Goal: Task Accomplishment & Management: Use online tool/utility

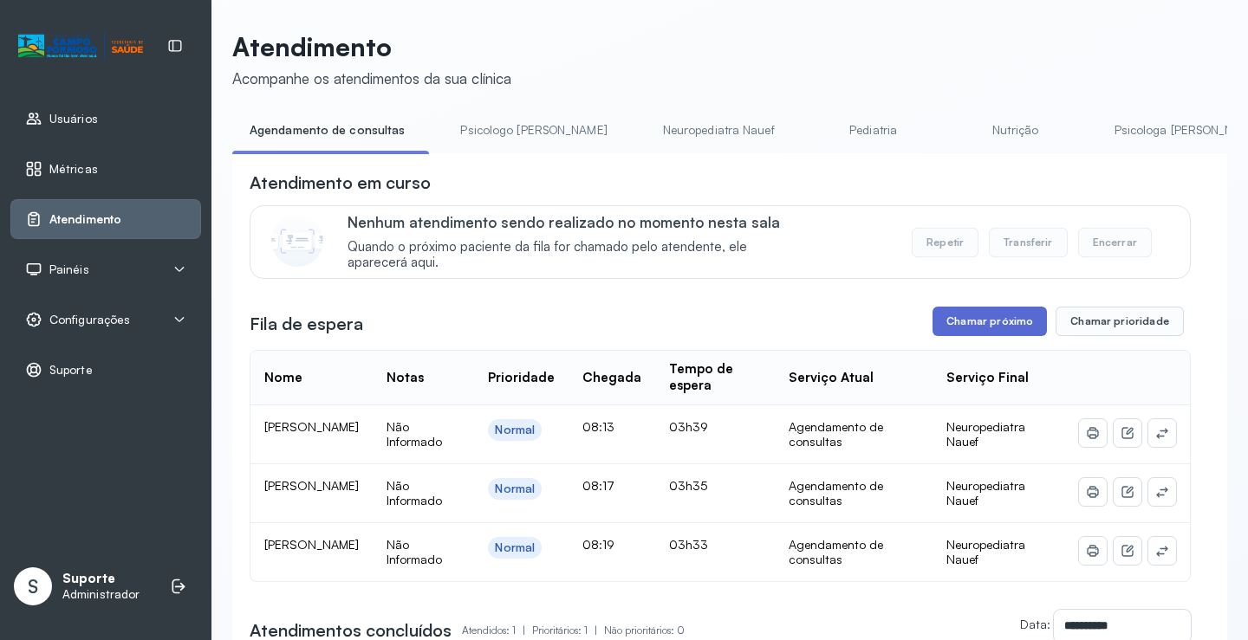
click at [1009, 324] on button "Chamar próximo" at bounding box center [989, 321] width 114 height 29
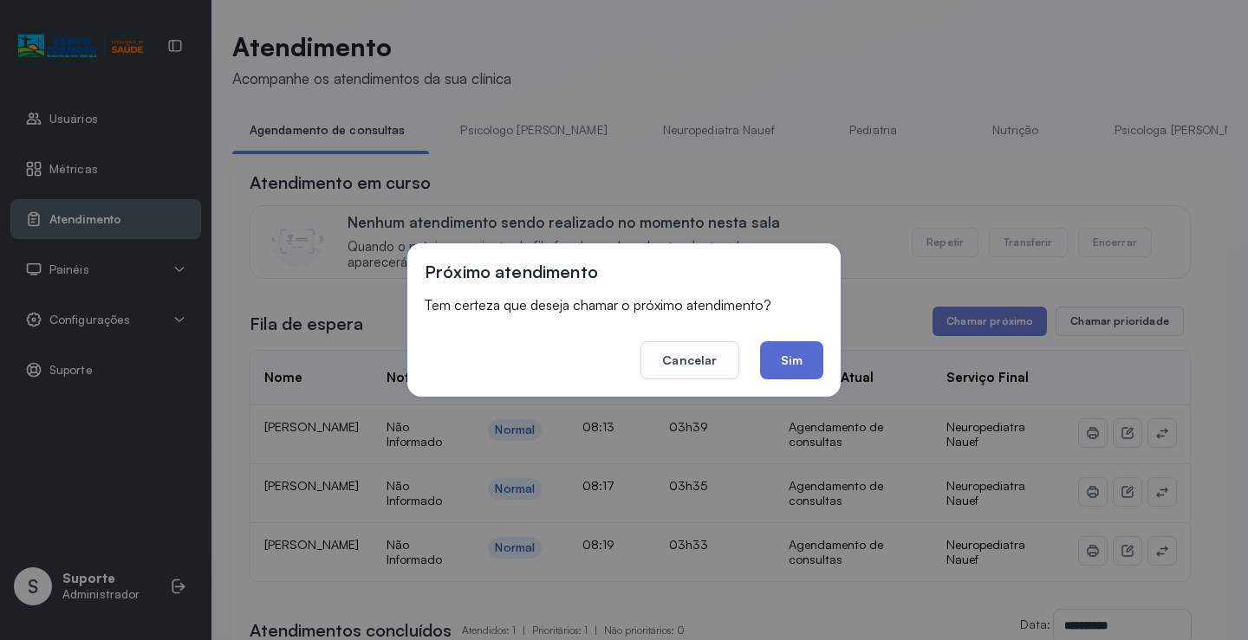
click at [790, 358] on button "Sim" at bounding box center [791, 360] width 63 height 38
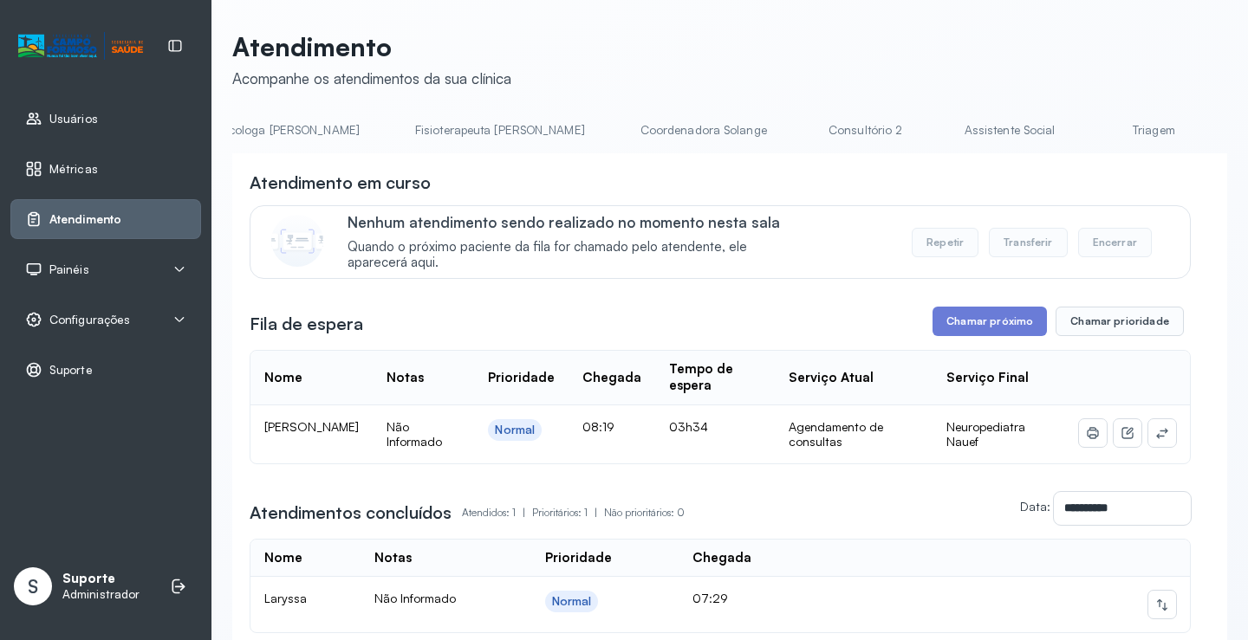
scroll to position [0, 910]
click at [1084, 120] on link "Triagem" at bounding box center [1144, 130] width 121 height 29
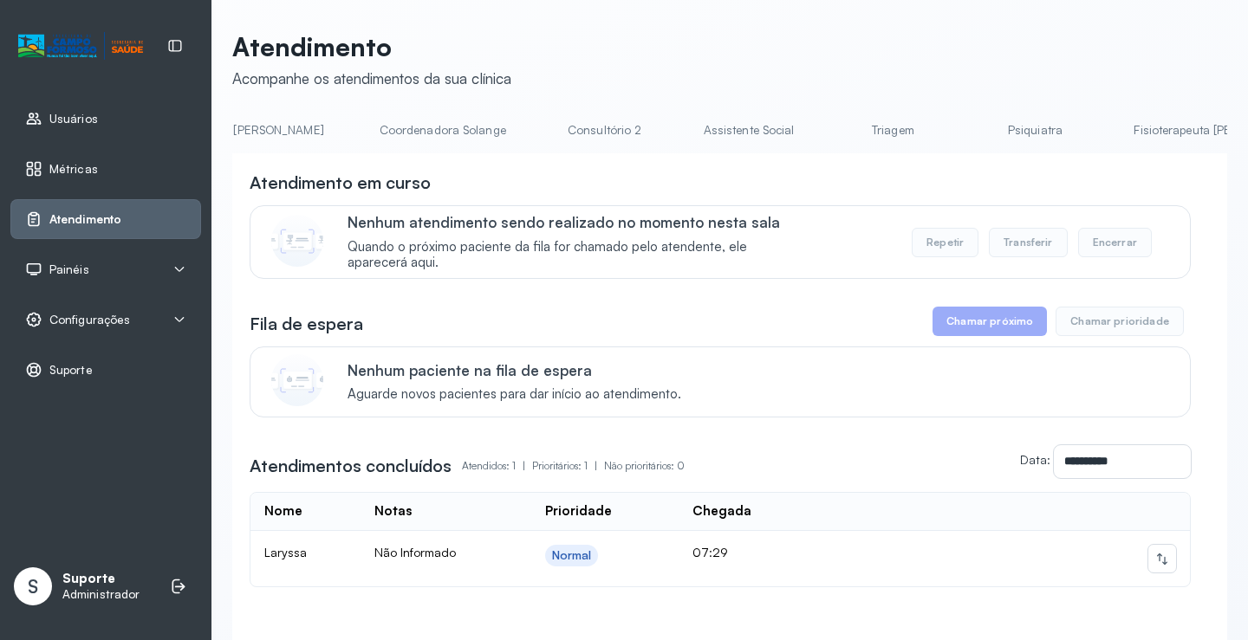
scroll to position [0, 1164]
click at [830, 117] on link "Triagem" at bounding box center [890, 130] width 121 height 29
click at [1111, 122] on link "Triagem" at bounding box center [1171, 130] width 121 height 29
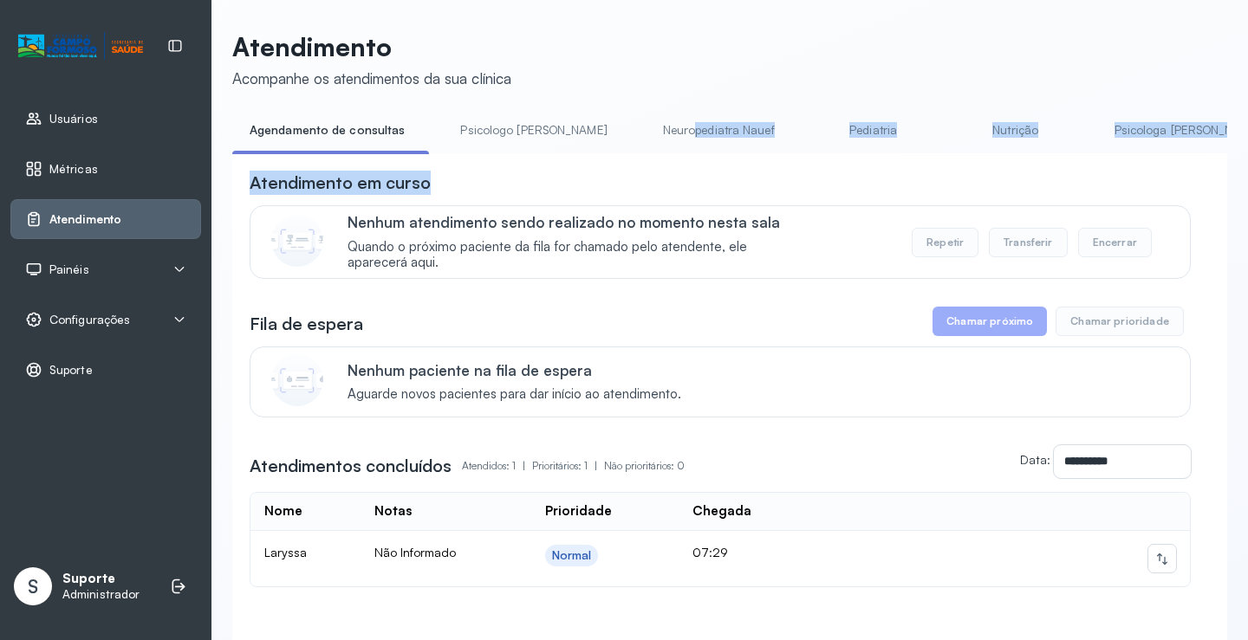
drag, startPoint x: 627, startPoint y: 153, endPoint x: 724, endPoint y: 172, distance: 98.9
click at [724, 172] on div "**********" at bounding box center [729, 407] width 995 height 582
click at [724, 183] on div "Atendimento em curso" at bounding box center [720, 183] width 941 height 24
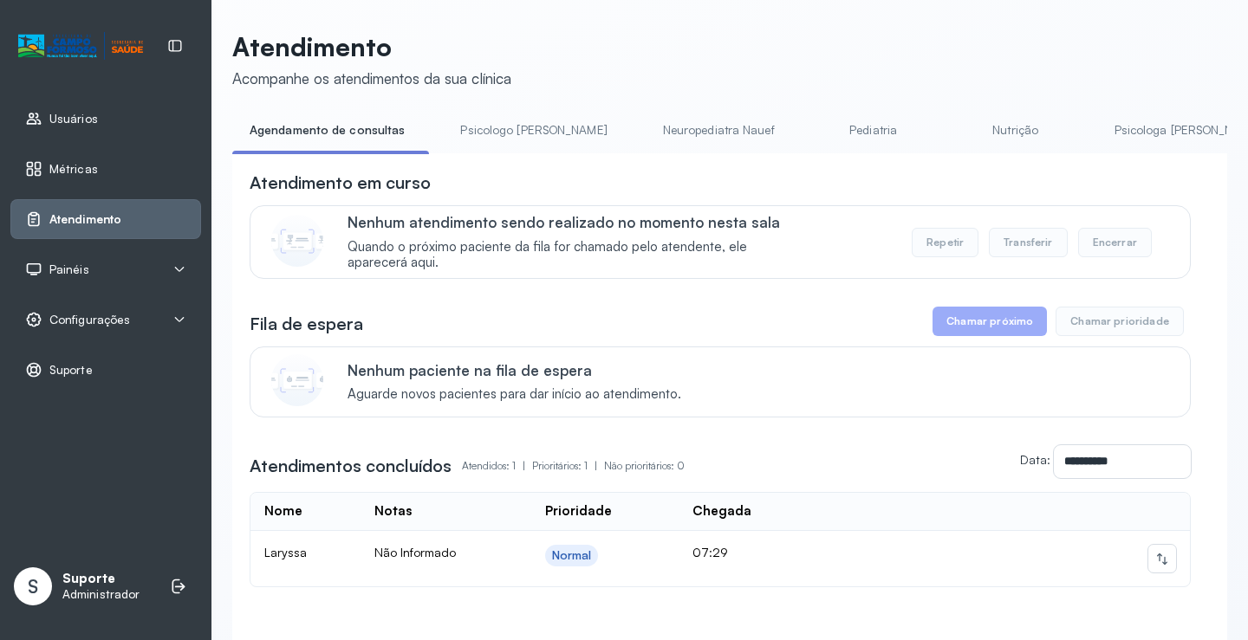
scroll to position [0, 859]
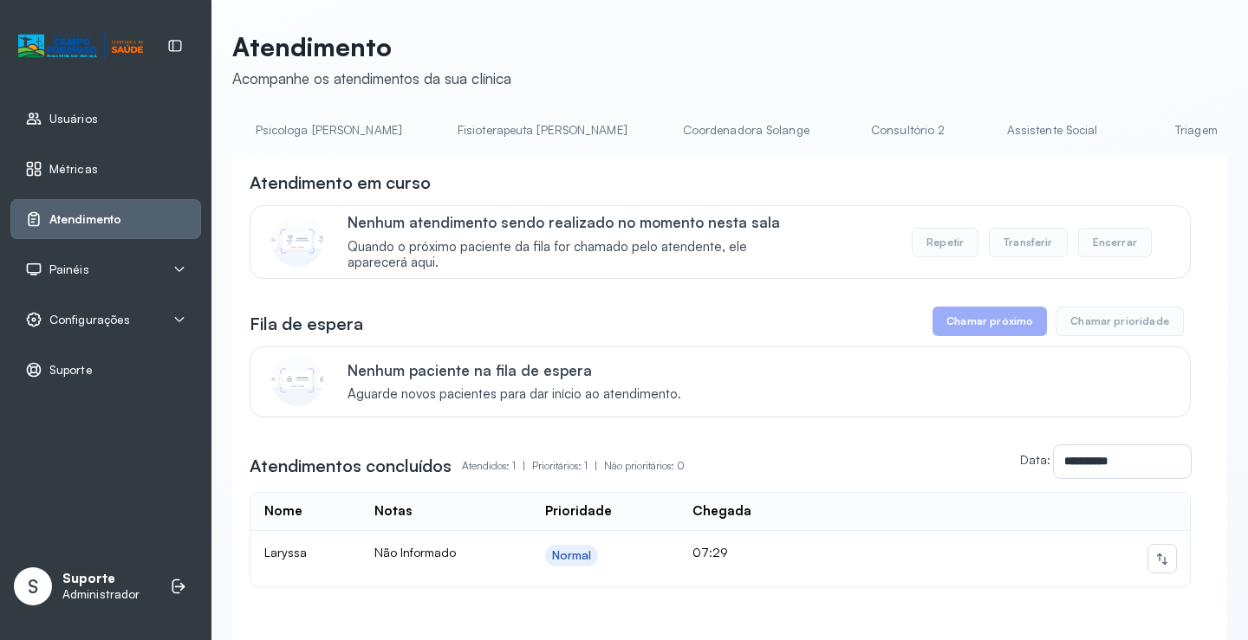
click at [1135, 126] on link "Triagem" at bounding box center [1195, 130] width 121 height 29
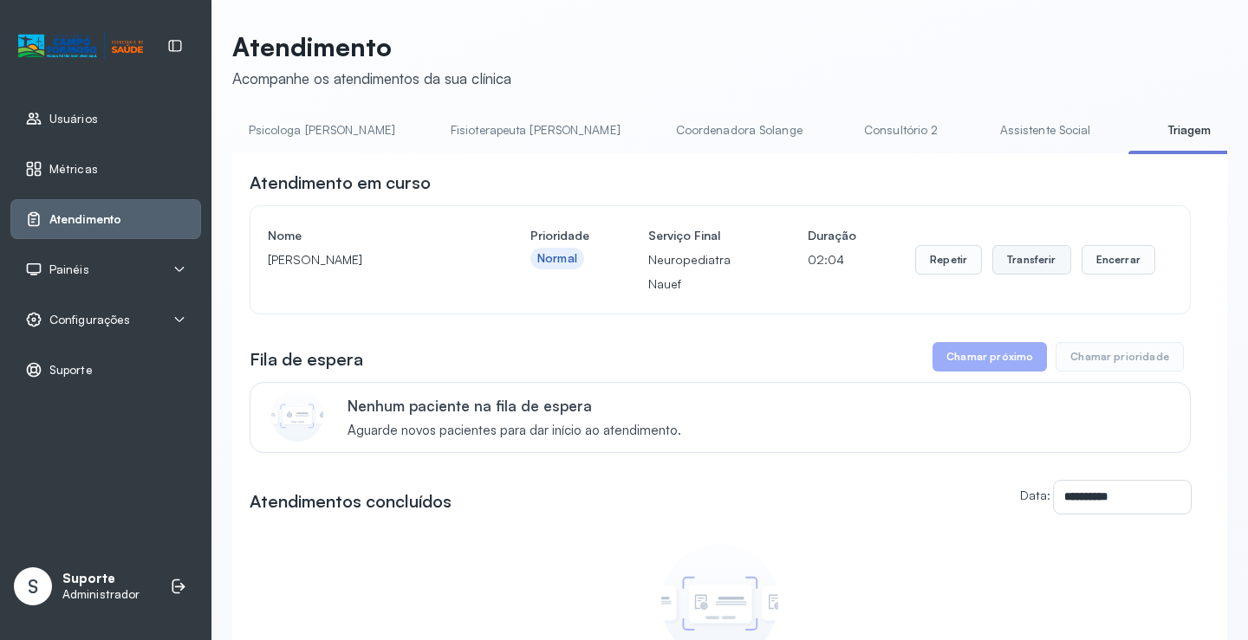
click at [1025, 258] on button "Transferir" at bounding box center [1031, 259] width 79 height 29
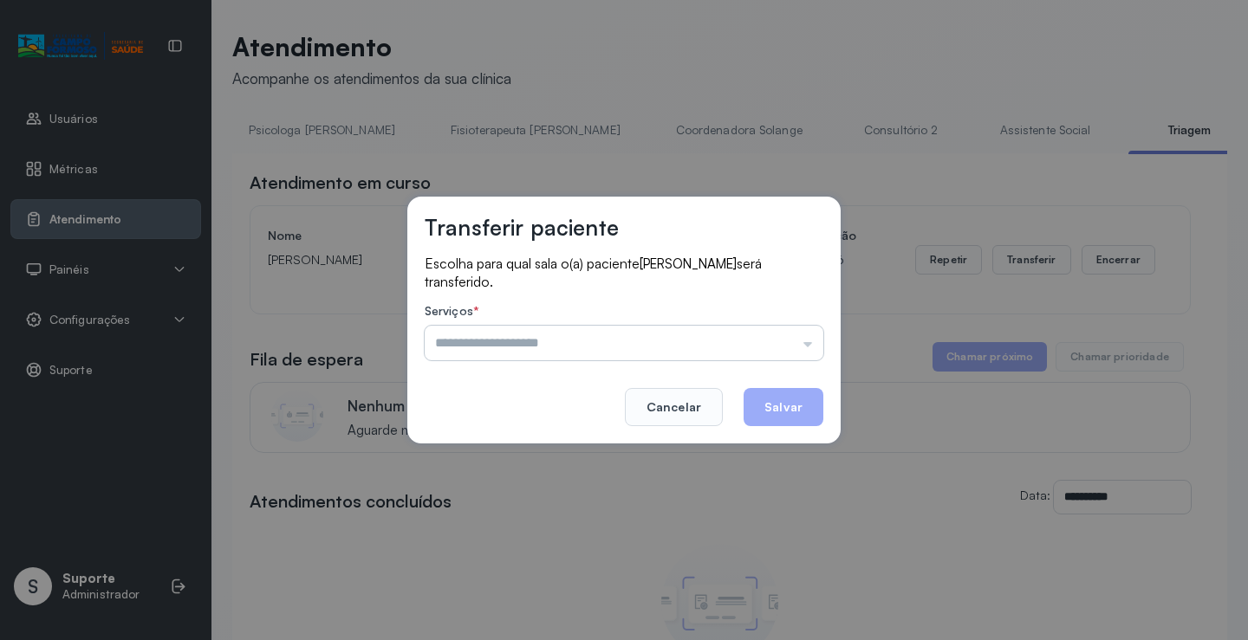
click at [797, 344] on input "text" at bounding box center [624, 343] width 399 height 35
type input "**********"
click at [536, 416] on div "**********" at bounding box center [623, 320] width 433 height 247
click at [780, 397] on button "Salvar" at bounding box center [783, 407] width 80 height 38
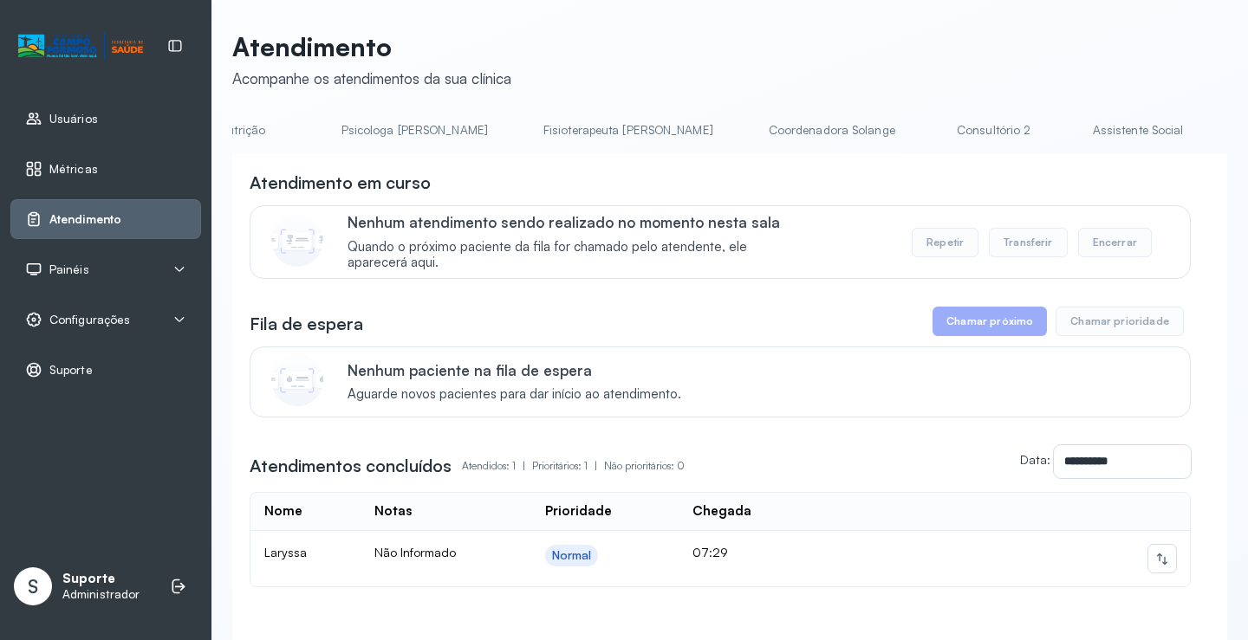
scroll to position [0, 937]
click at [1057, 128] on link "Triagem" at bounding box center [1117, 130] width 121 height 29
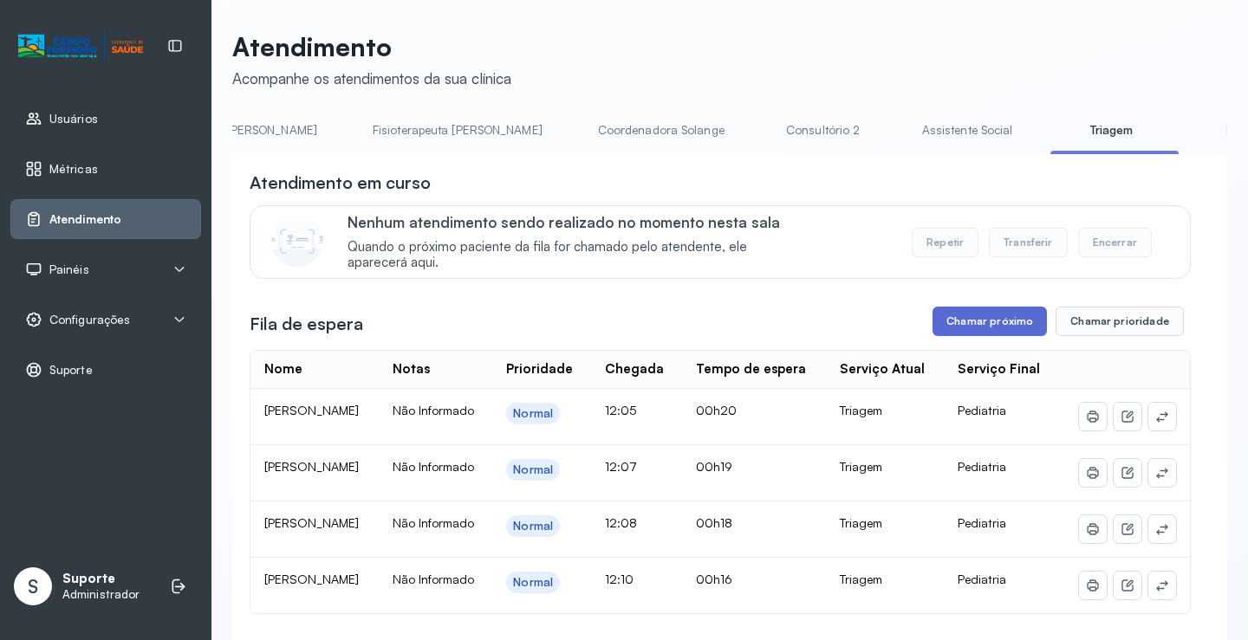
click at [991, 322] on button "Chamar próximo" at bounding box center [989, 321] width 114 height 29
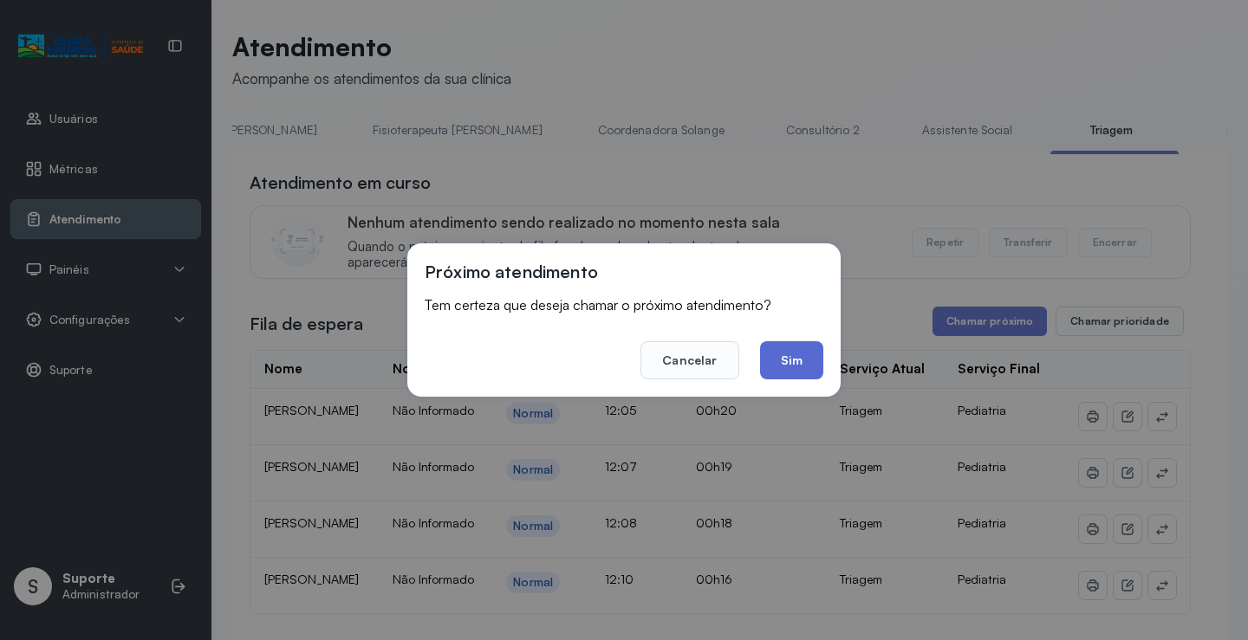
click at [784, 353] on button "Sim" at bounding box center [791, 360] width 63 height 38
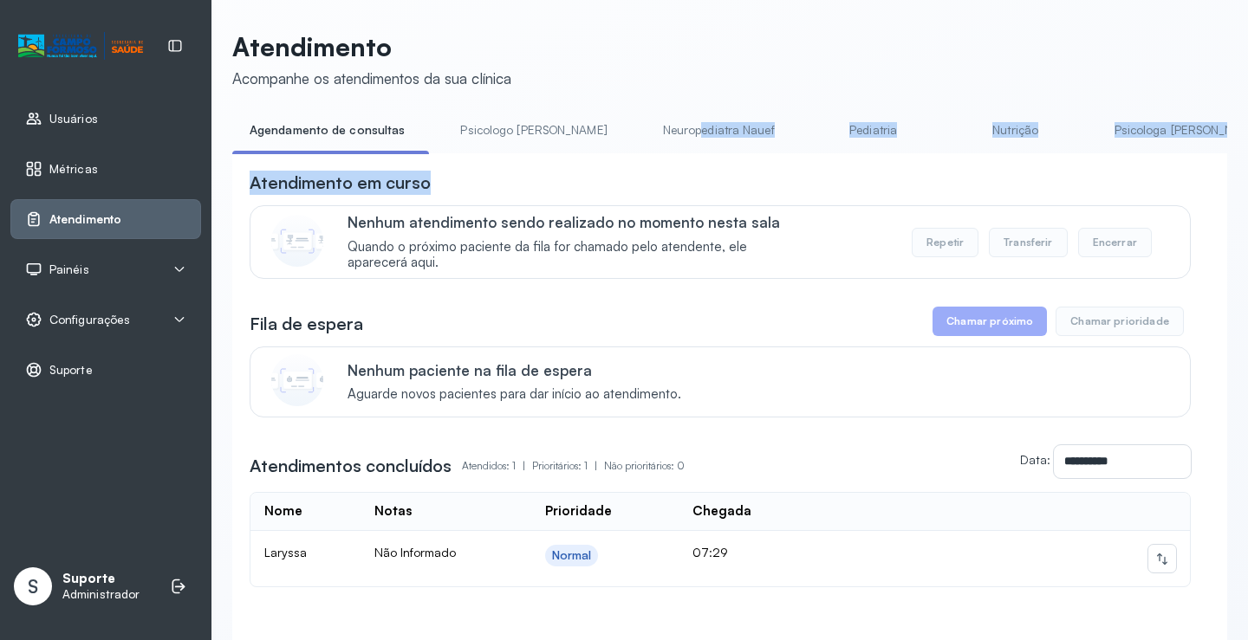
drag, startPoint x: 632, startPoint y: 152, endPoint x: 717, endPoint y: 164, distance: 85.6
click at [717, 164] on div "**********" at bounding box center [729, 407] width 995 height 582
click at [694, 181] on div "Atendimento em curso" at bounding box center [720, 183] width 941 height 24
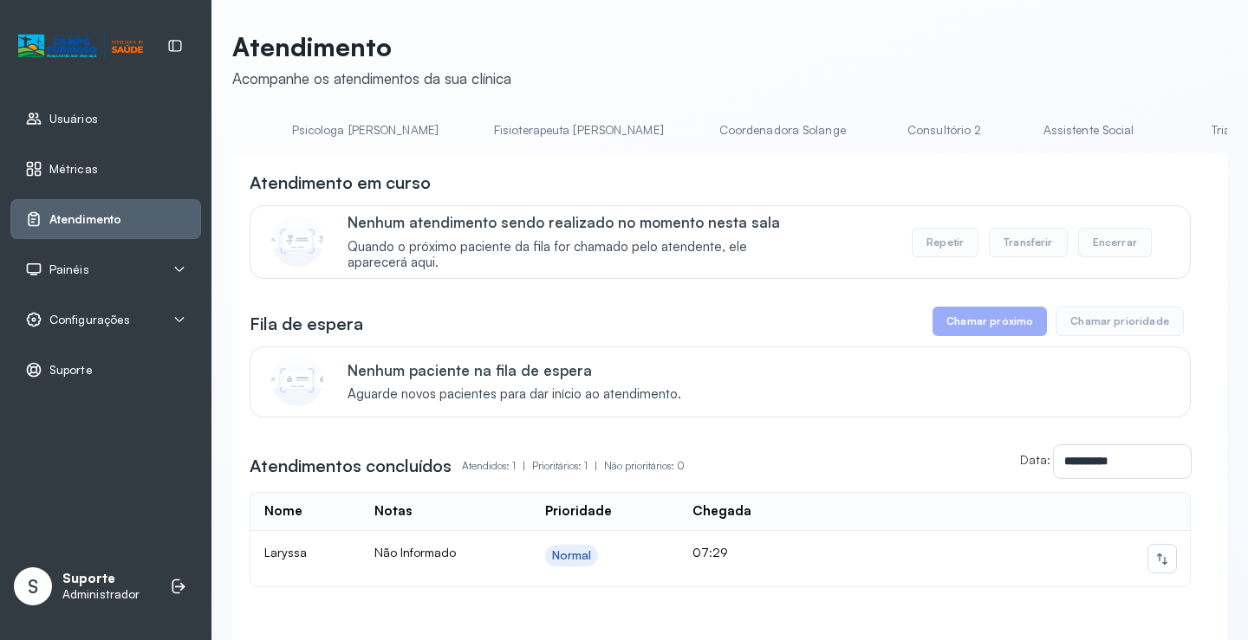
scroll to position [0, 856]
click at [1138, 125] on link "Triagem" at bounding box center [1198, 130] width 121 height 29
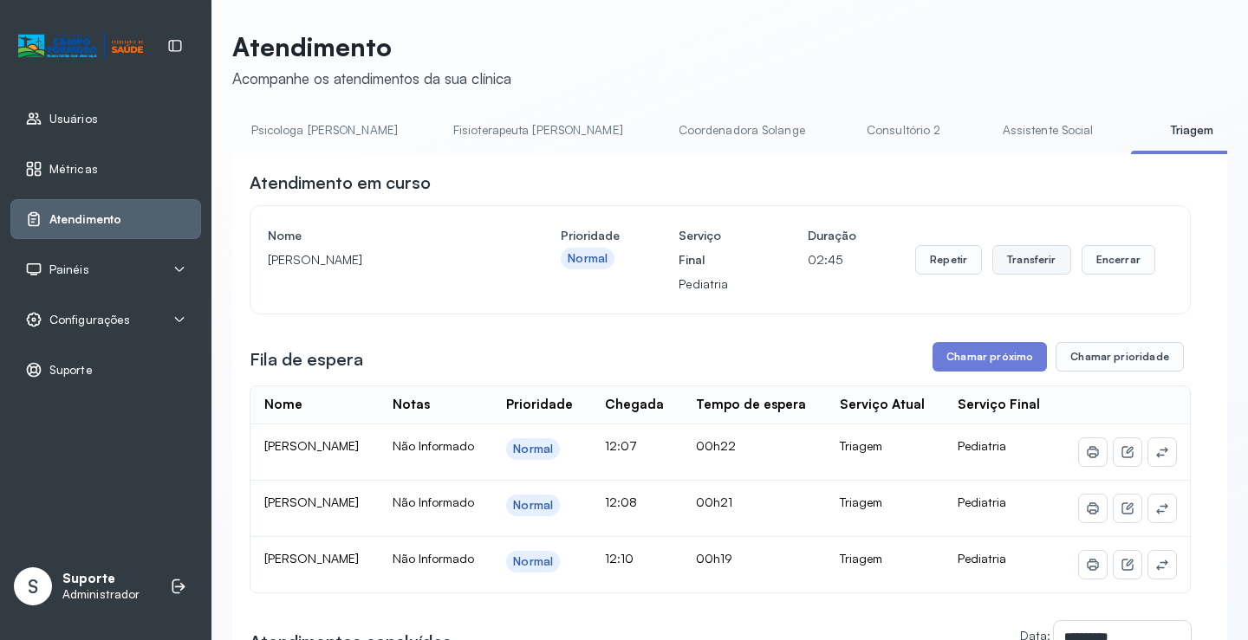
click at [1022, 261] on button "Transferir" at bounding box center [1031, 259] width 79 height 29
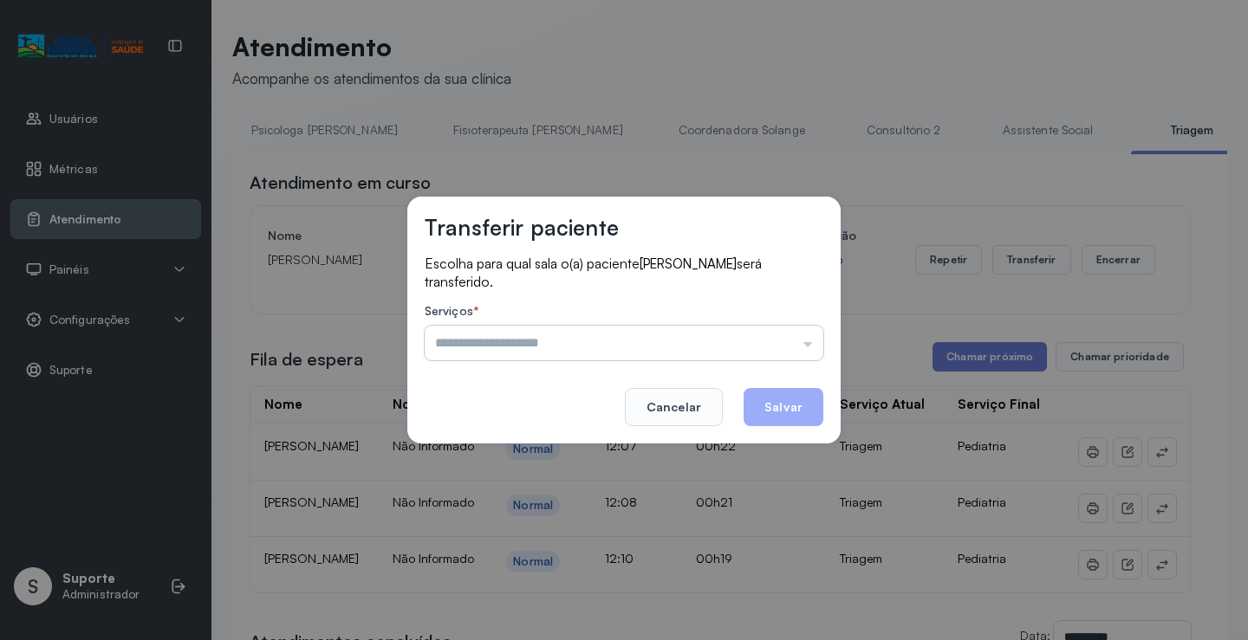
click at [807, 354] on input "text" at bounding box center [624, 343] width 399 height 35
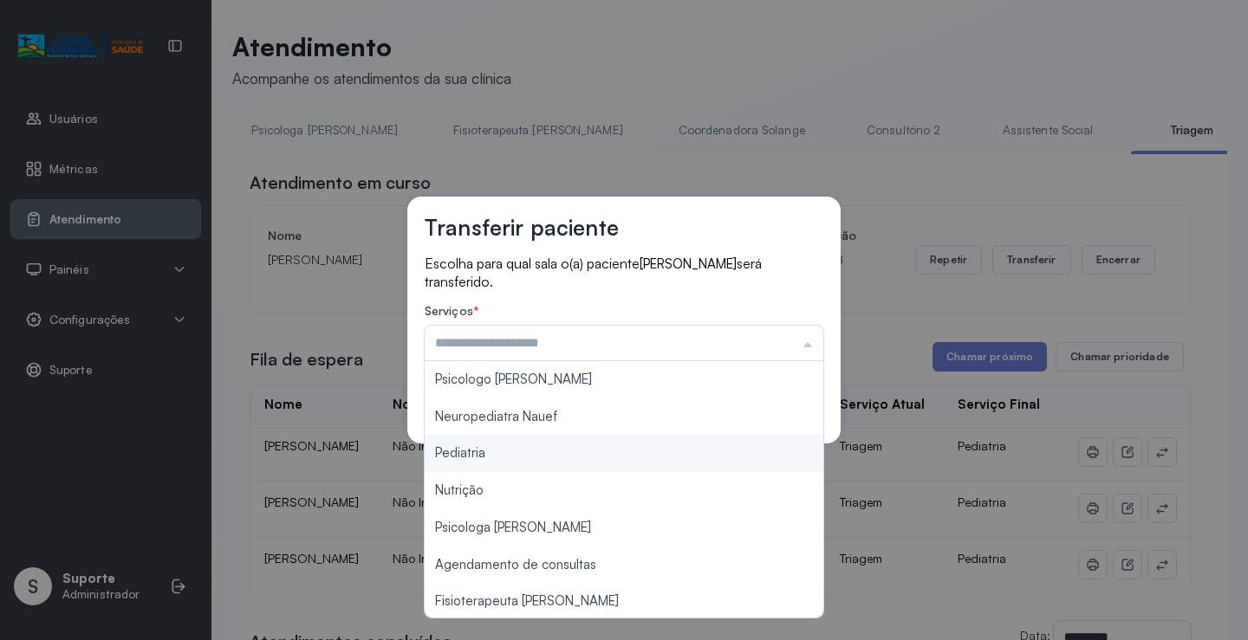
type input "*********"
click at [509, 451] on div "Transferir paciente Escolha para qual sala o(a) paciente MARIA CLARA RODRIGUES …" at bounding box center [624, 320] width 1248 height 640
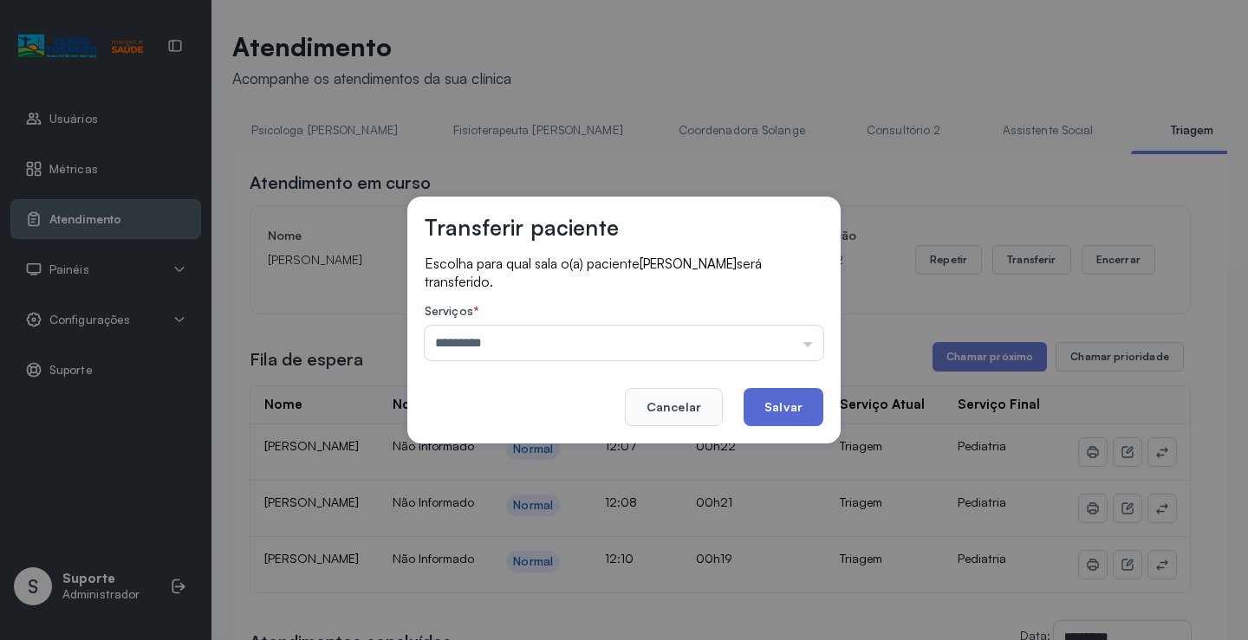
click at [771, 401] on button "Salvar" at bounding box center [783, 407] width 80 height 38
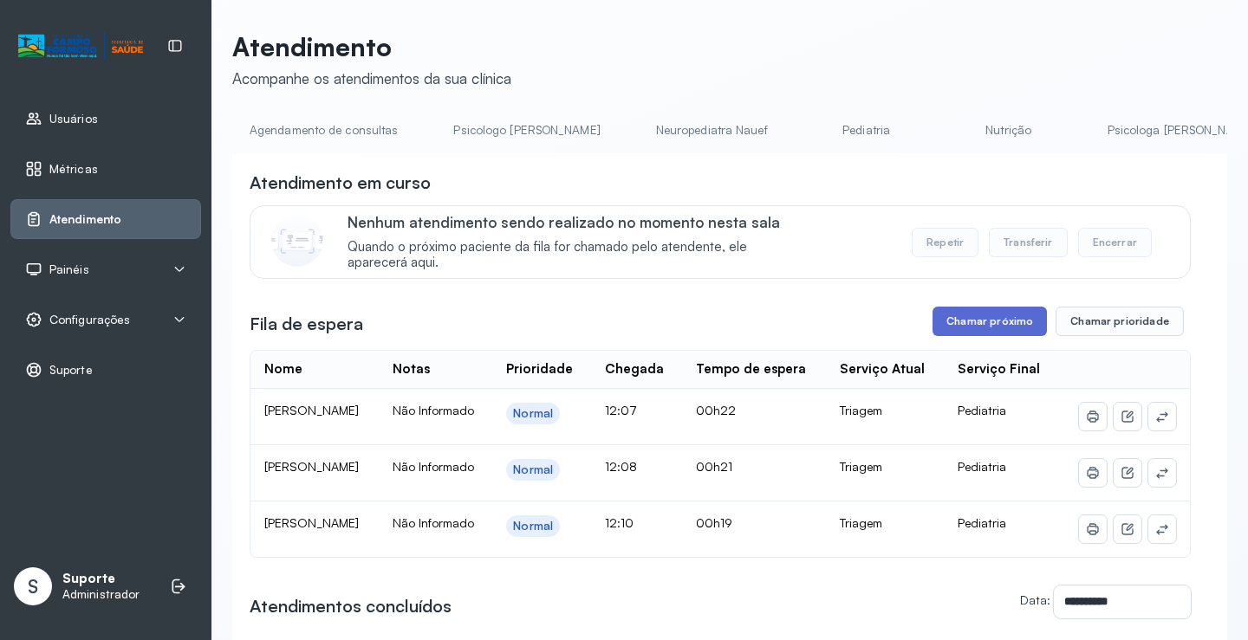
click at [969, 321] on button "Chamar próximo" at bounding box center [989, 321] width 114 height 29
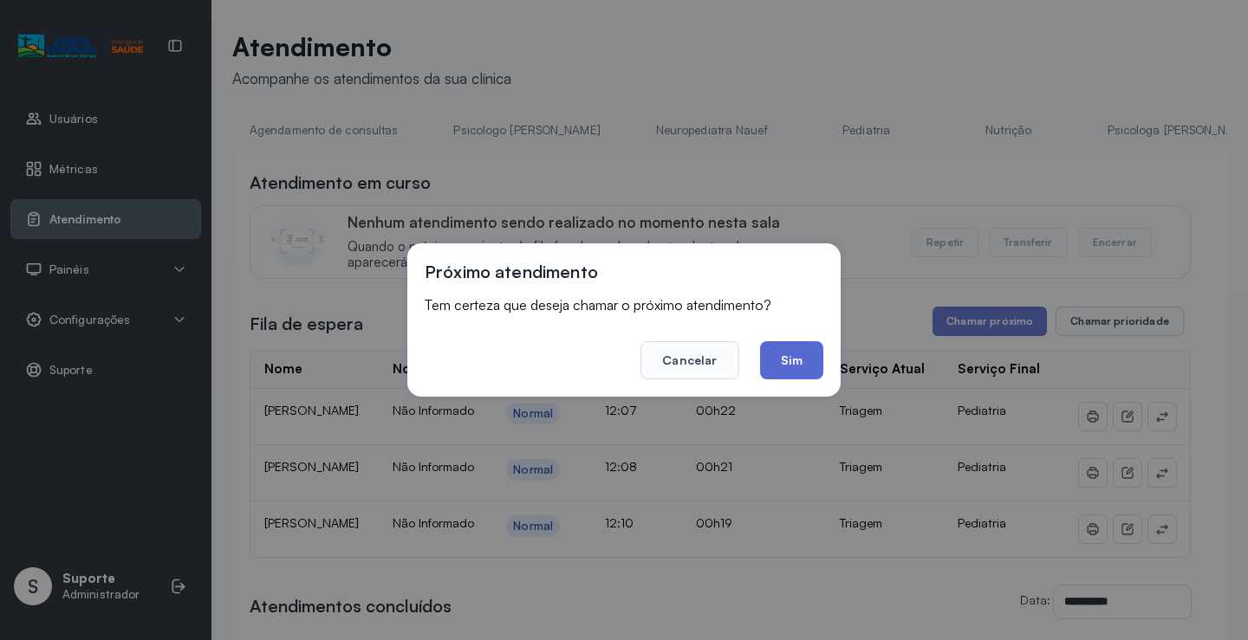
click at [794, 360] on button "Sim" at bounding box center [791, 360] width 63 height 38
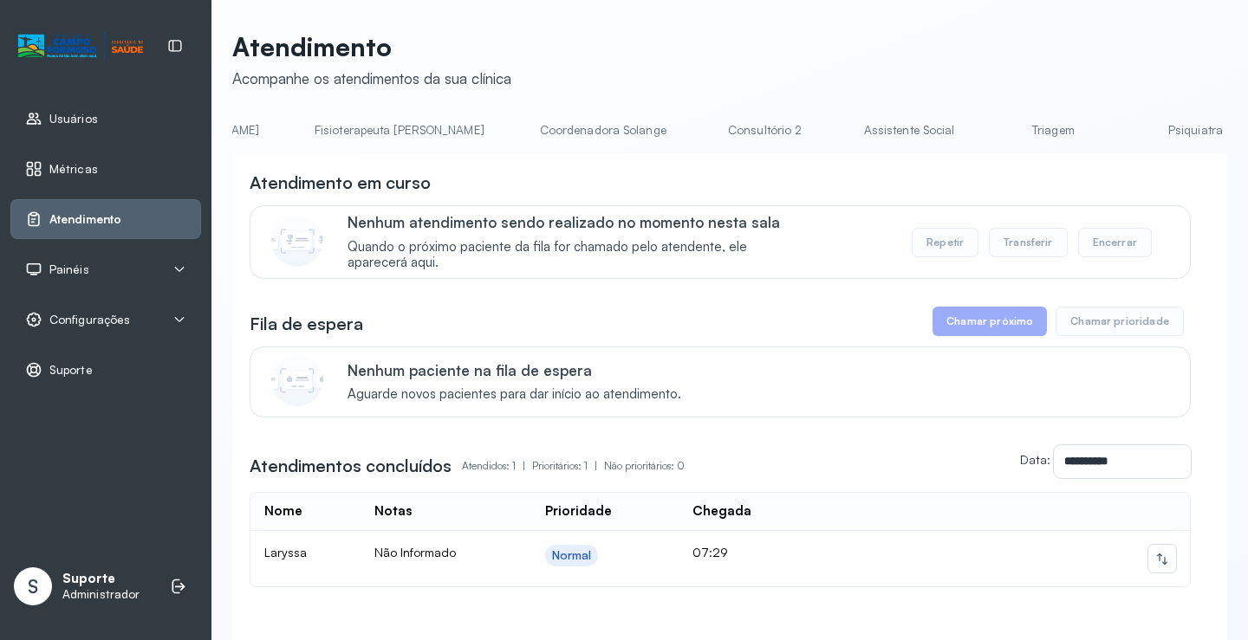
scroll to position [0, 1033]
click at [961, 130] on link "Triagem" at bounding box center [1021, 130] width 121 height 29
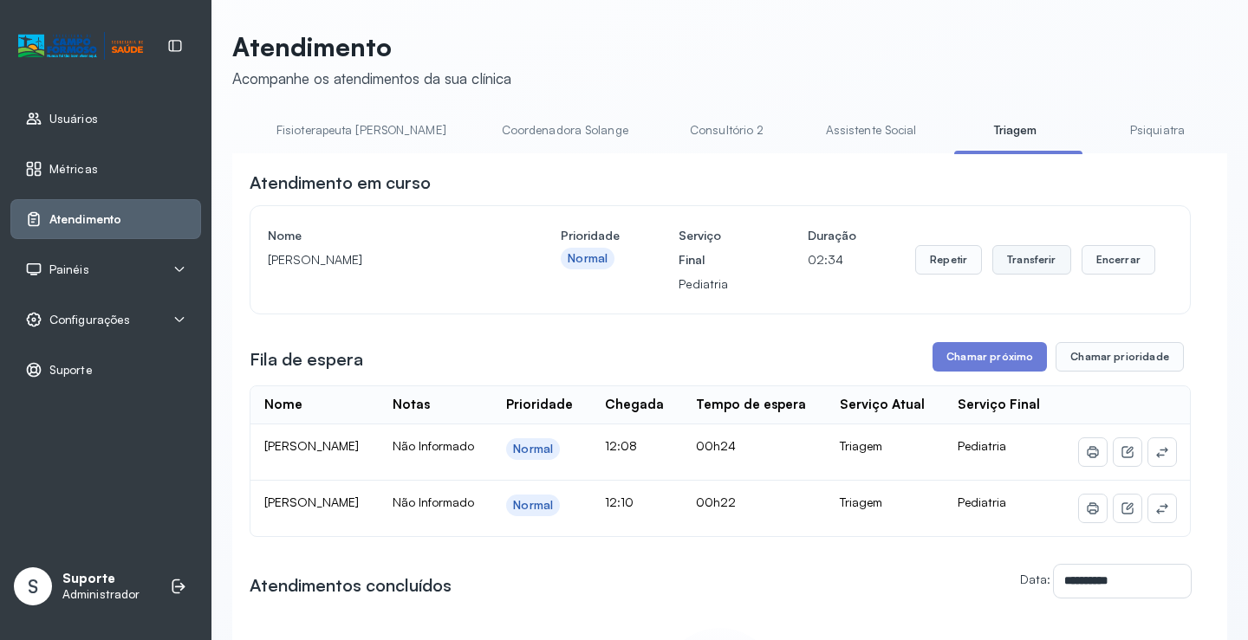
click at [1002, 257] on button "Transferir" at bounding box center [1031, 259] width 79 height 29
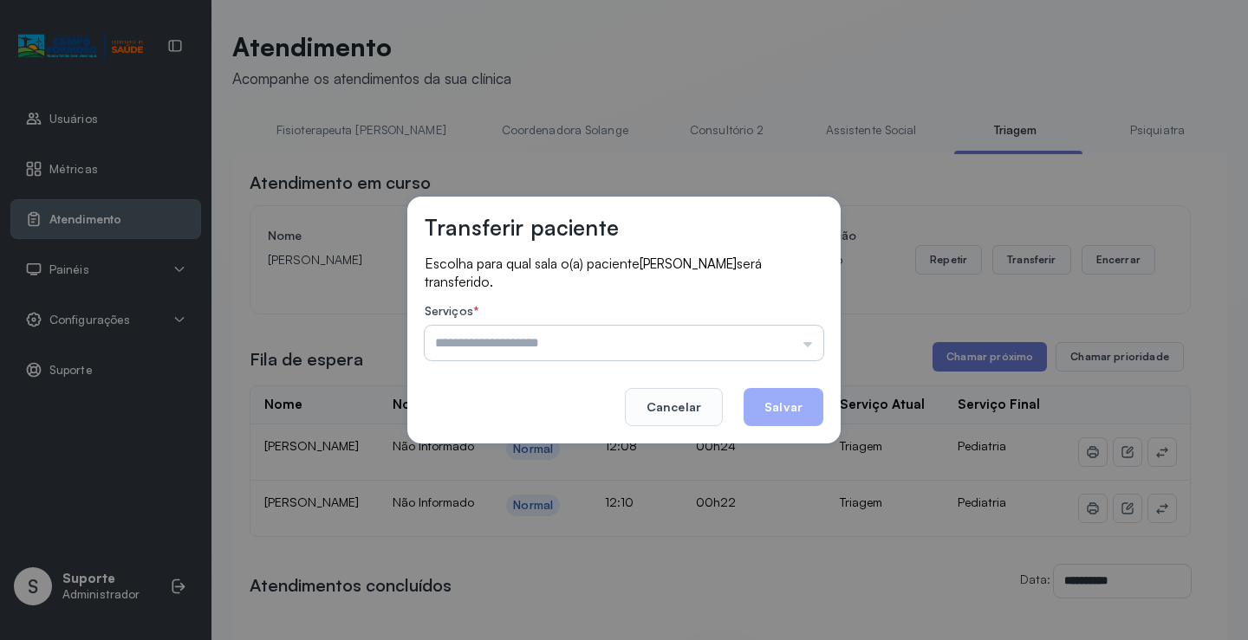
click at [809, 347] on input "text" at bounding box center [624, 343] width 399 height 35
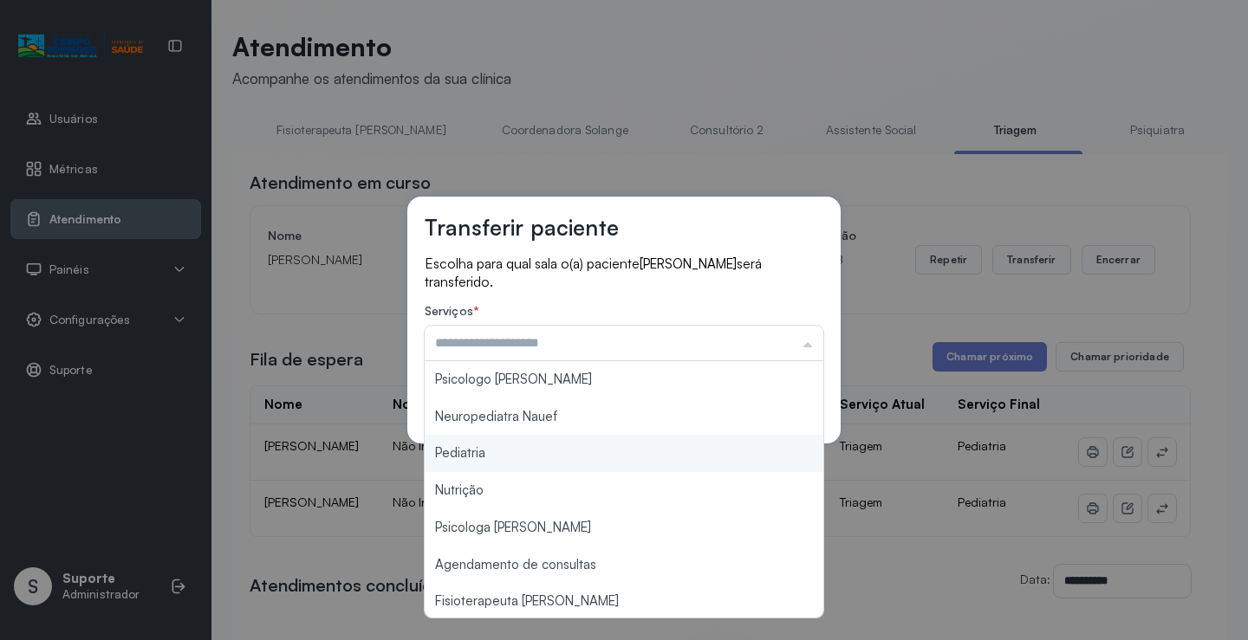
type input "*********"
click at [509, 447] on div "Transferir paciente Escolha para qual sala o(a) paciente ANA JULIA ALVES DA SIL…" at bounding box center [624, 320] width 1248 height 640
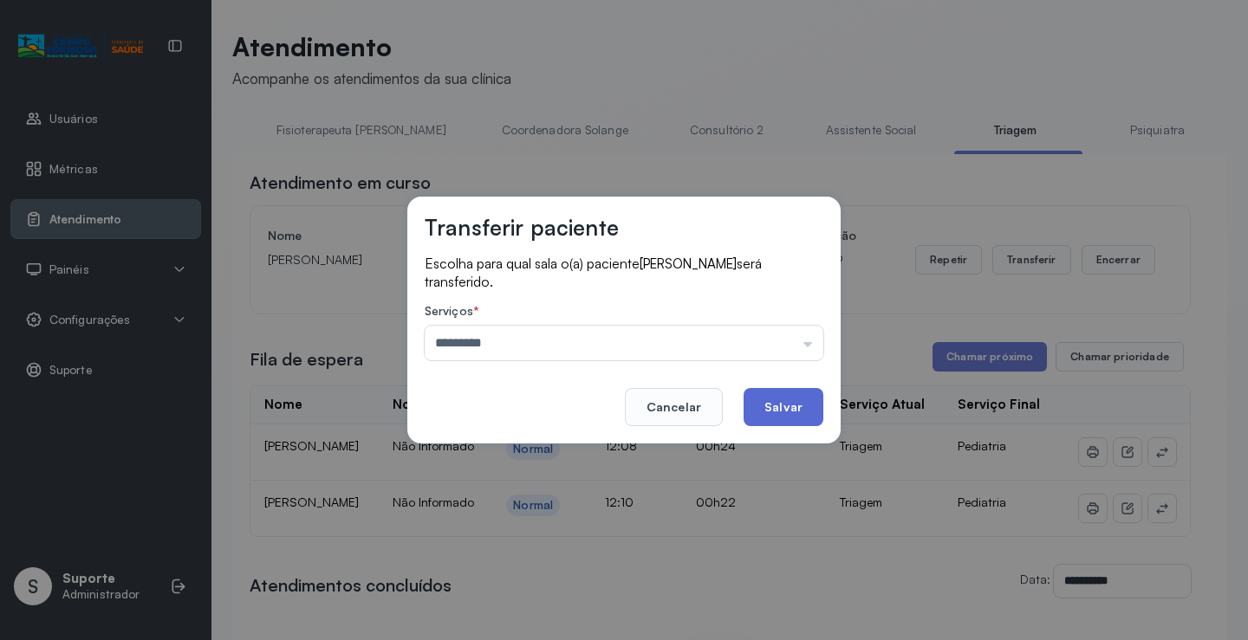
click at [783, 400] on button "Salvar" at bounding box center [783, 407] width 80 height 38
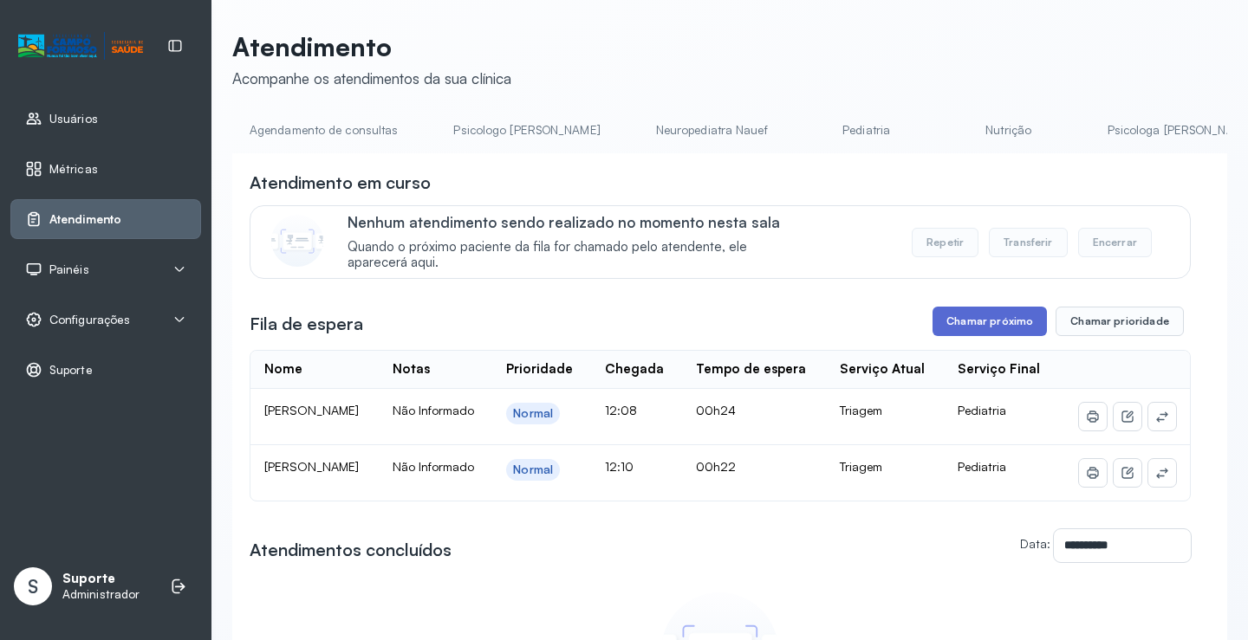
click at [1006, 324] on button "Chamar próximo" at bounding box center [989, 321] width 114 height 29
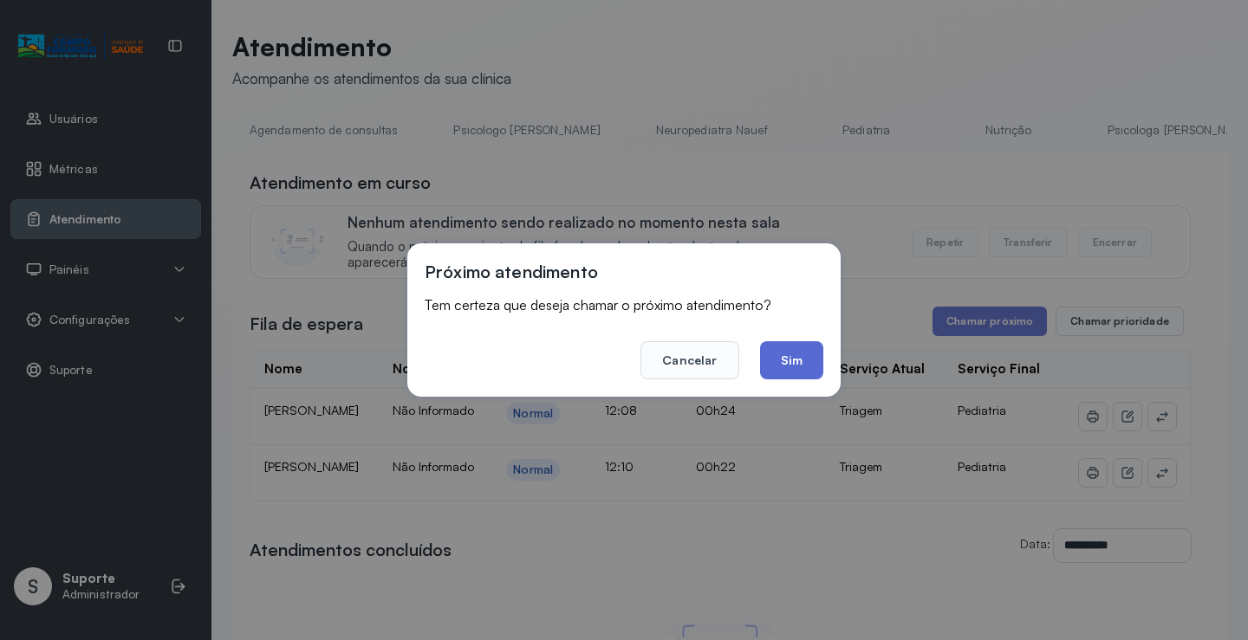
click at [794, 359] on button "Sim" at bounding box center [791, 360] width 63 height 38
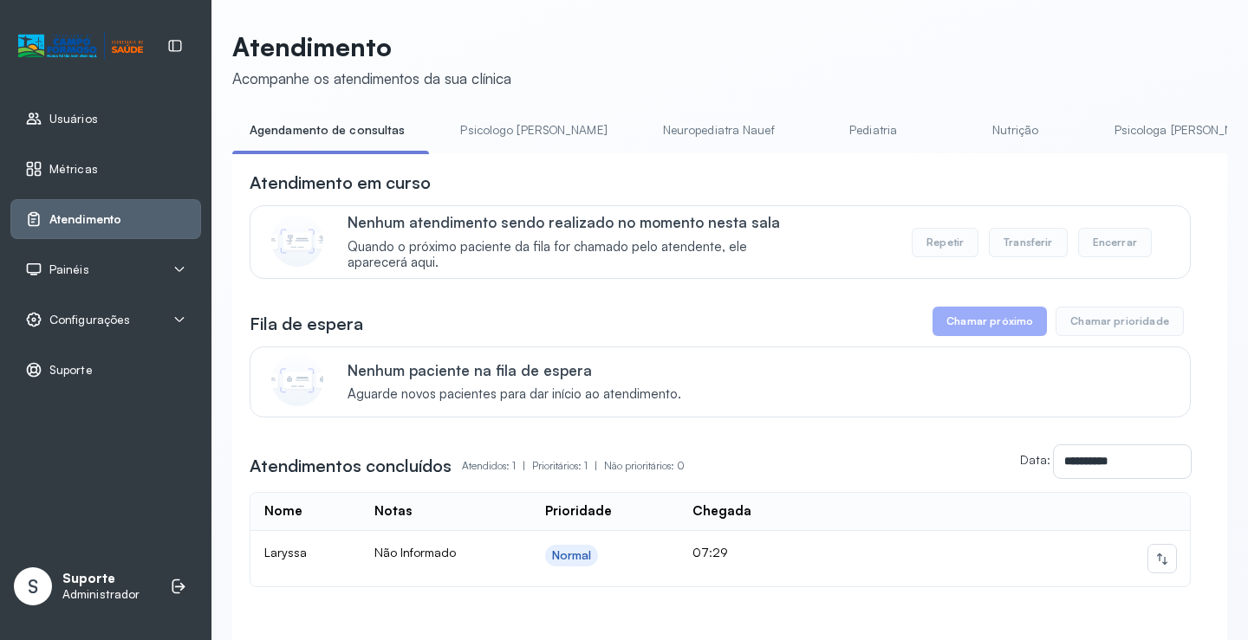
scroll to position [0, 859]
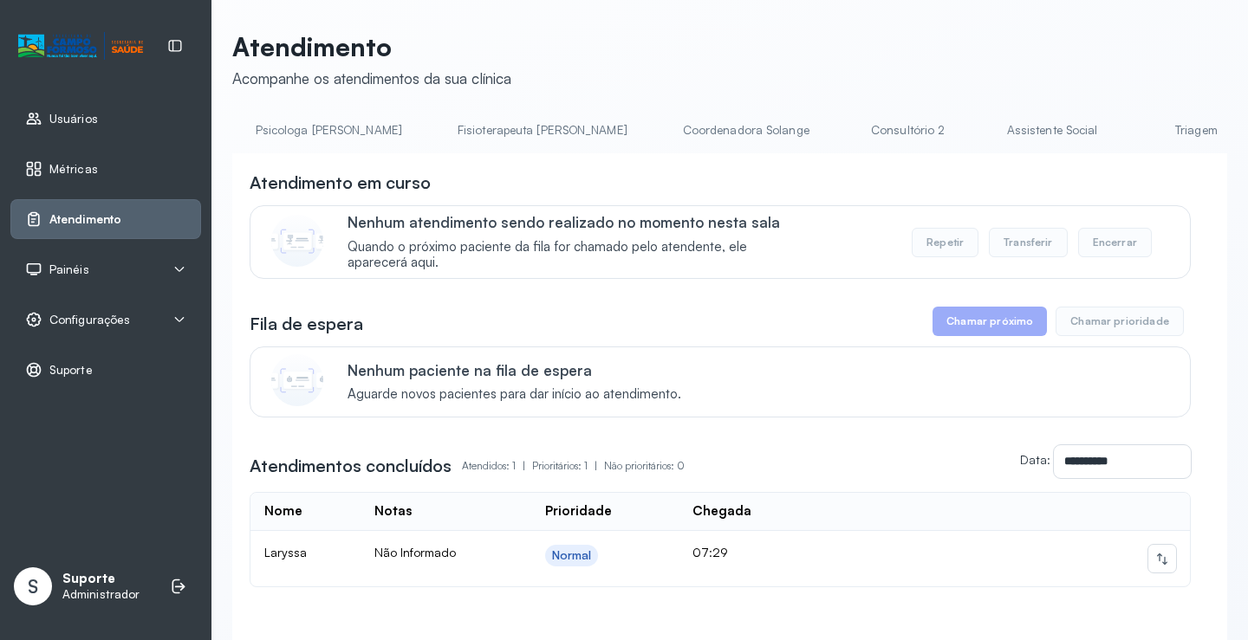
click at [1135, 130] on link "Triagem" at bounding box center [1195, 130] width 121 height 29
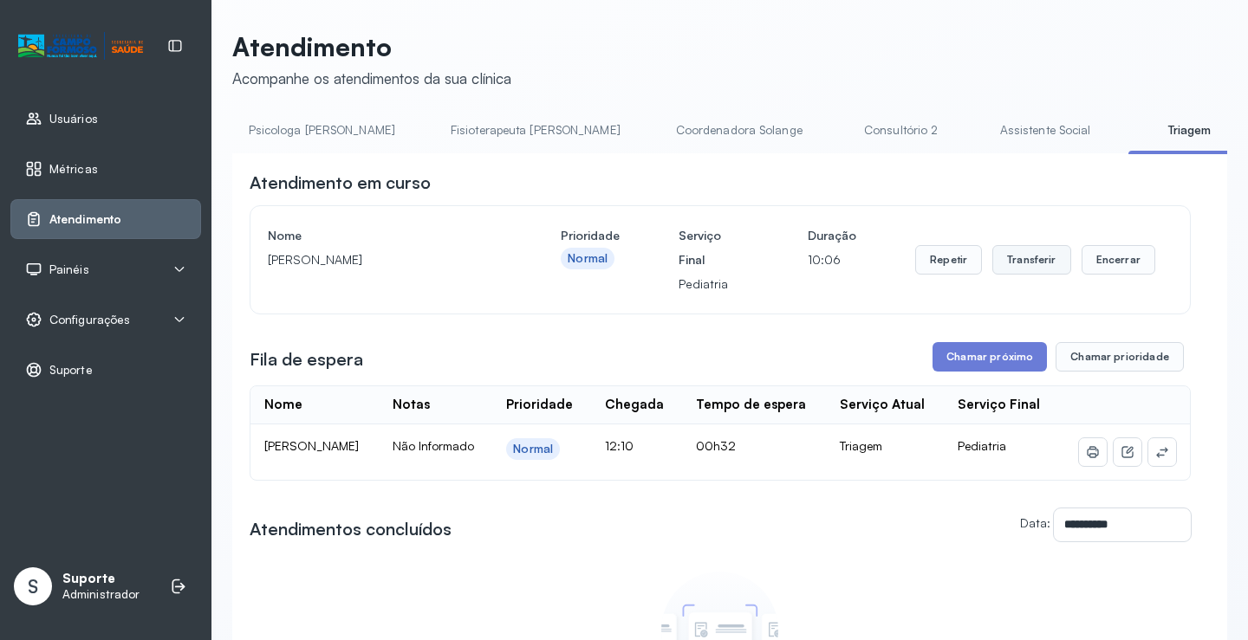
click at [1021, 260] on button "Transferir" at bounding box center [1031, 259] width 79 height 29
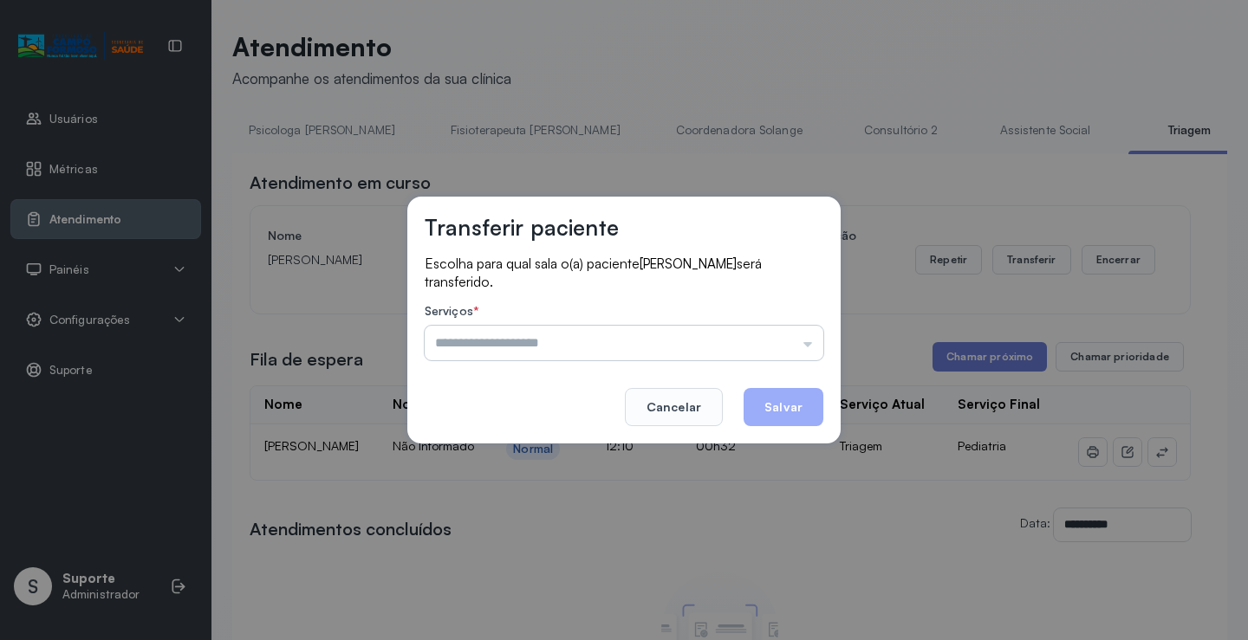
click at [795, 340] on input "text" at bounding box center [624, 343] width 399 height 35
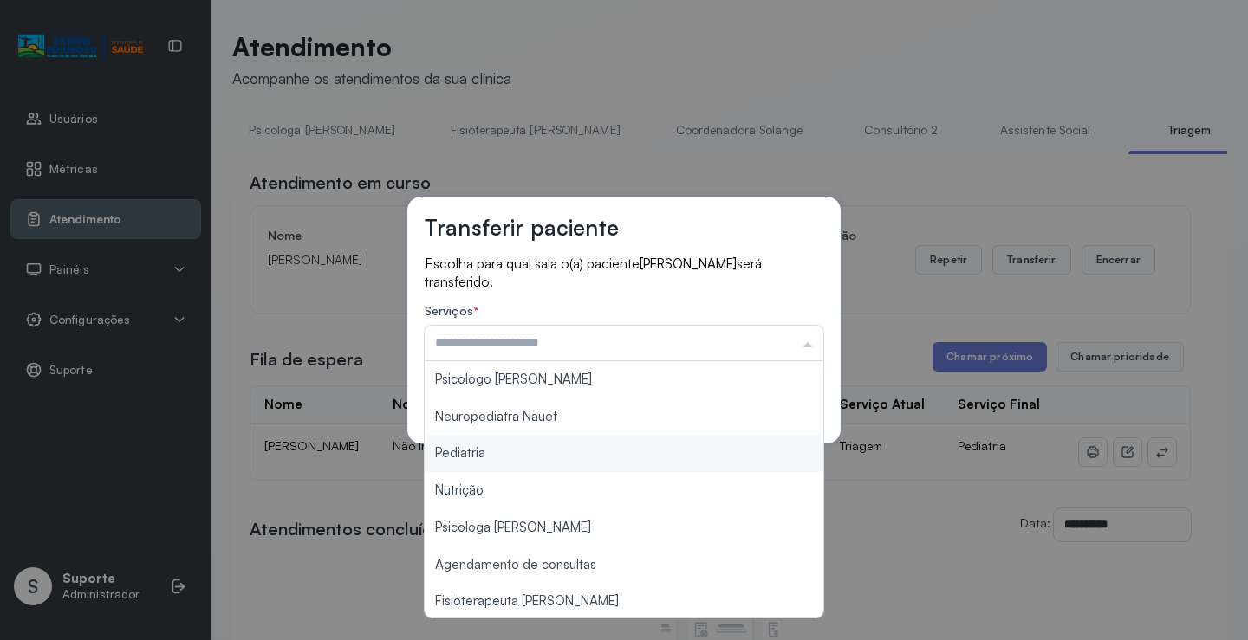
type input "*********"
click at [534, 450] on div "Transferir paciente Escolha para qual sala o(a) paciente [PERSON_NAME] será tra…" at bounding box center [624, 320] width 1248 height 640
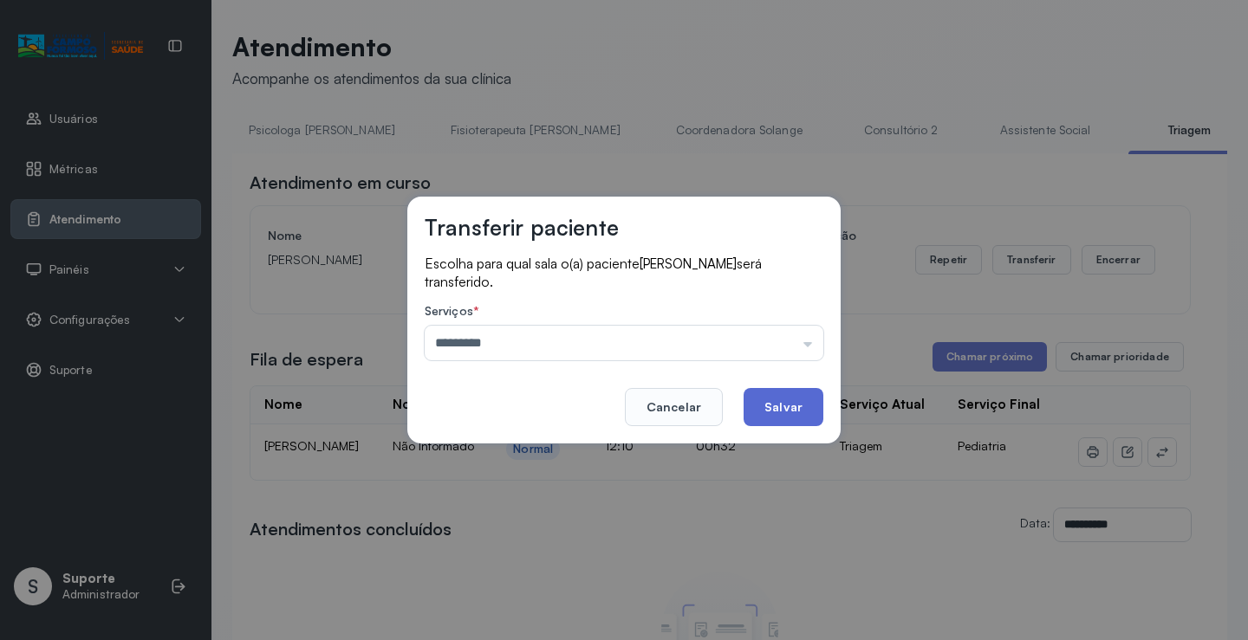
click at [764, 396] on button "Salvar" at bounding box center [783, 407] width 80 height 38
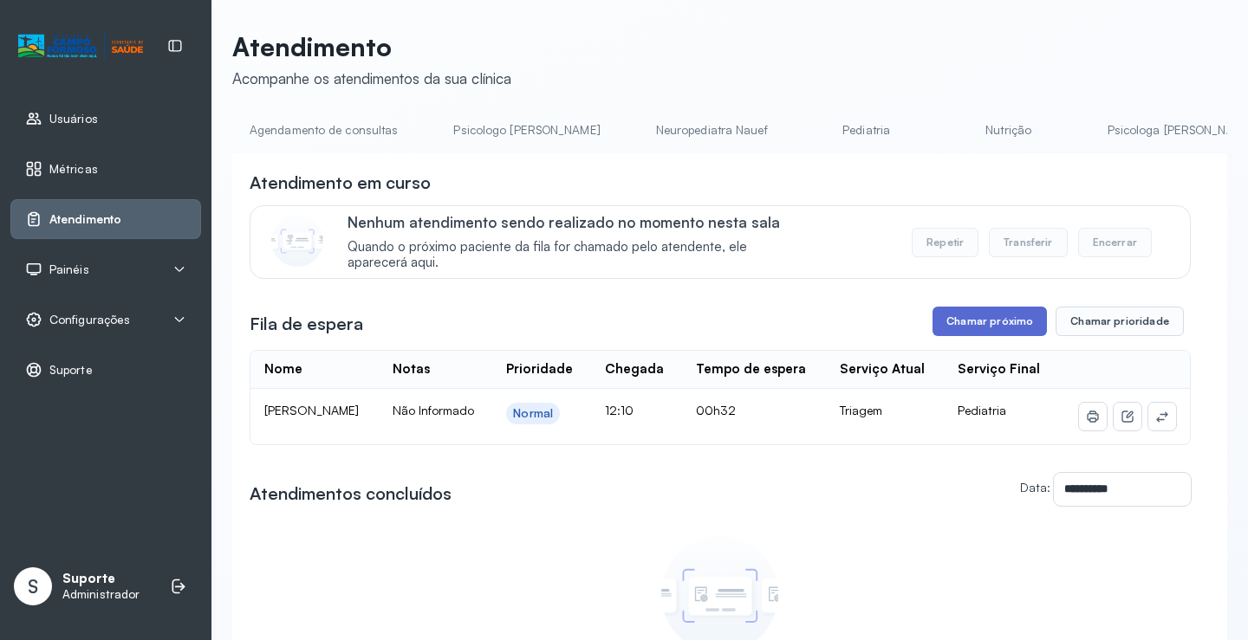
click at [960, 321] on button "Chamar próximo" at bounding box center [989, 321] width 114 height 29
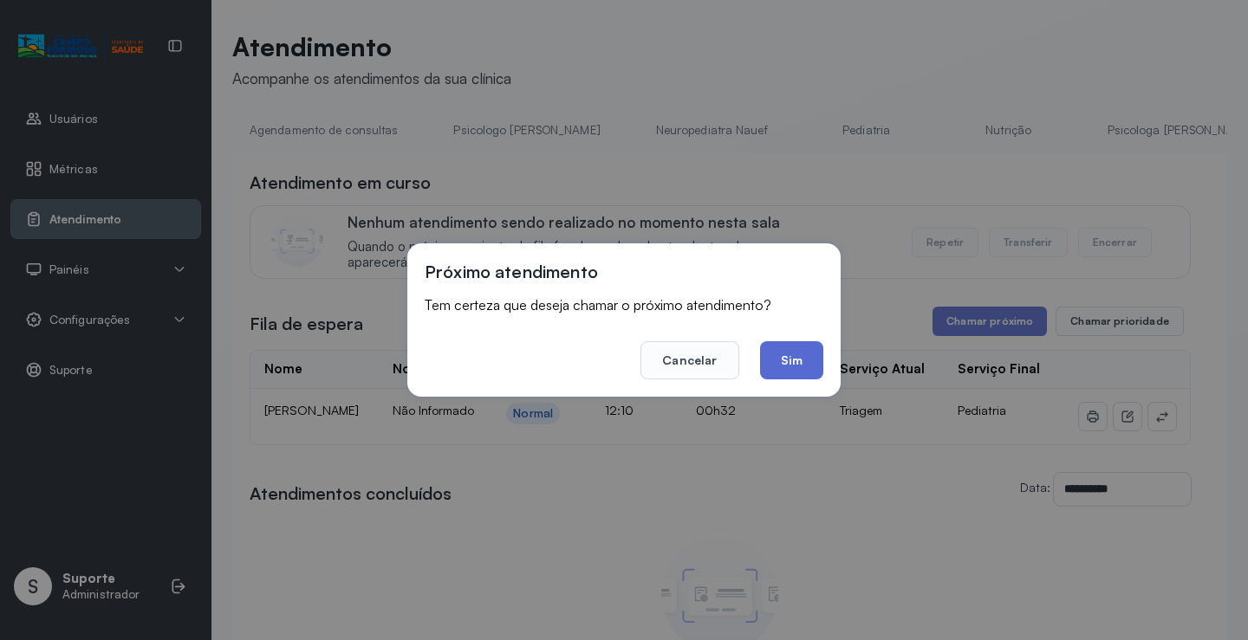
click at [800, 354] on button "Sim" at bounding box center [791, 360] width 63 height 38
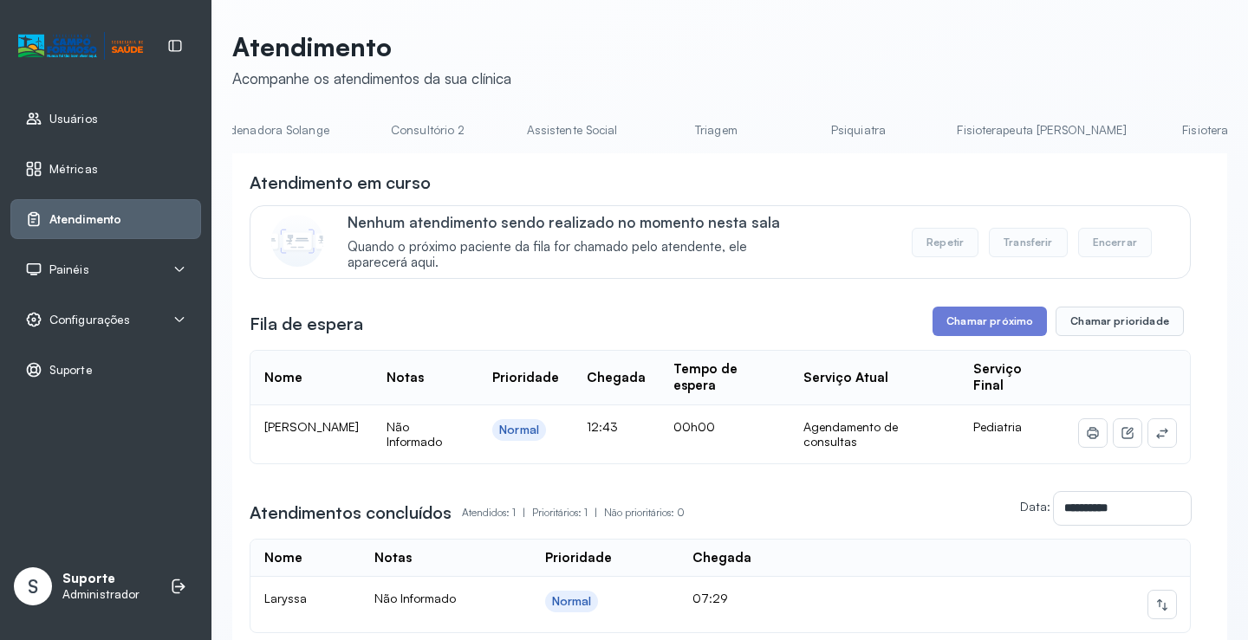
scroll to position [0, 1378]
click at [615, 124] on link "Triagem" at bounding box center [675, 130] width 121 height 29
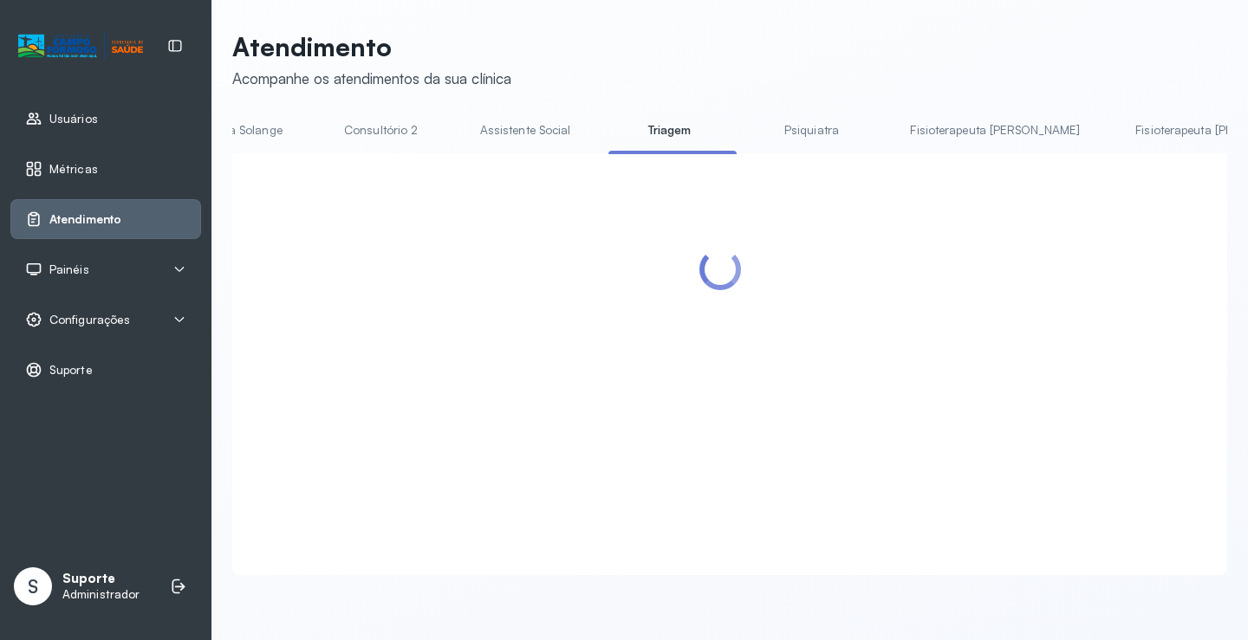
scroll to position [0, 1374]
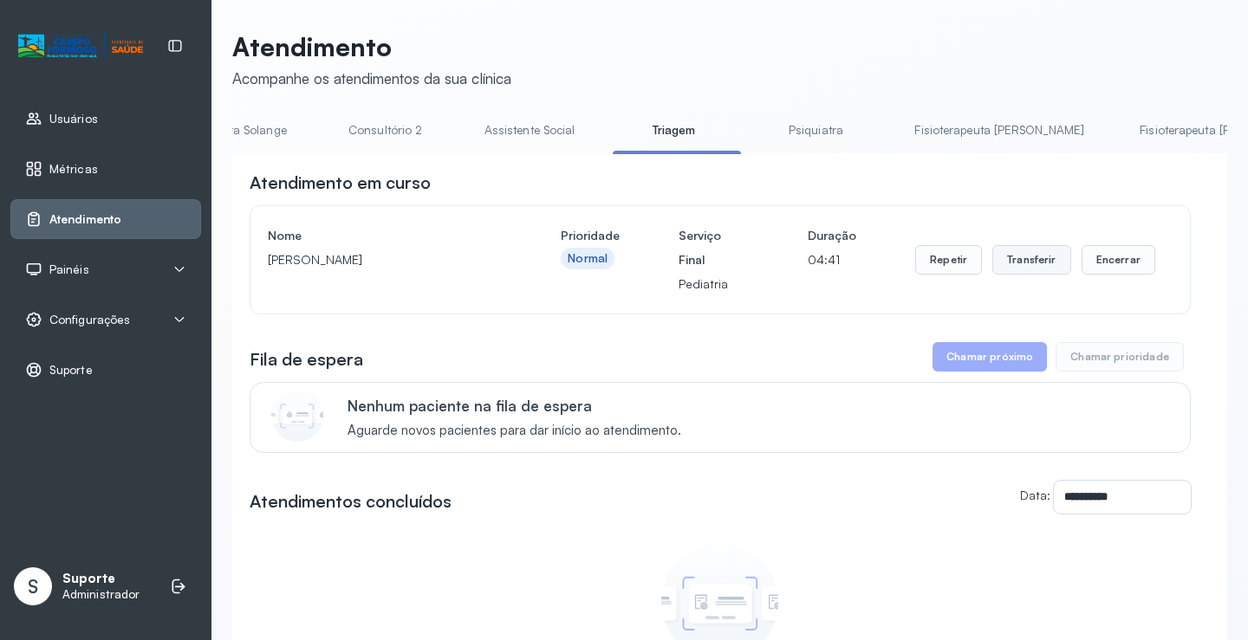
click at [1016, 256] on button "Transferir" at bounding box center [1031, 259] width 79 height 29
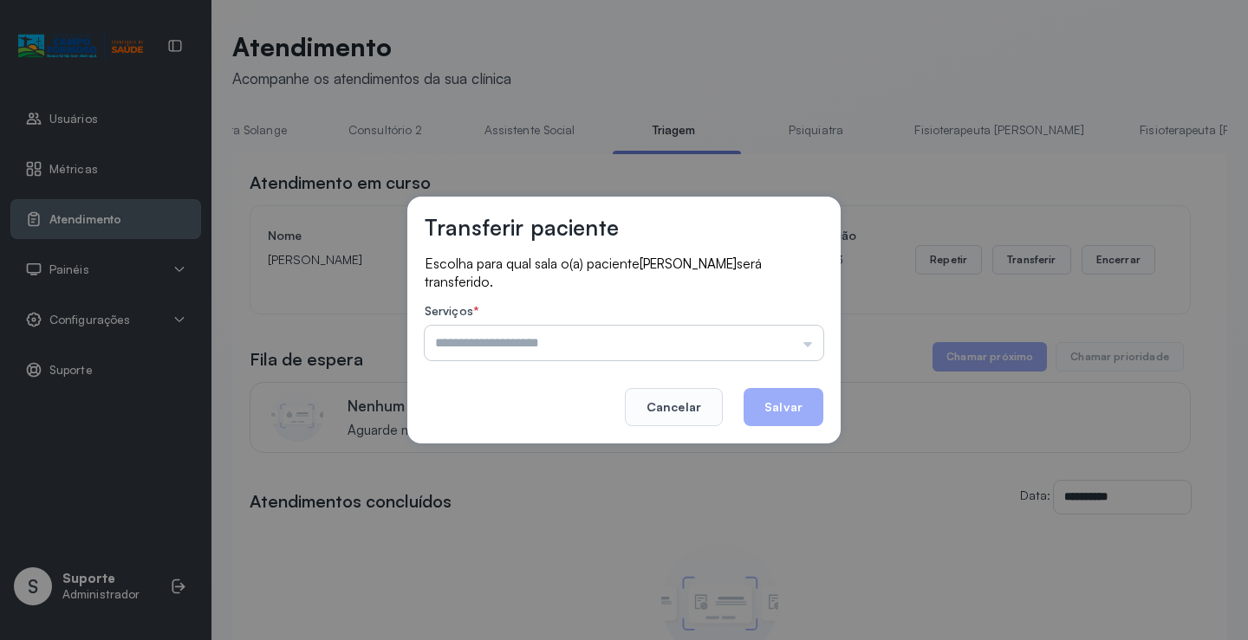
click at [798, 343] on input "text" at bounding box center [624, 343] width 399 height 35
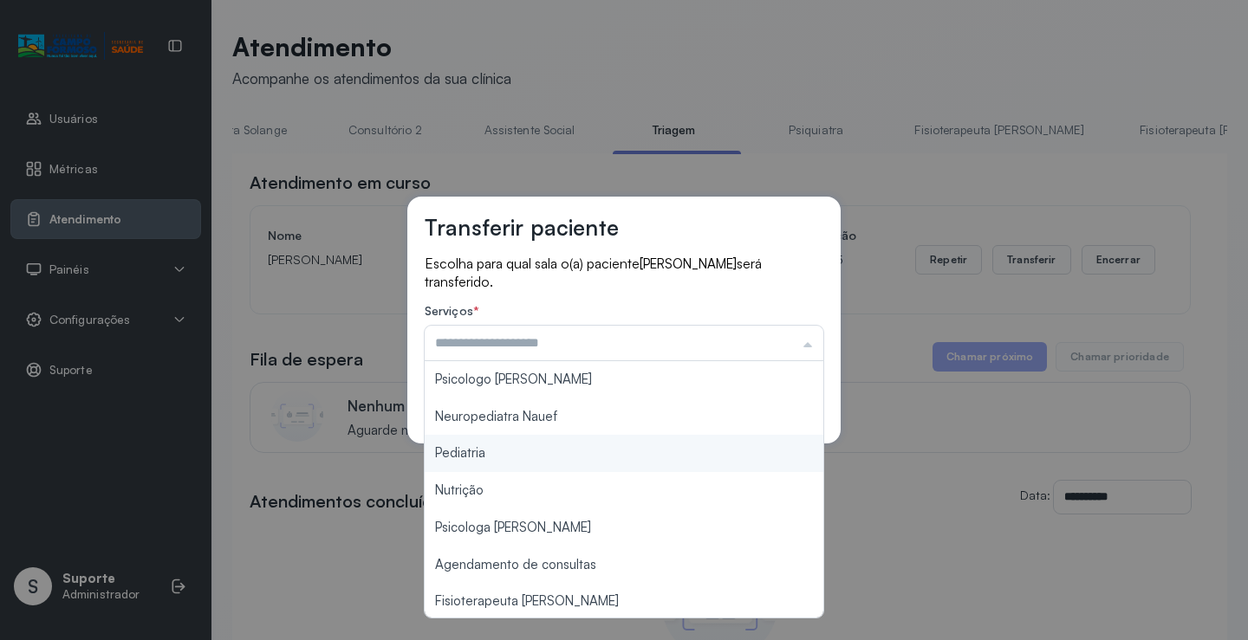
type input "*********"
click at [486, 440] on div "Transferir paciente Escolha para qual sala o(a) paciente CECÍLIA DA SILVA BISPO…" at bounding box center [623, 320] width 433 height 247
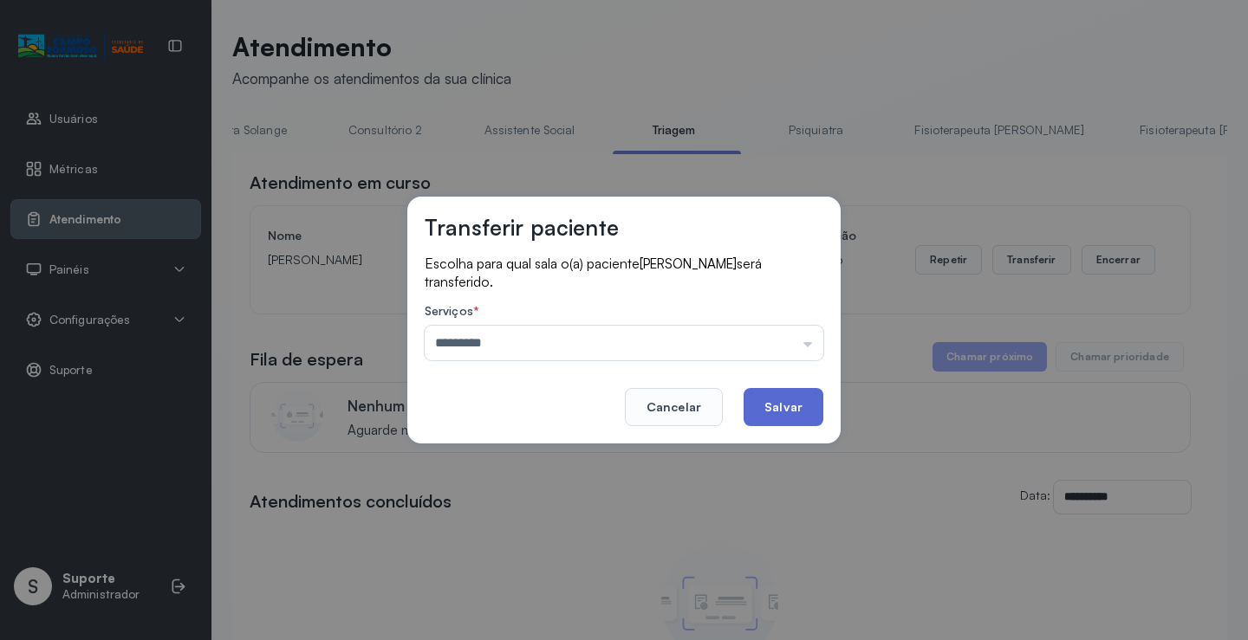
click at [790, 408] on button "Salvar" at bounding box center [783, 407] width 80 height 38
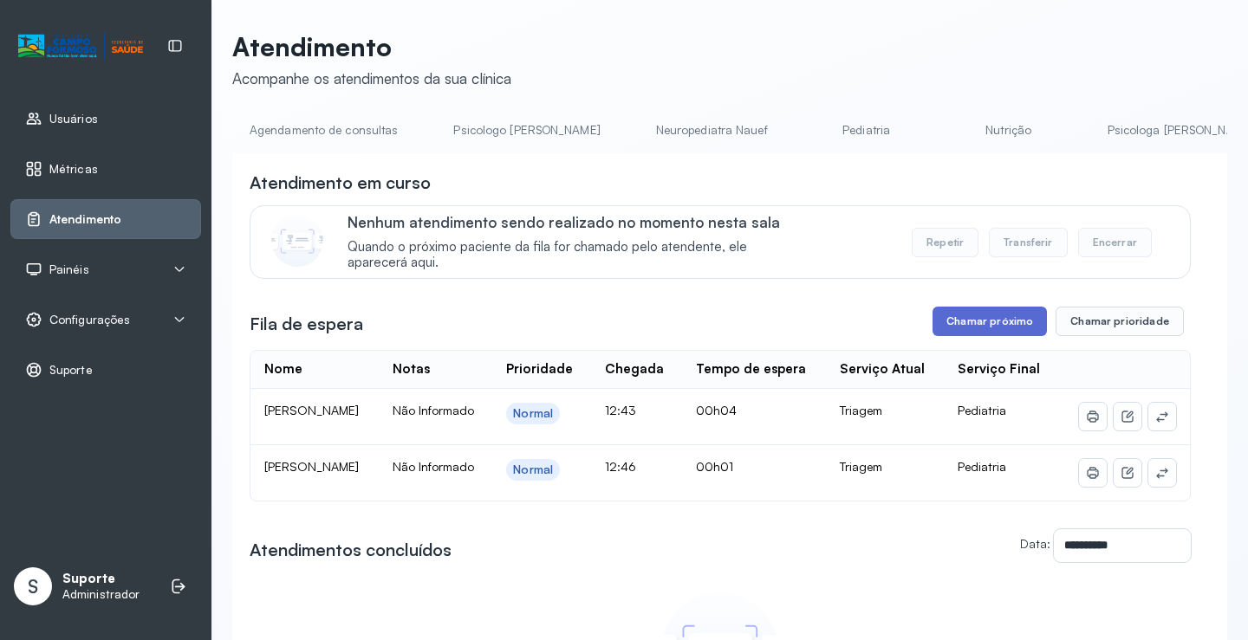
click at [980, 323] on button "Chamar próximo" at bounding box center [989, 321] width 114 height 29
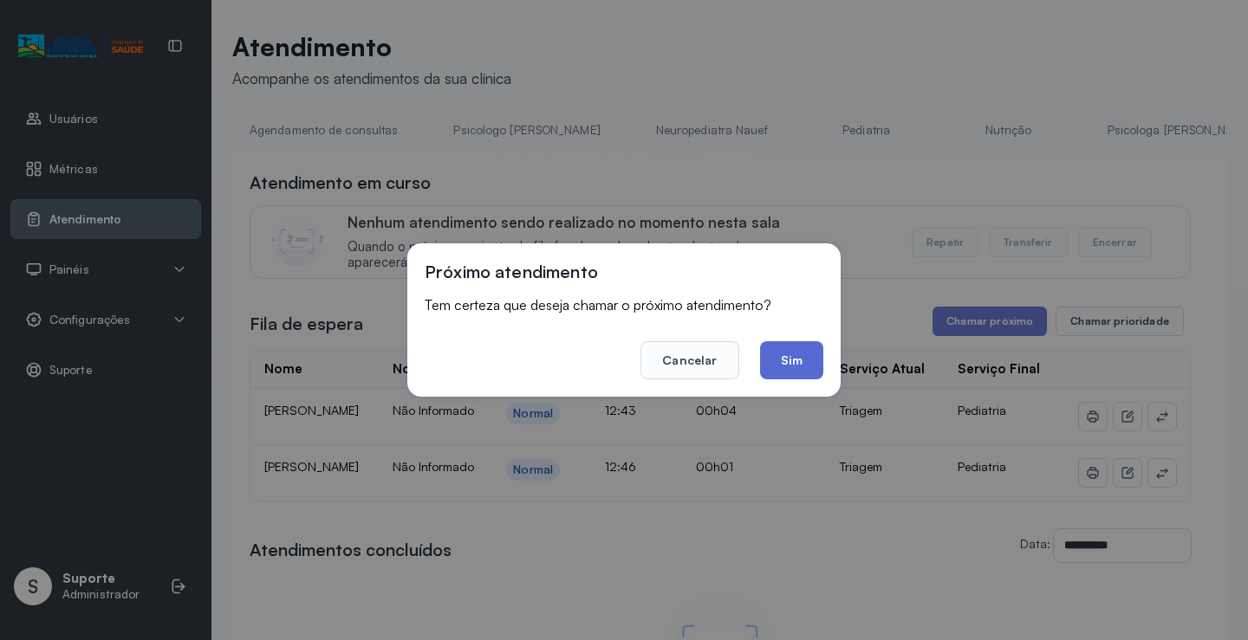
click at [774, 357] on button "Sim" at bounding box center [791, 360] width 63 height 38
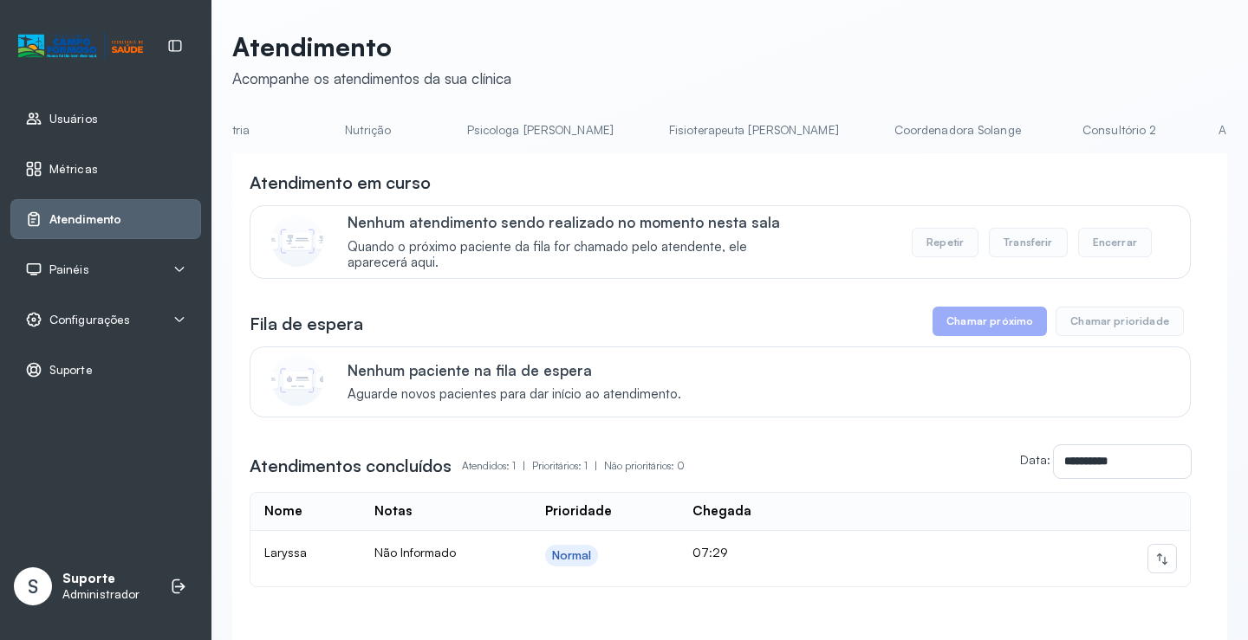
scroll to position [0, 729]
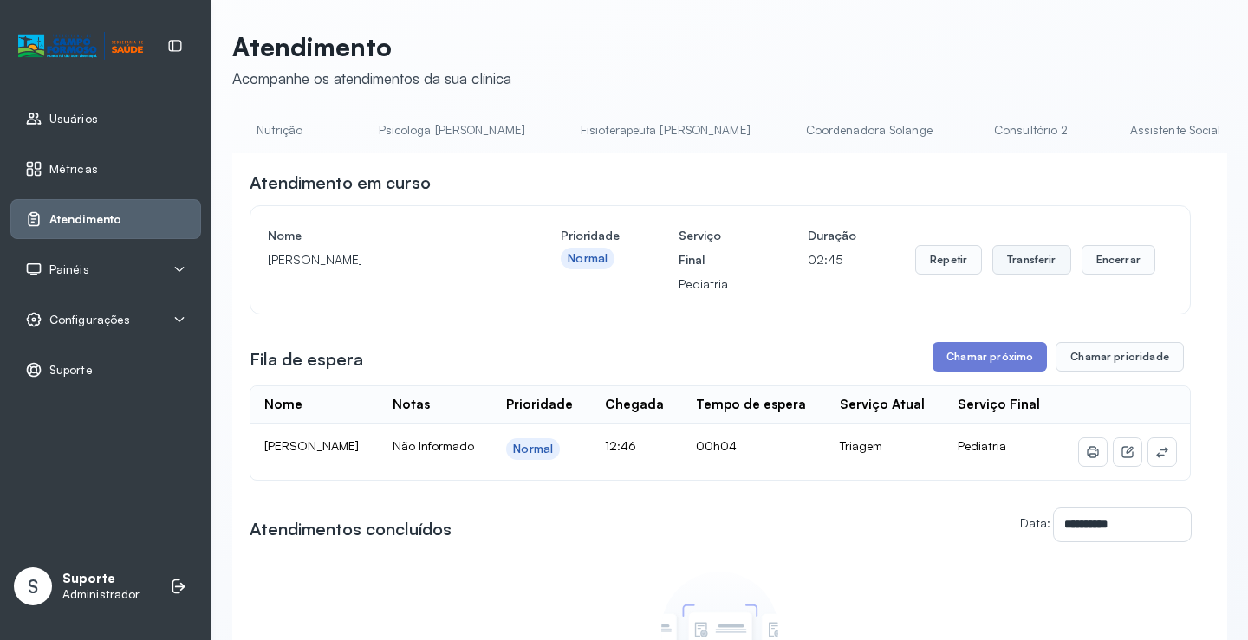
click at [1025, 256] on button "Transferir" at bounding box center [1031, 259] width 79 height 29
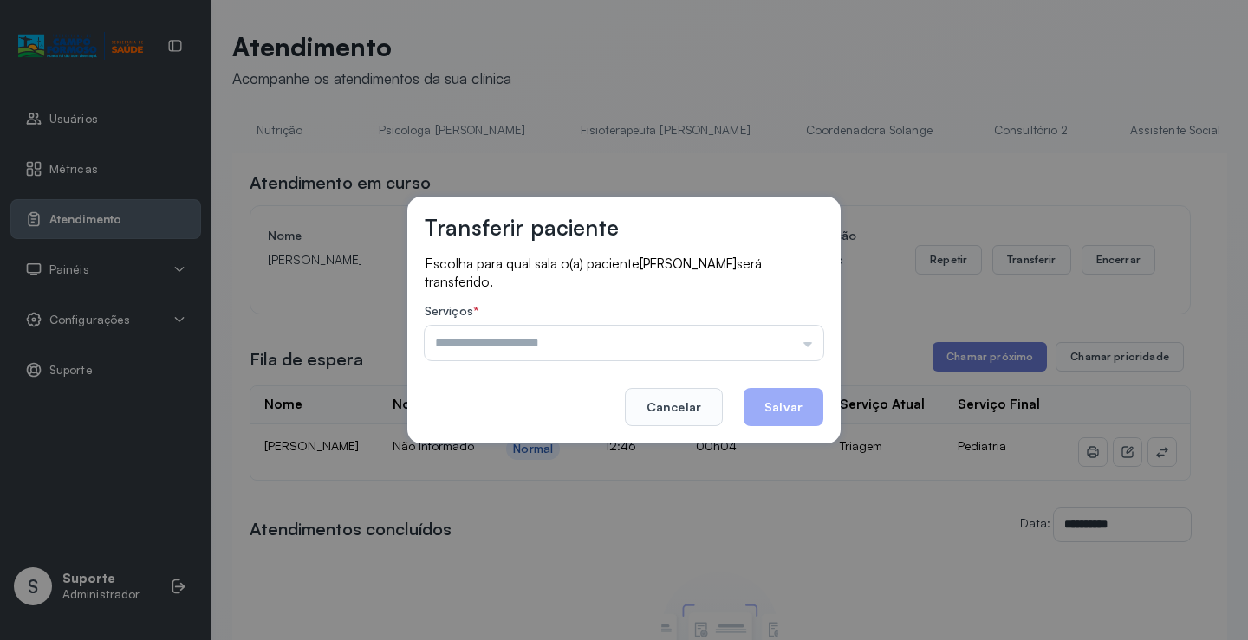
click at [799, 344] on input "text" at bounding box center [624, 343] width 399 height 35
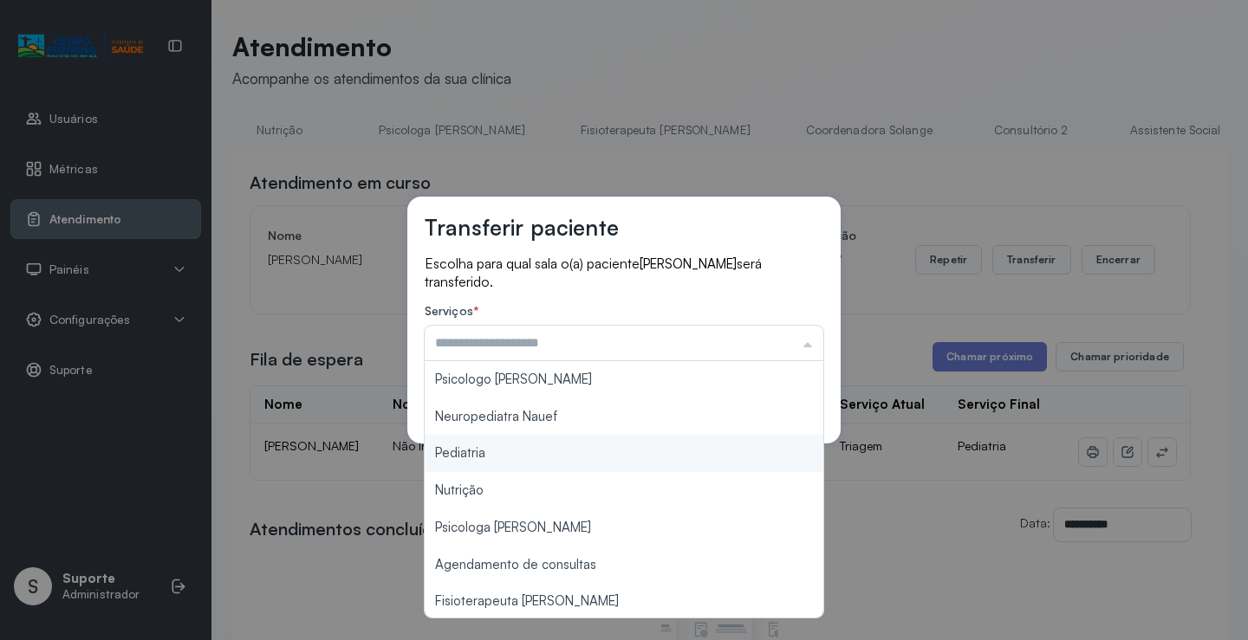
type input "*********"
click at [537, 444] on div "Transferir paciente Escolha para qual sala o(a) paciente [PERSON_NAME] será tra…" at bounding box center [624, 320] width 1248 height 640
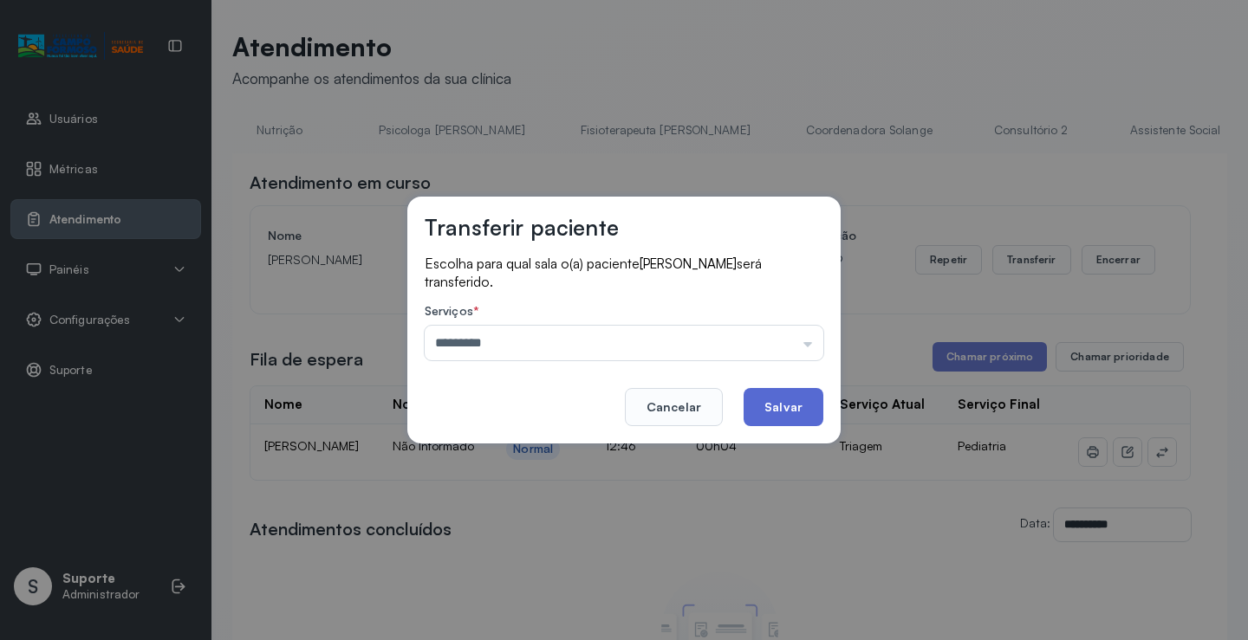
click at [795, 405] on button "Salvar" at bounding box center [783, 407] width 80 height 38
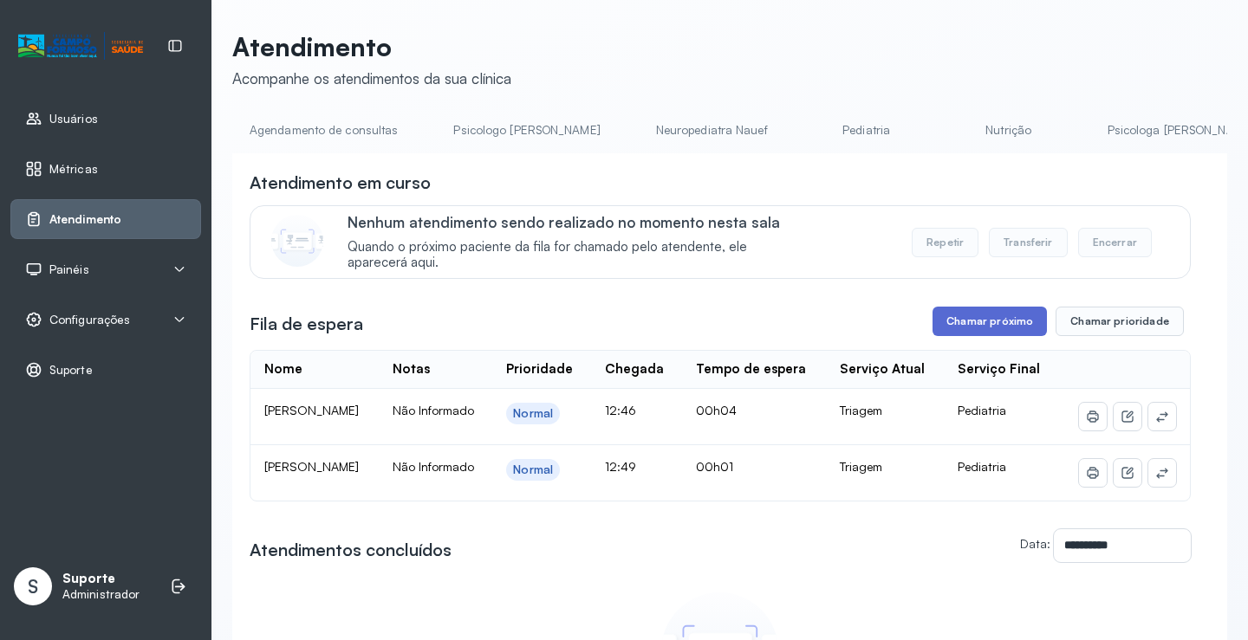
click at [997, 319] on button "Chamar próximo" at bounding box center [989, 321] width 114 height 29
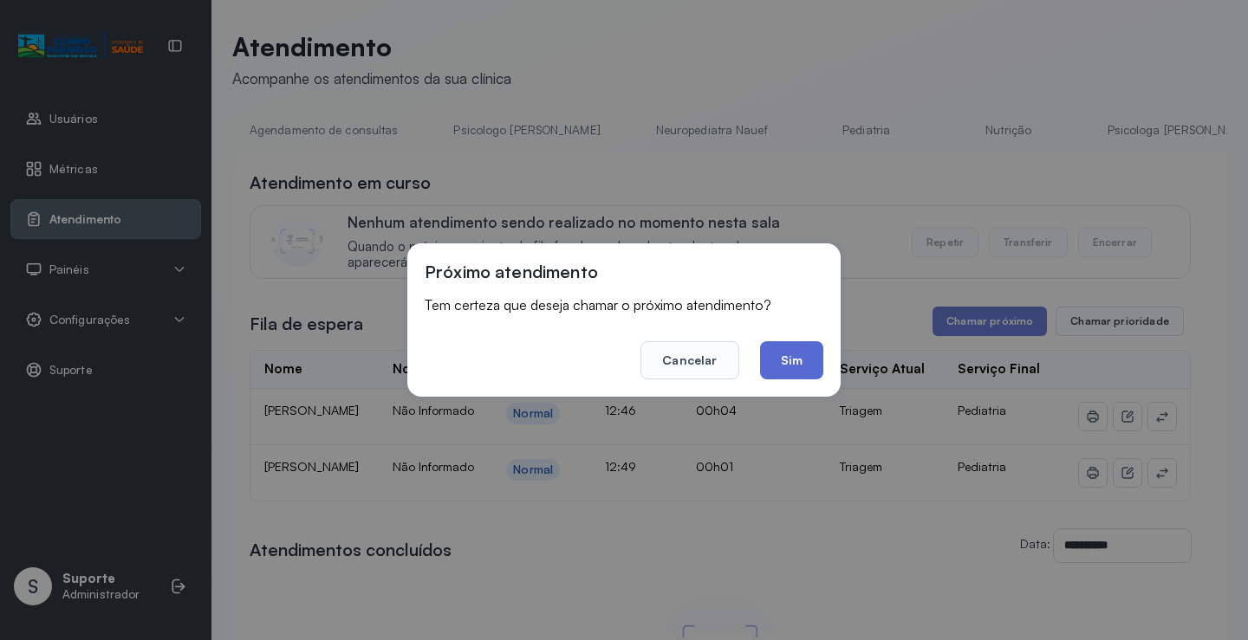
click at [807, 360] on button "Sim" at bounding box center [791, 360] width 63 height 38
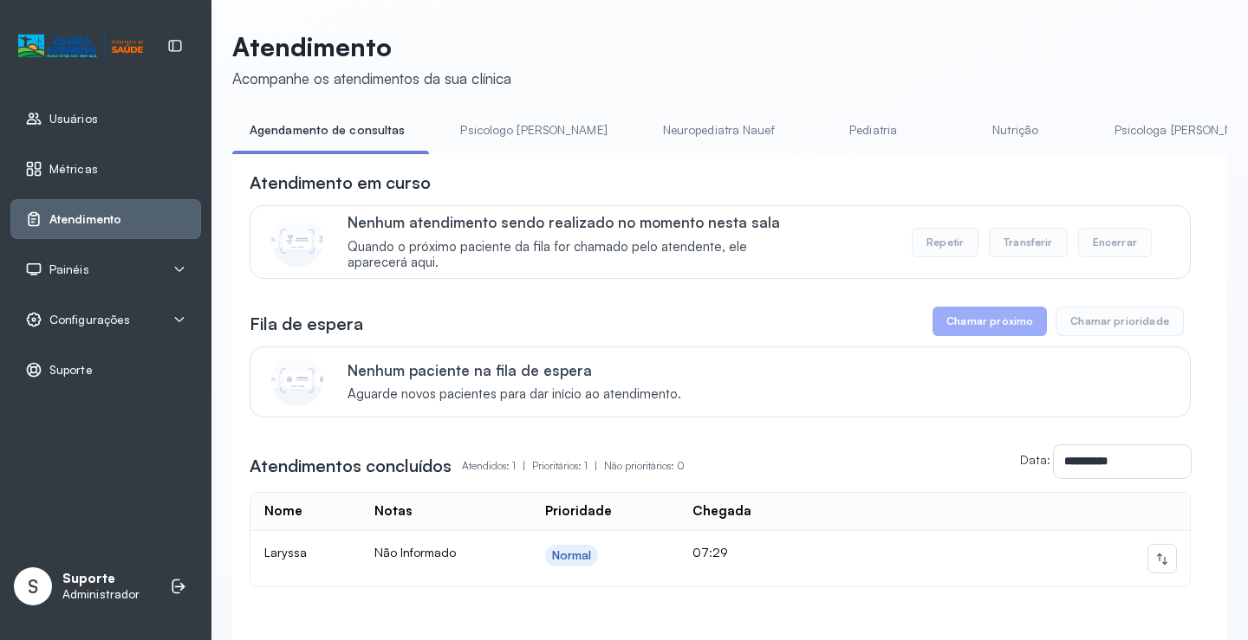
scroll to position [0, 859]
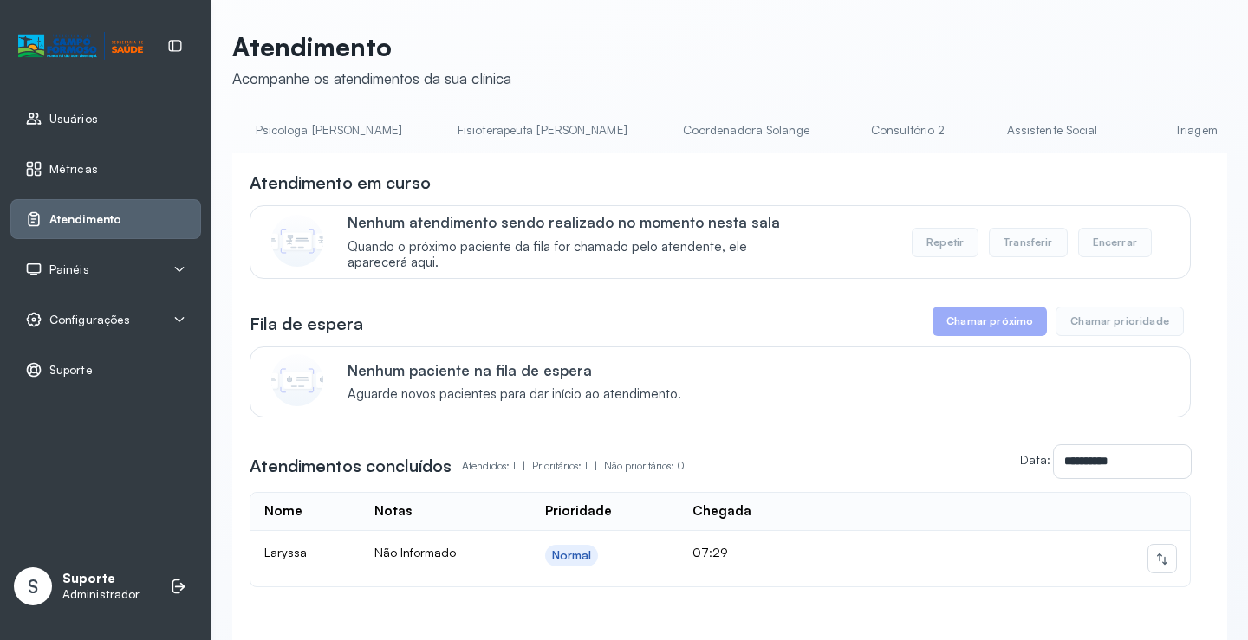
click at [1135, 125] on link "Triagem" at bounding box center [1195, 130] width 121 height 29
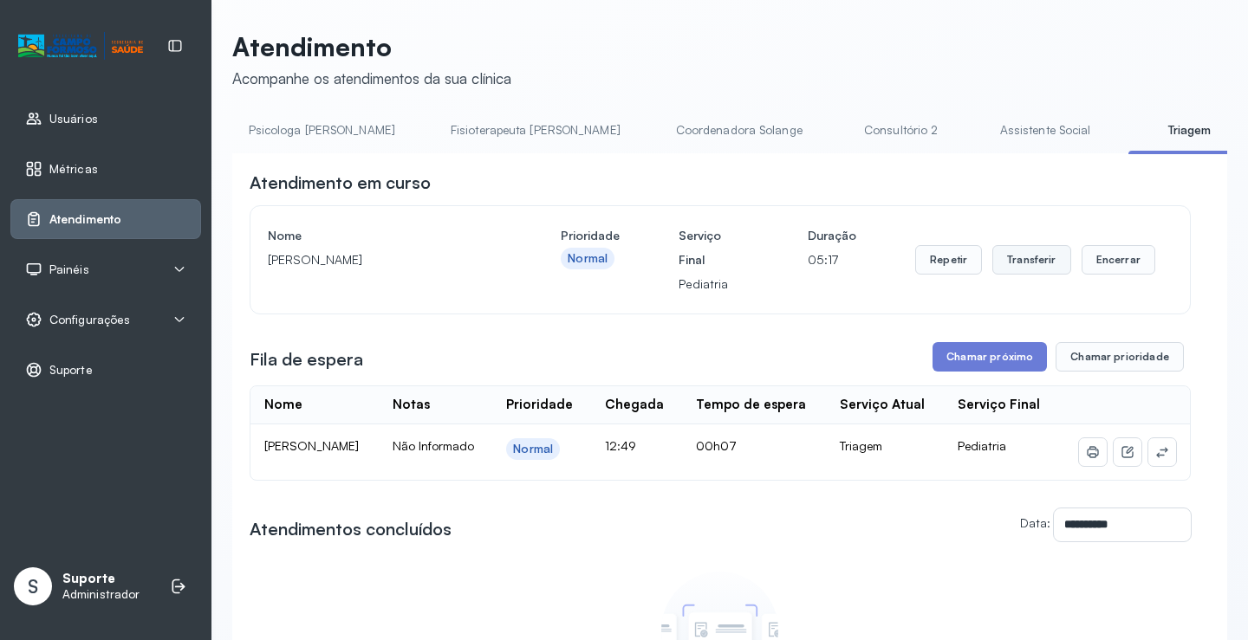
click at [1014, 256] on button "Transferir" at bounding box center [1031, 259] width 79 height 29
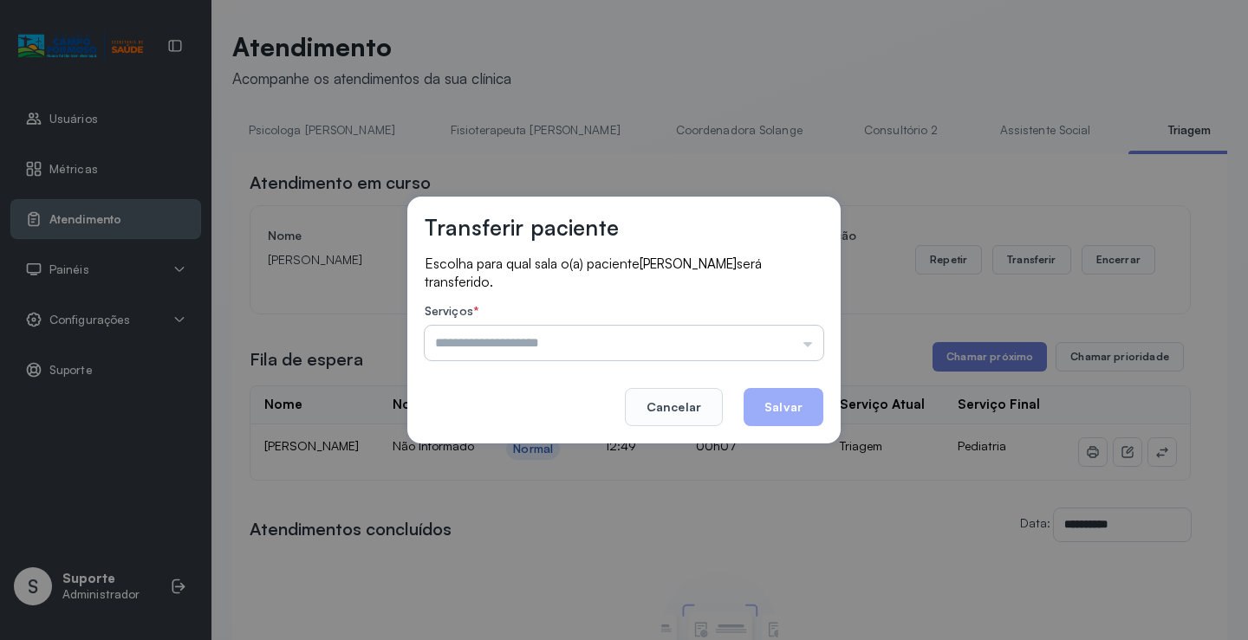
click at [799, 350] on input "text" at bounding box center [624, 343] width 399 height 35
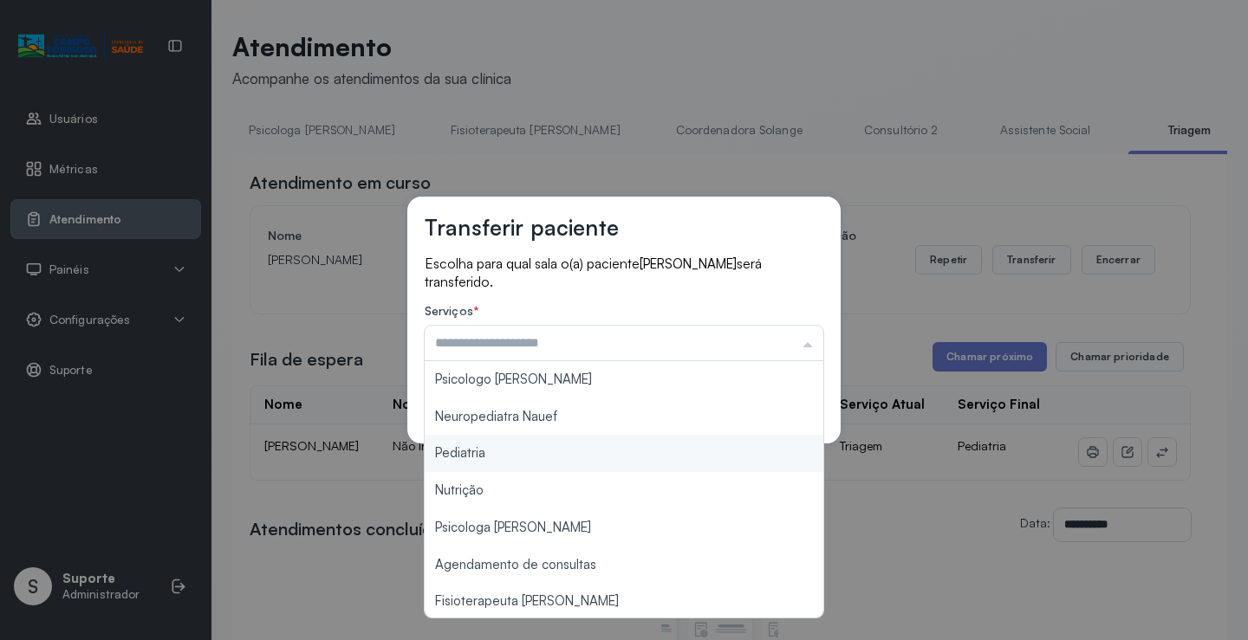
type input "*********"
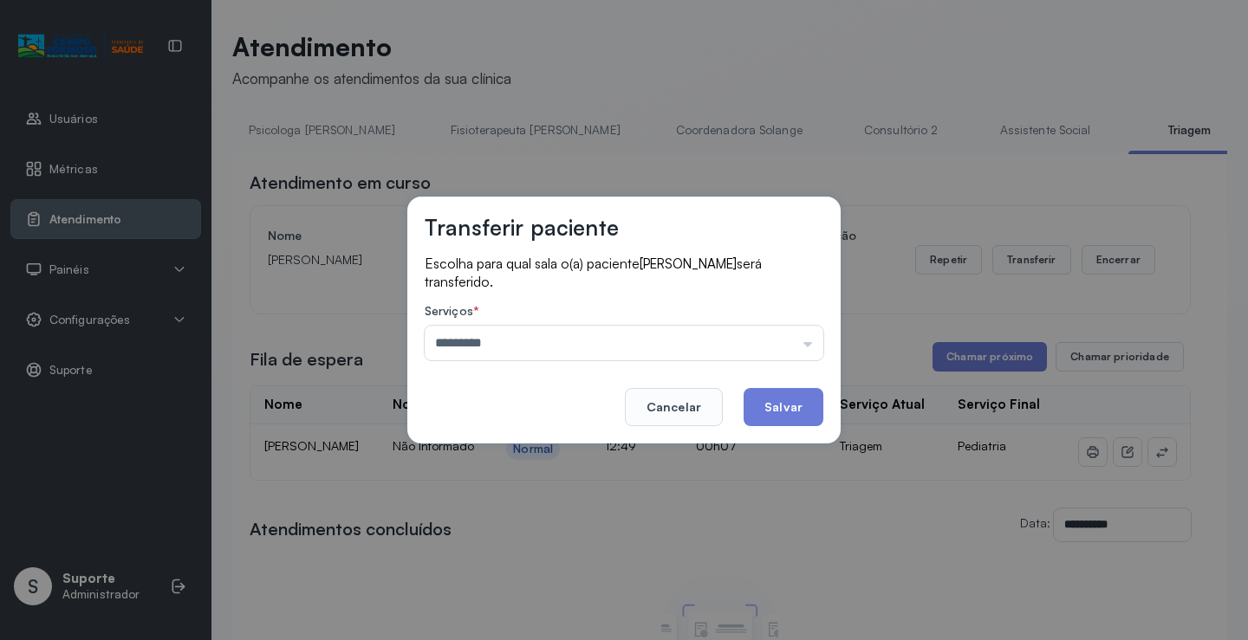
click at [548, 457] on div "Transferir paciente Escolha para qual sala o(a) paciente NOAH SILVA BATISTA ser…" at bounding box center [624, 320] width 1248 height 640
click at [777, 405] on button "Salvar" at bounding box center [783, 407] width 80 height 38
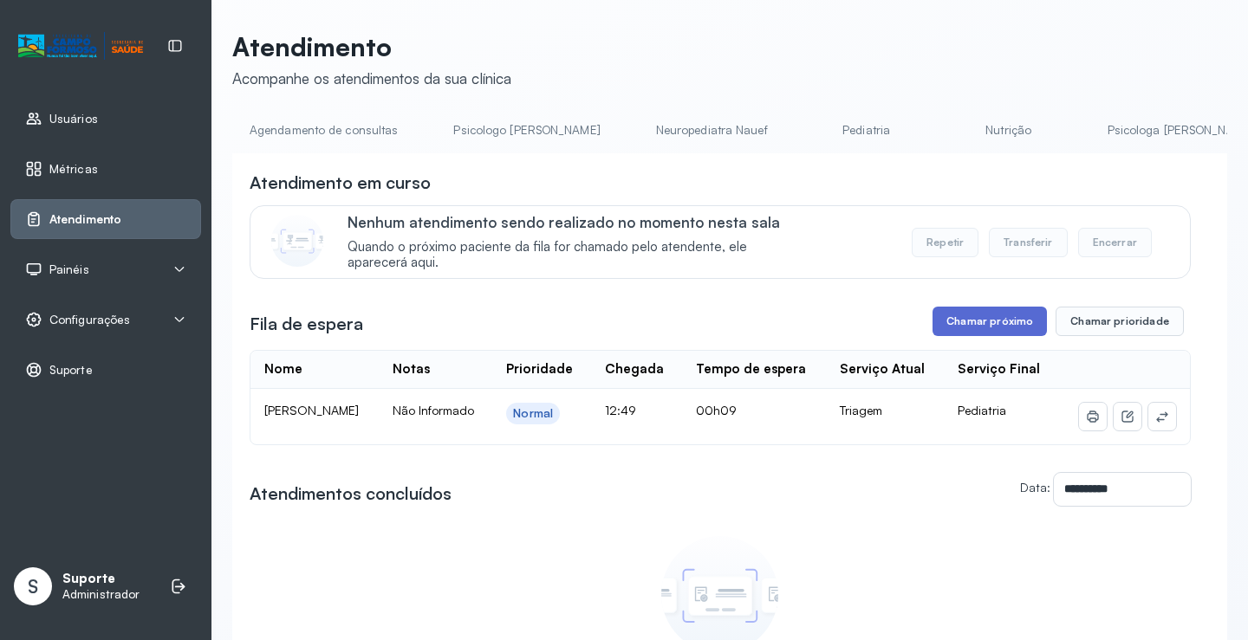
click at [1020, 321] on button "Chamar próximo" at bounding box center [989, 321] width 114 height 29
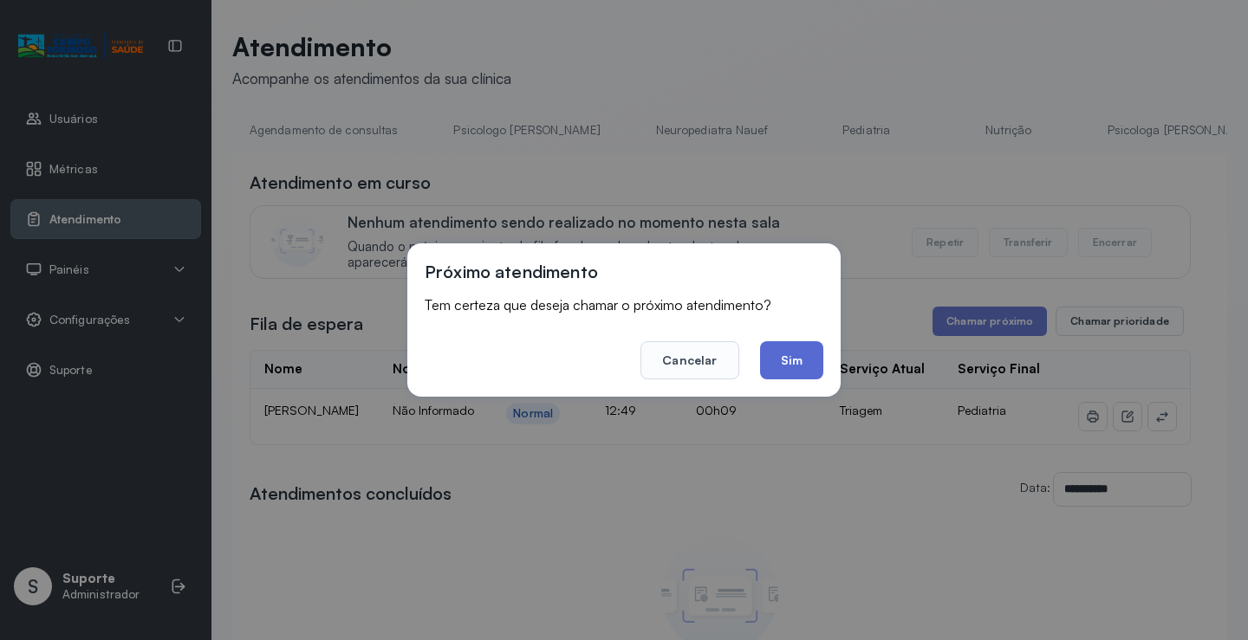
click at [788, 356] on button "Sim" at bounding box center [791, 360] width 63 height 38
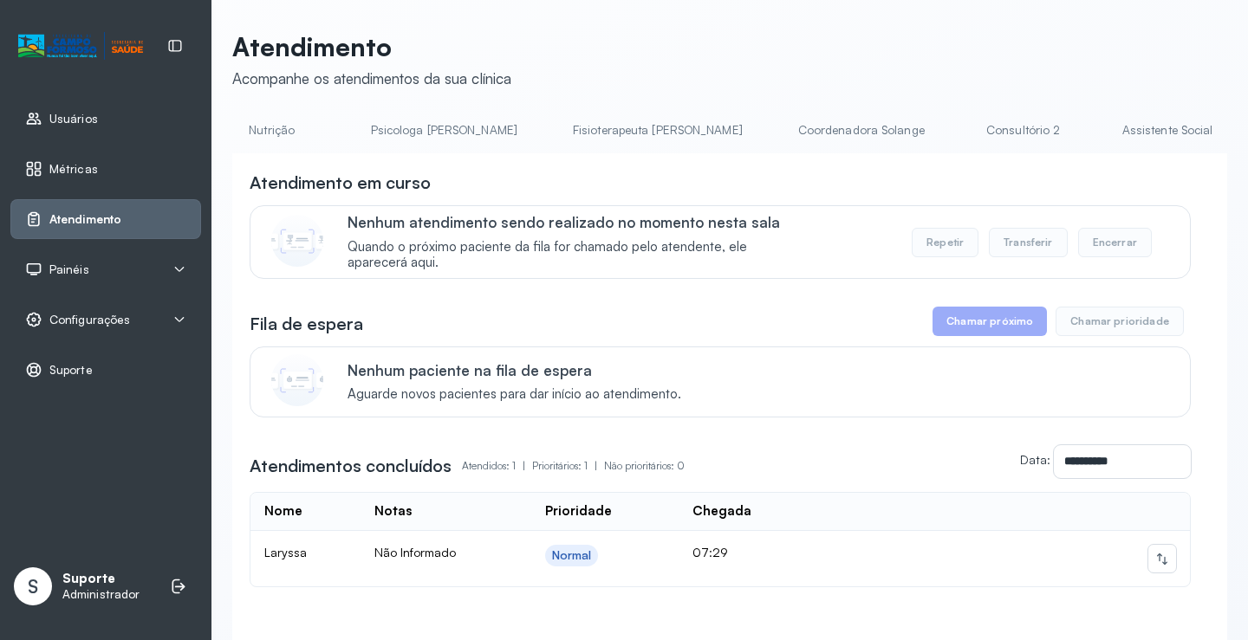
scroll to position [0, 781]
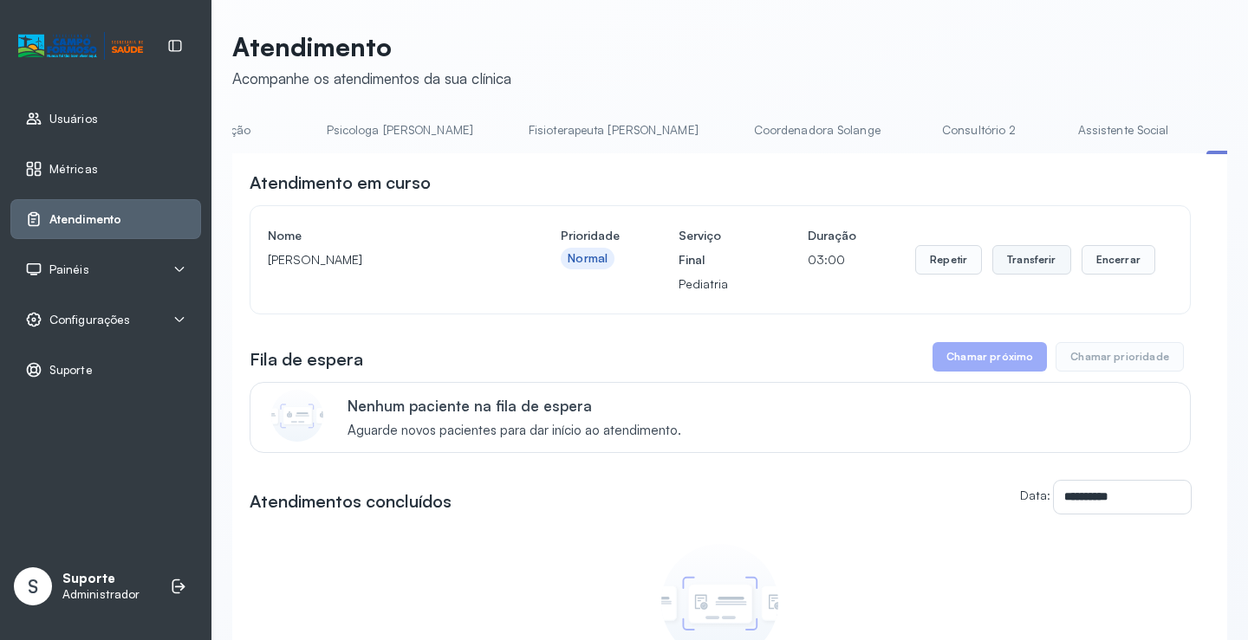
click at [1039, 262] on button "Transferir" at bounding box center [1031, 259] width 79 height 29
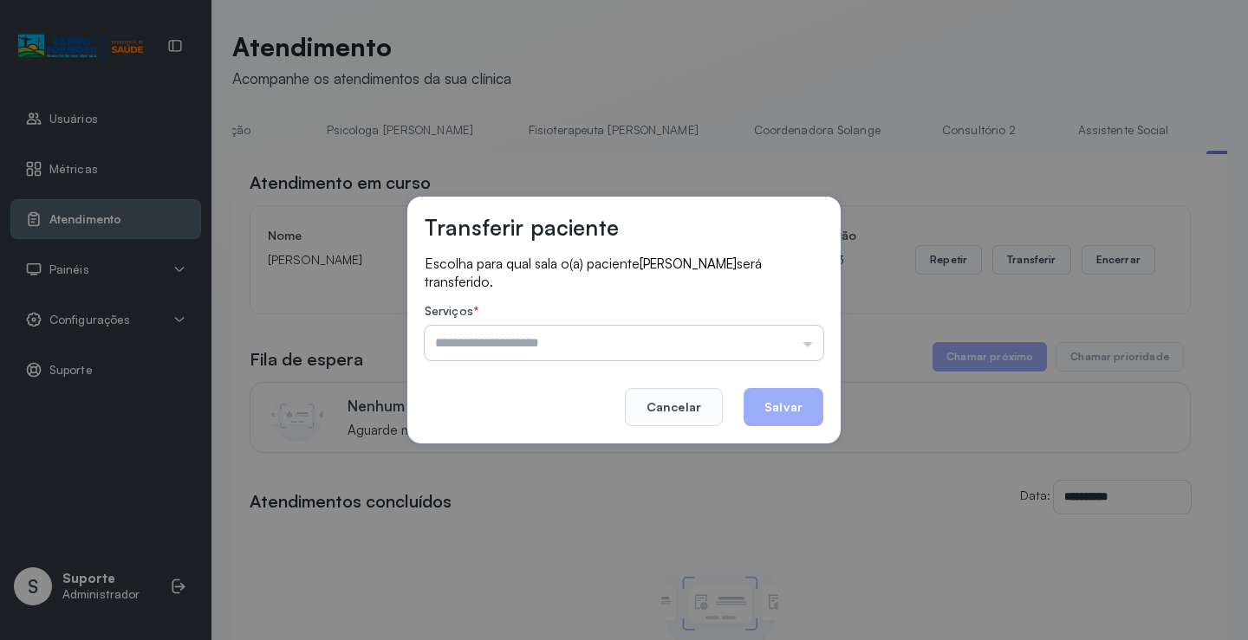
click at [807, 344] on input "text" at bounding box center [624, 343] width 399 height 35
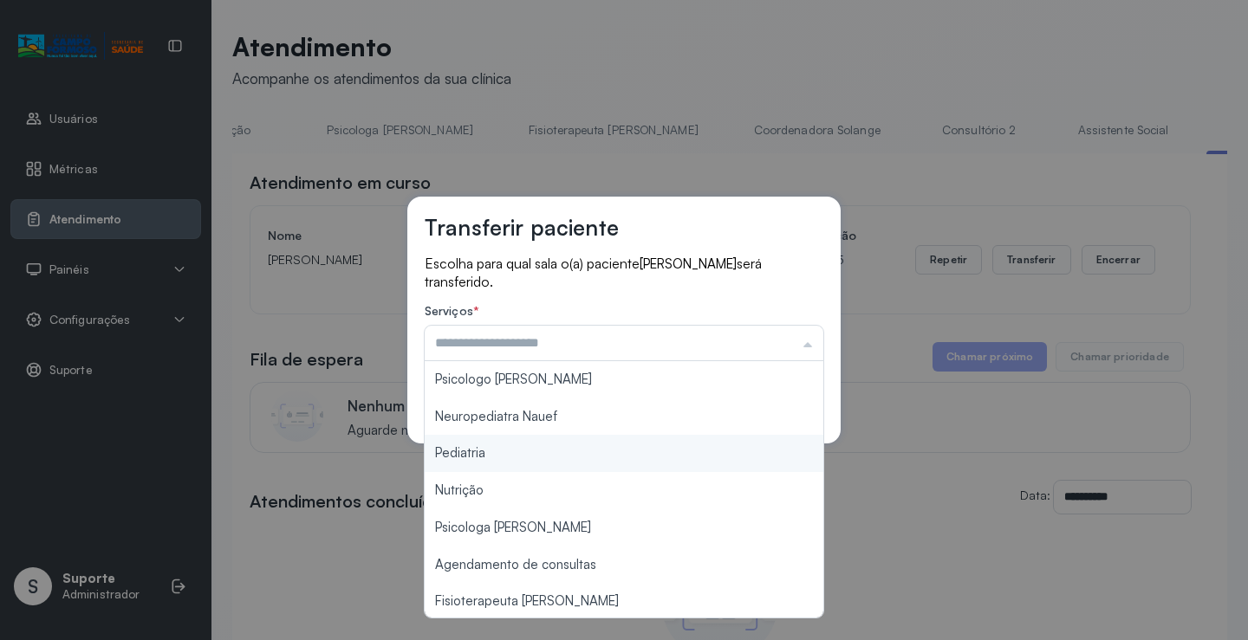
type input "*********"
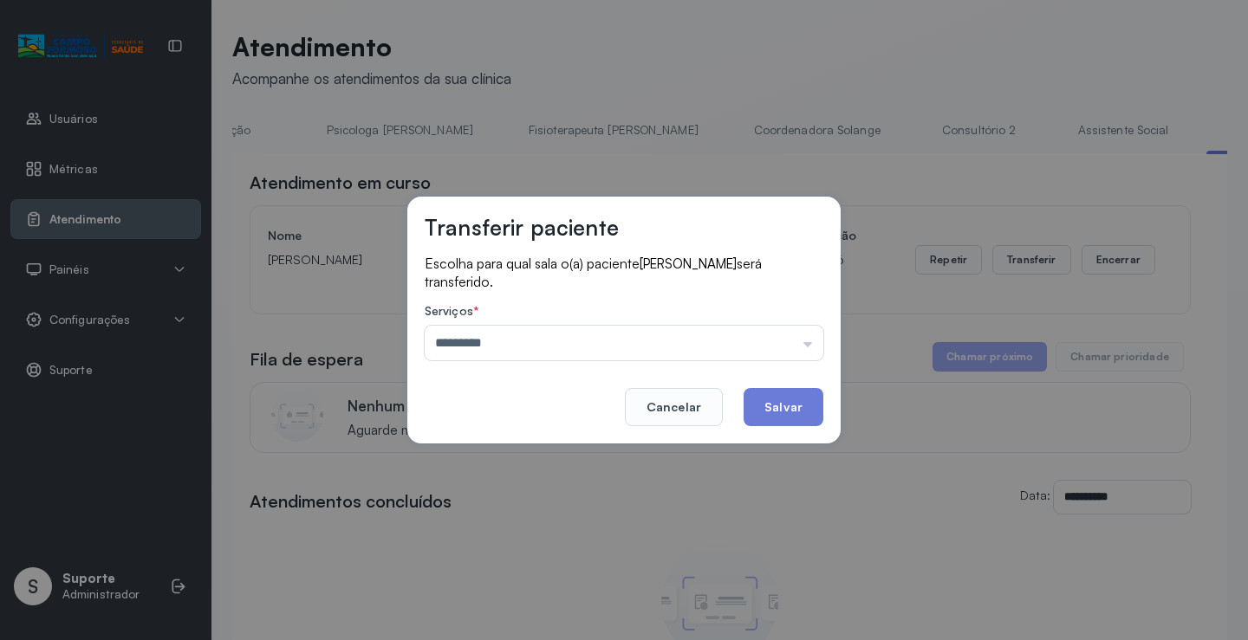
click at [488, 442] on div "Transferir paciente Escolha para qual sala o(a) paciente ALYCE LIMA MARTINS ser…" at bounding box center [623, 320] width 433 height 247
click at [768, 407] on button "Salvar" at bounding box center [783, 407] width 80 height 38
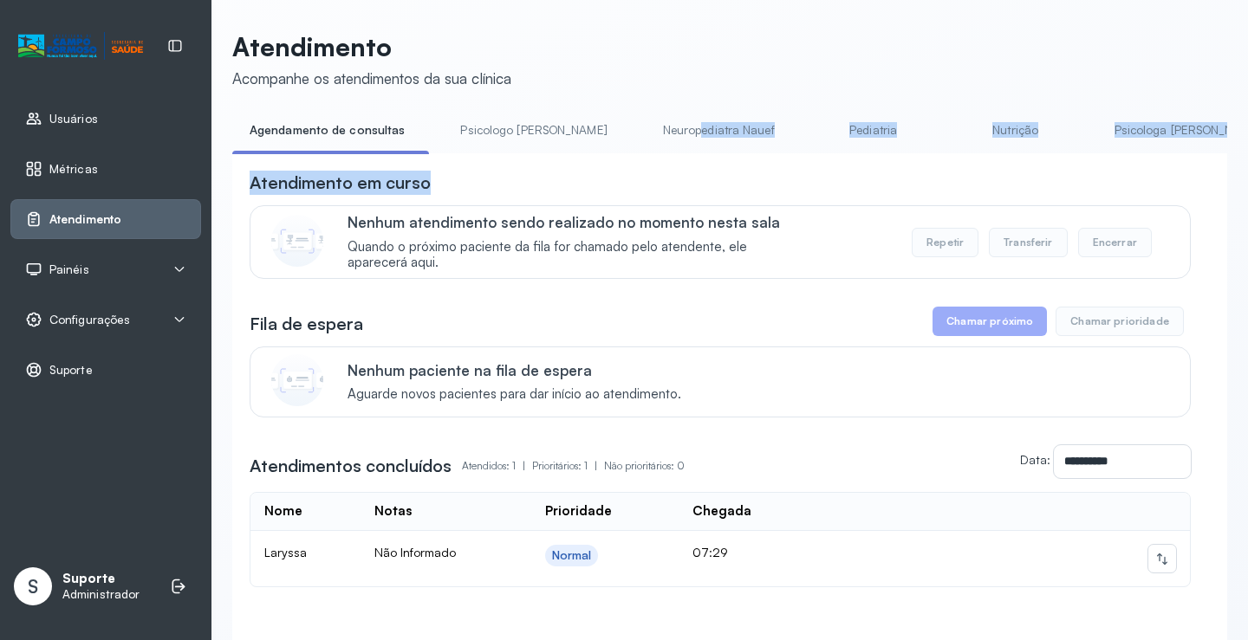
drag, startPoint x: 635, startPoint y: 153, endPoint x: 963, endPoint y: 199, distance: 331.5
click at [963, 199] on div "**********" at bounding box center [729, 407] width 995 height 582
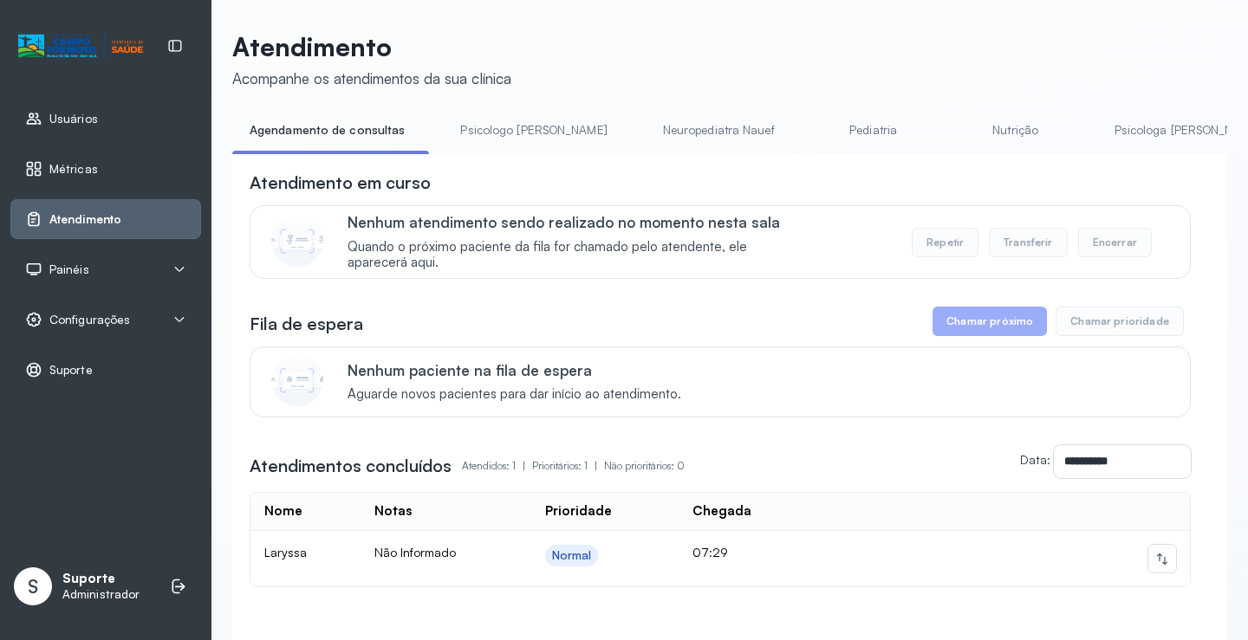
click at [840, 29] on div "**********" at bounding box center [729, 373] width 1036 height 747
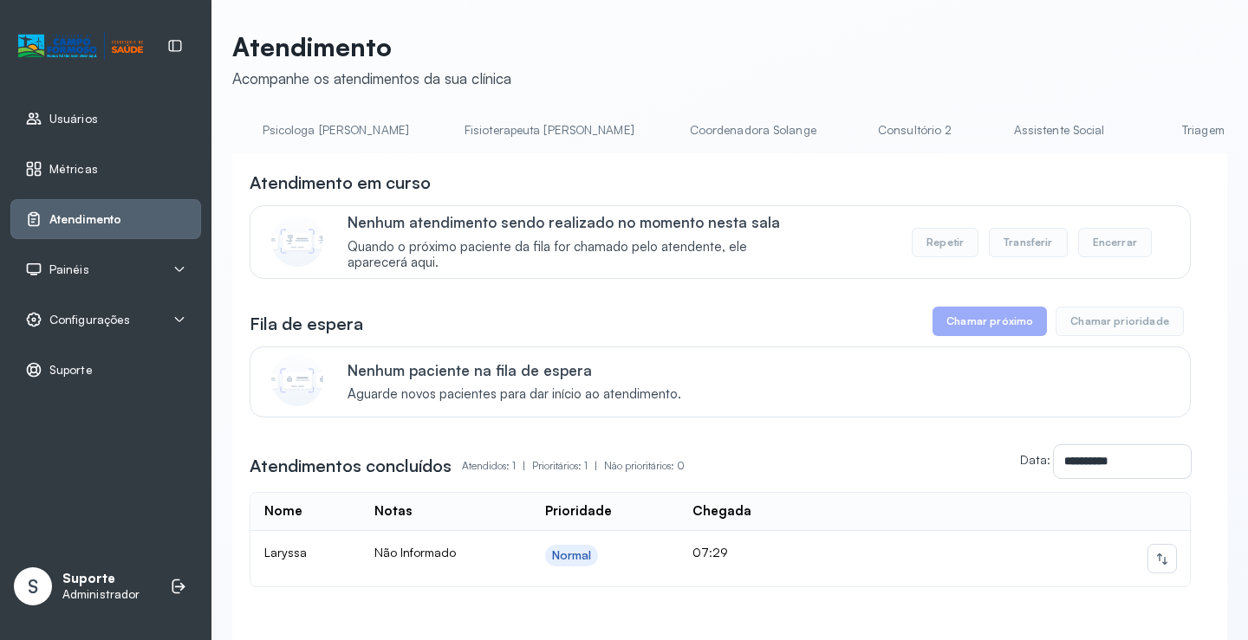
scroll to position [0, 951]
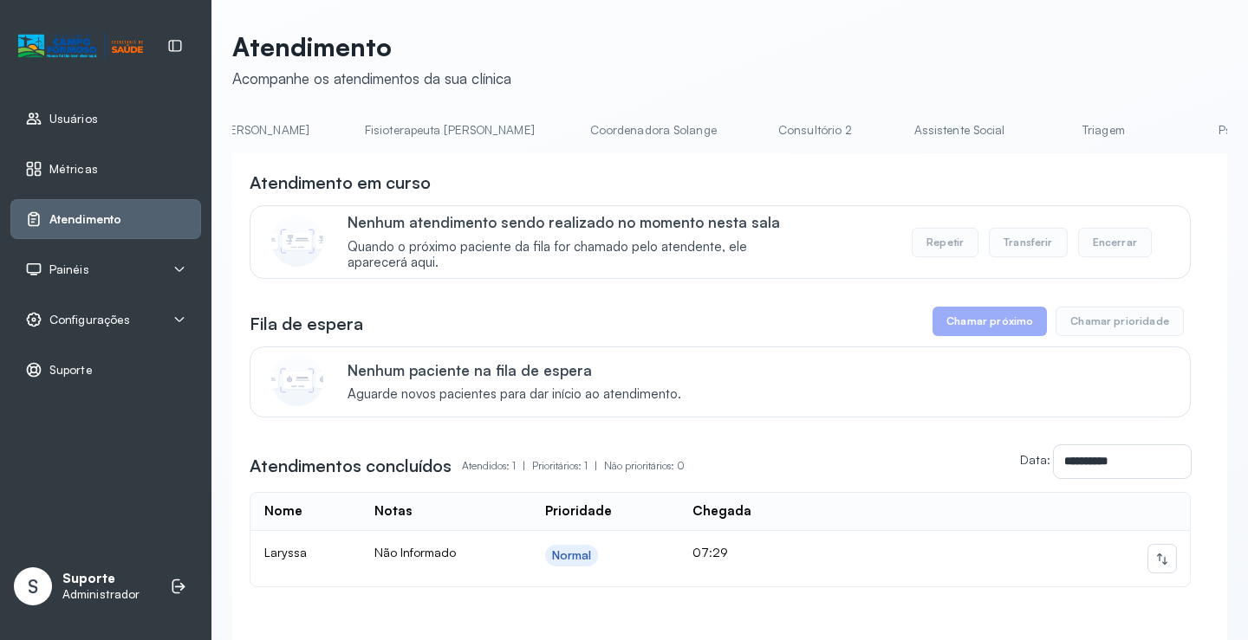
click at [1042, 124] on link "Triagem" at bounding box center [1102, 130] width 121 height 29
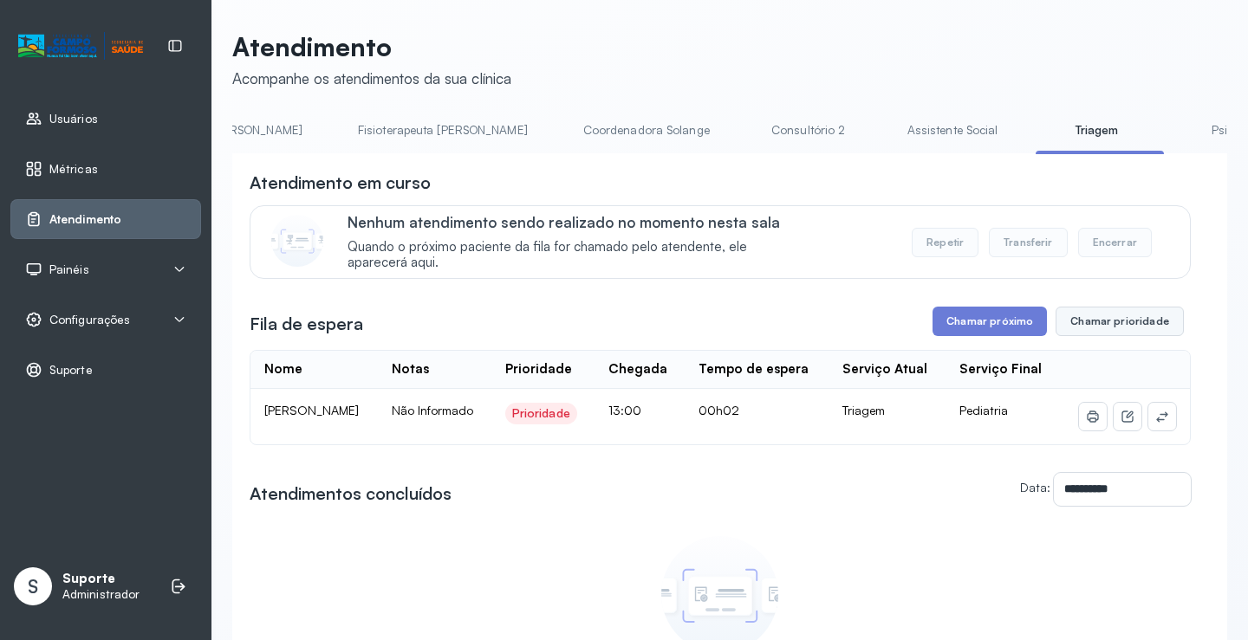
click at [1100, 323] on button "Chamar prioridade" at bounding box center [1119, 321] width 128 height 29
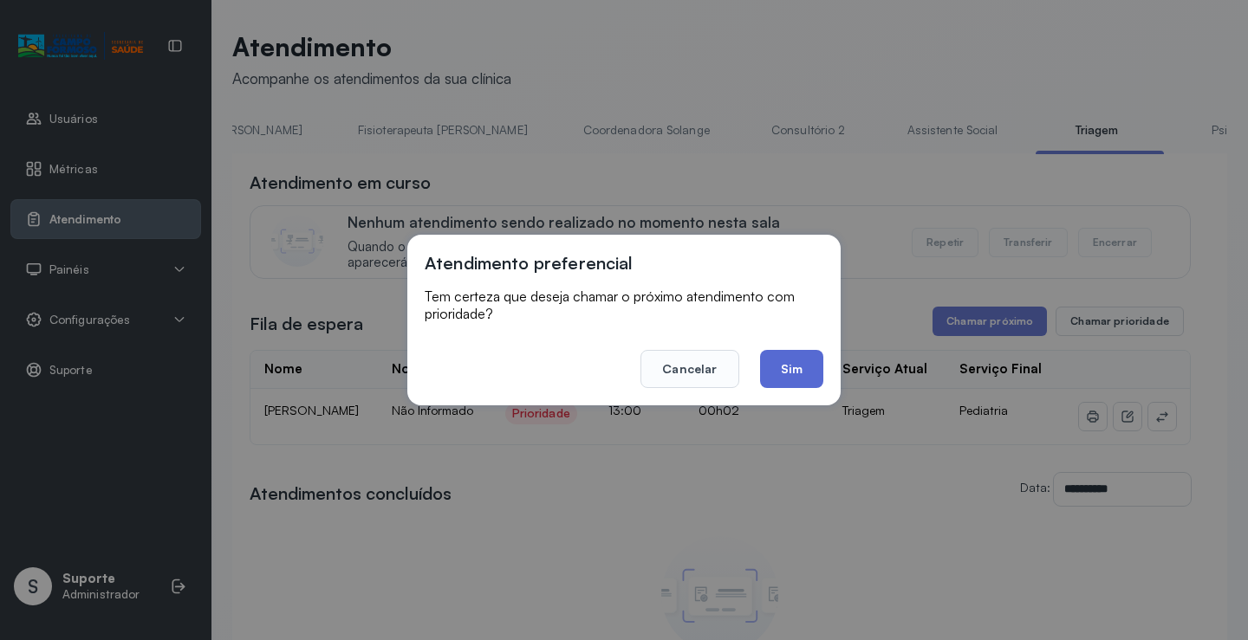
click at [803, 364] on button "Sim" at bounding box center [791, 369] width 63 height 38
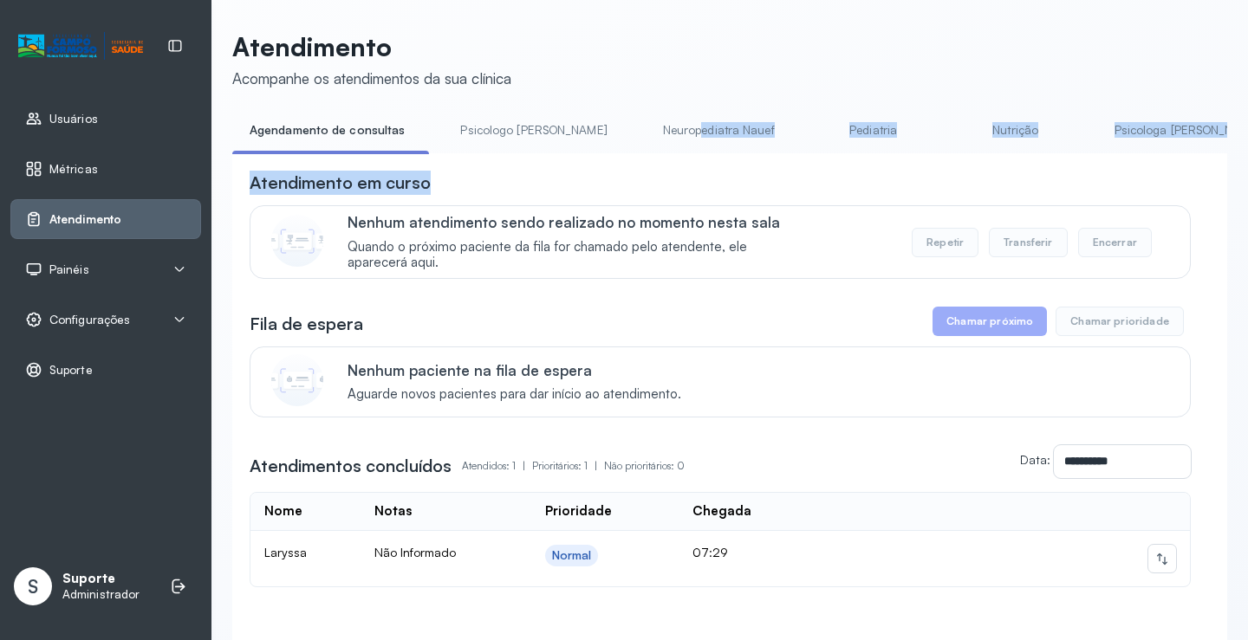
drag, startPoint x: 635, startPoint y: 153, endPoint x: 846, endPoint y: 185, distance: 212.8
click at [846, 185] on div "**********" at bounding box center [729, 407] width 995 height 582
click at [776, 185] on div "Atendimento em curso" at bounding box center [720, 183] width 941 height 24
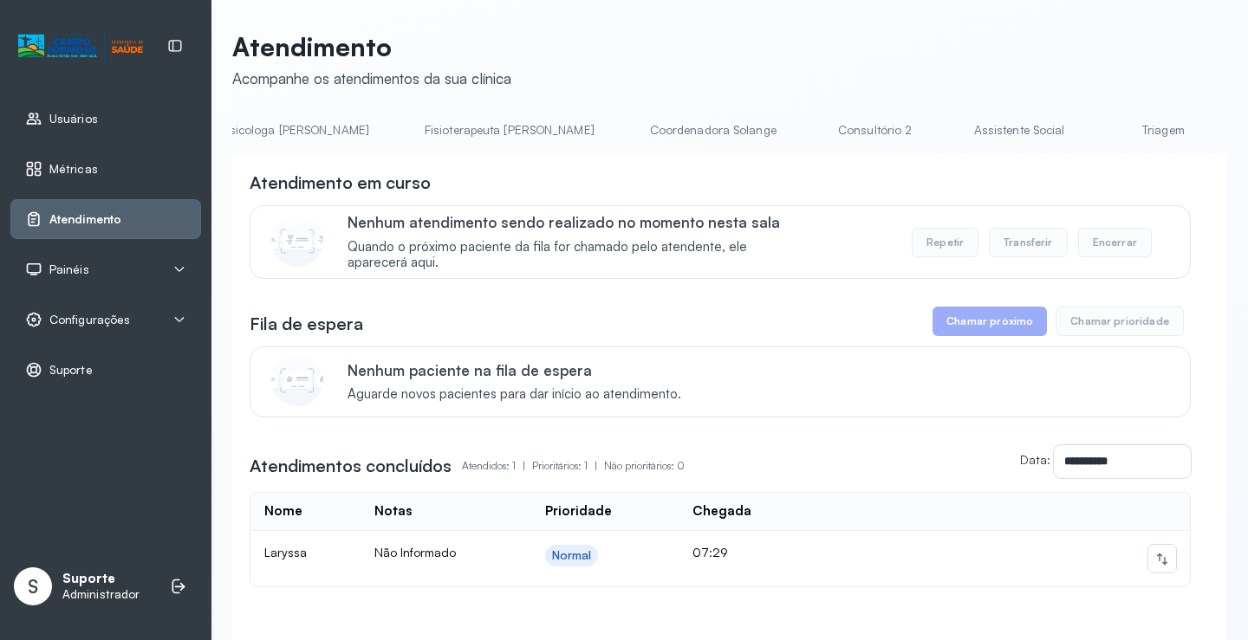
scroll to position [0, 1060]
click at [934, 127] on link "Triagem" at bounding box center [994, 130] width 121 height 29
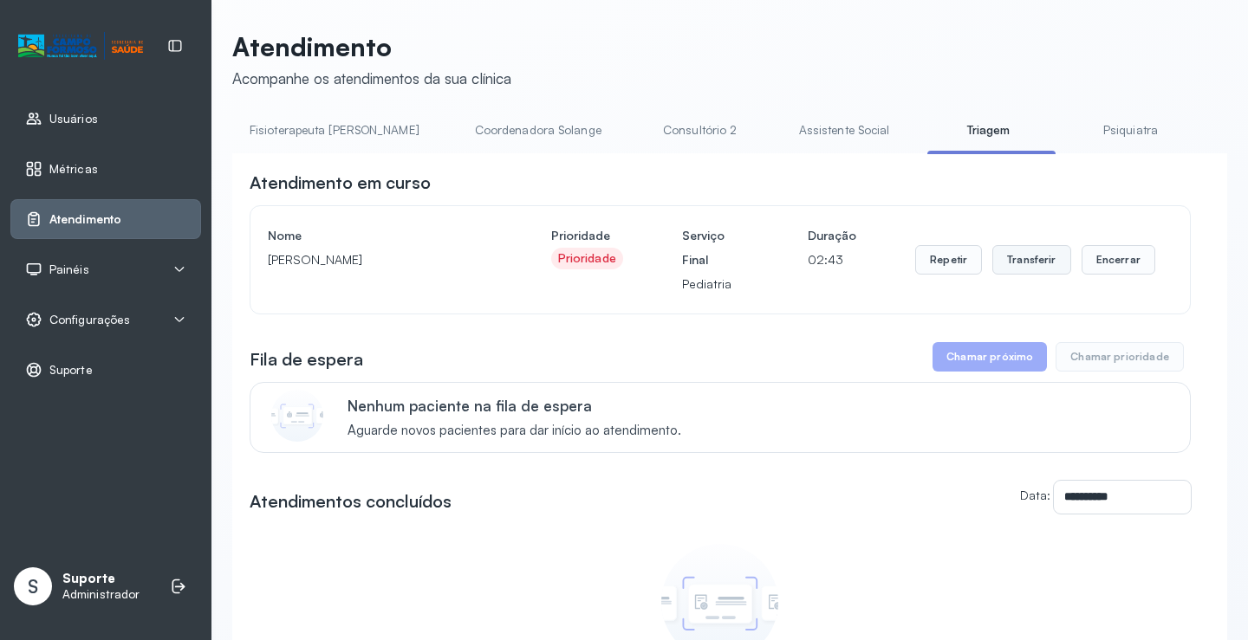
click at [1029, 261] on button "Transferir" at bounding box center [1031, 259] width 79 height 29
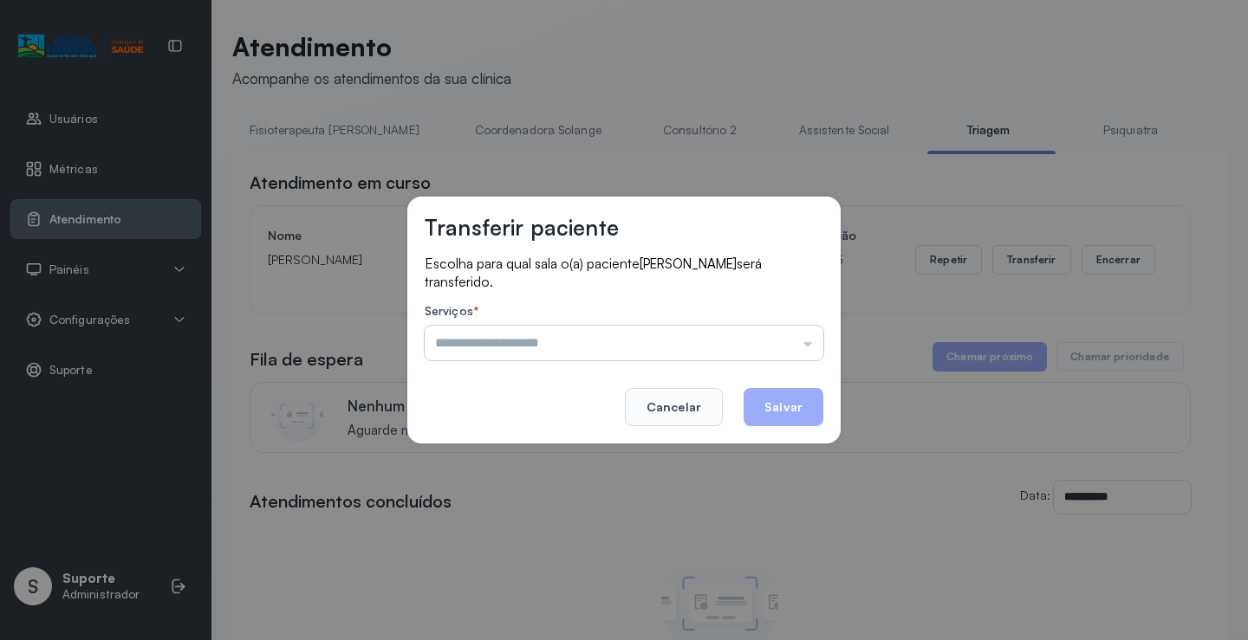
click at [811, 338] on input "text" at bounding box center [624, 343] width 399 height 35
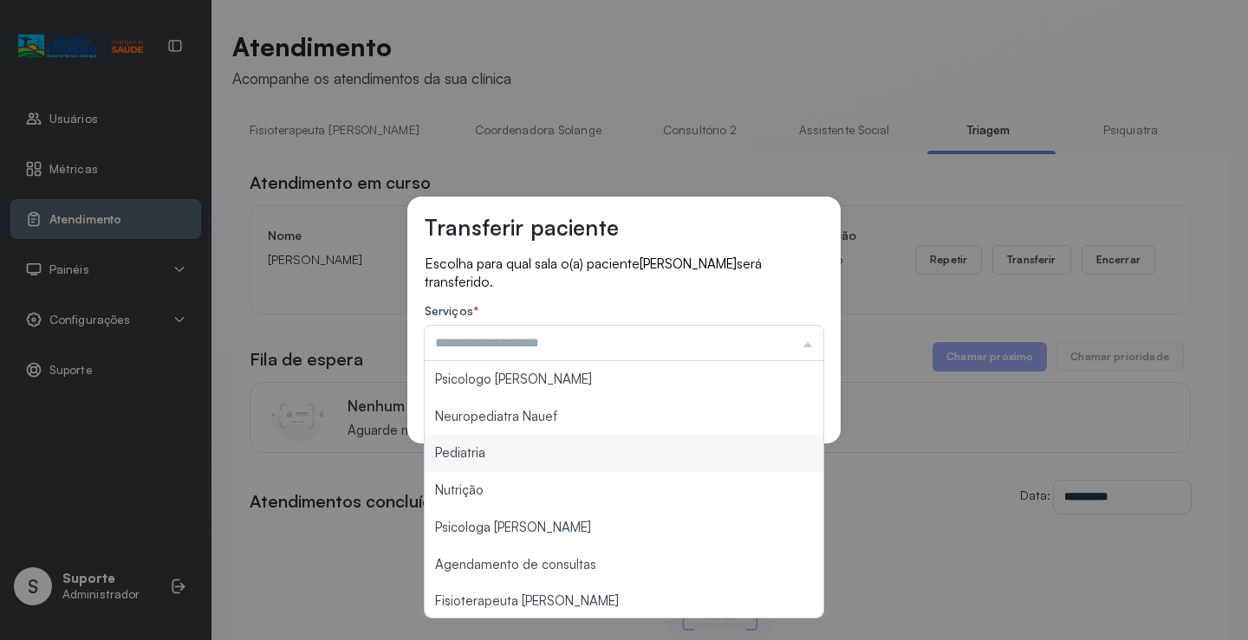
type input "*********"
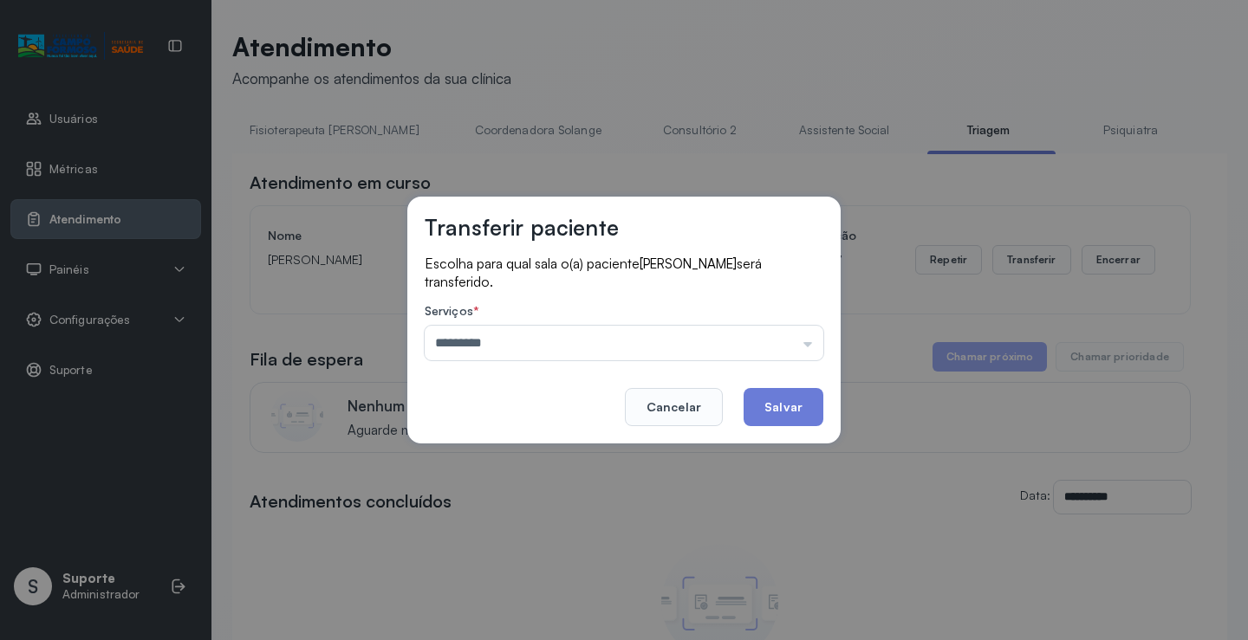
click at [533, 445] on div "Transferir paciente Escolha para qual sala o(a) paciente MIGUEL SANTOS DA SILVA…" at bounding box center [624, 320] width 1248 height 640
click at [789, 402] on button "Salvar" at bounding box center [783, 407] width 80 height 38
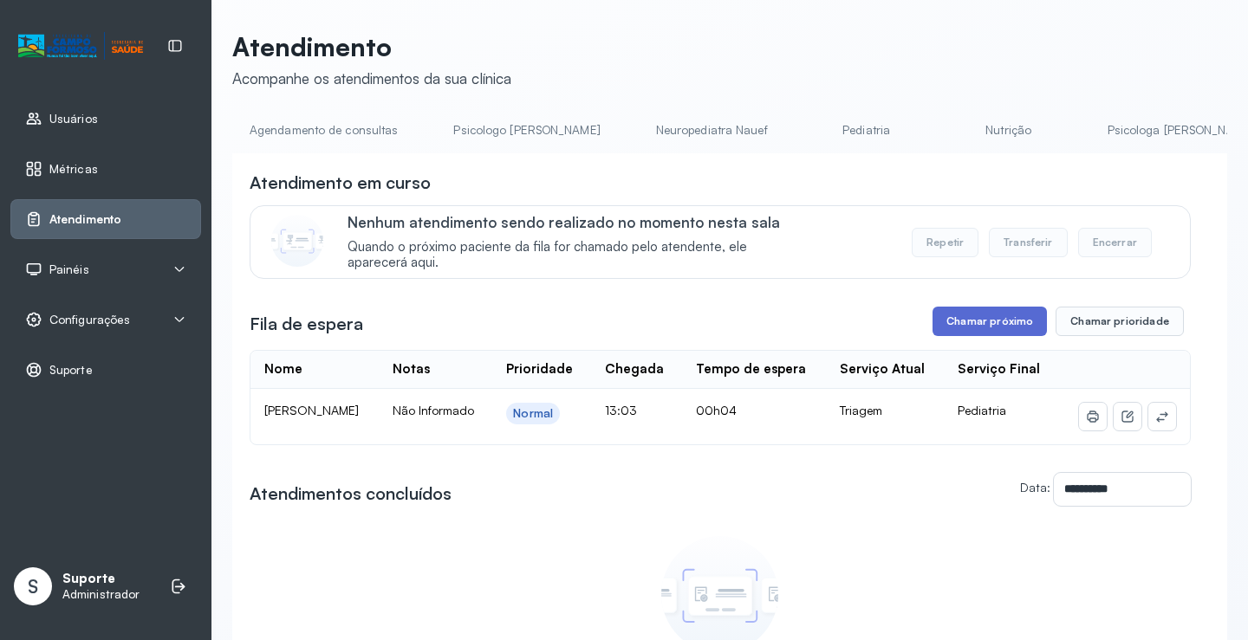
click at [1018, 318] on button "Chamar próximo" at bounding box center [989, 321] width 114 height 29
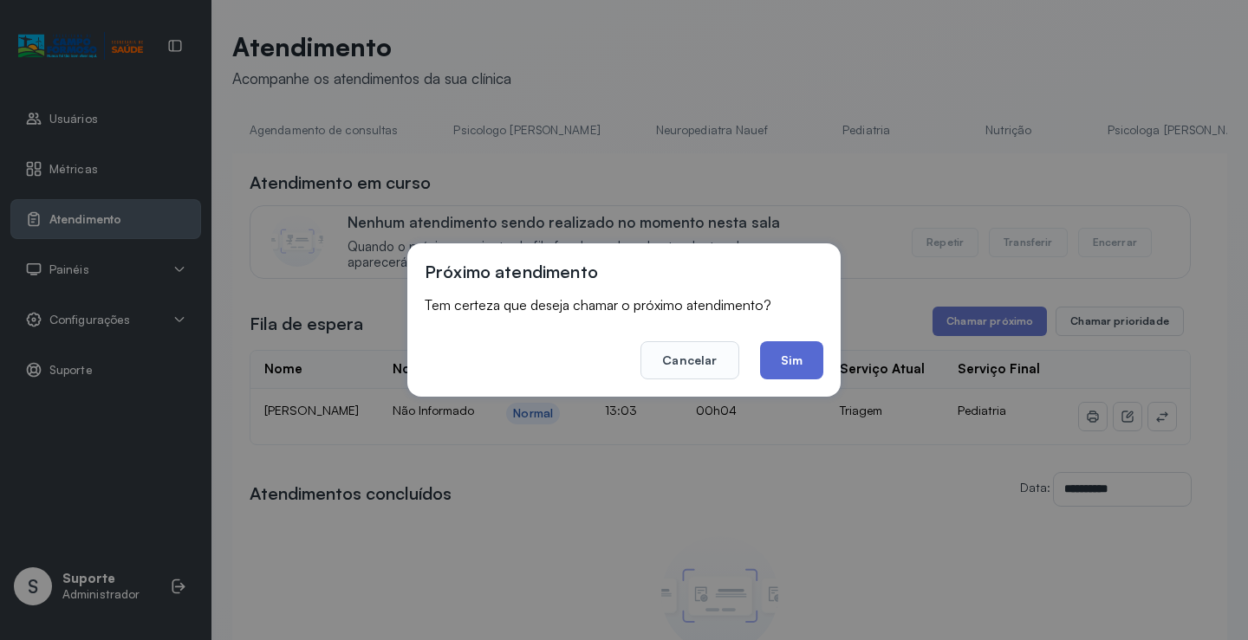
click at [788, 350] on button "Sim" at bounding box center [791, 360] width 63 height 38
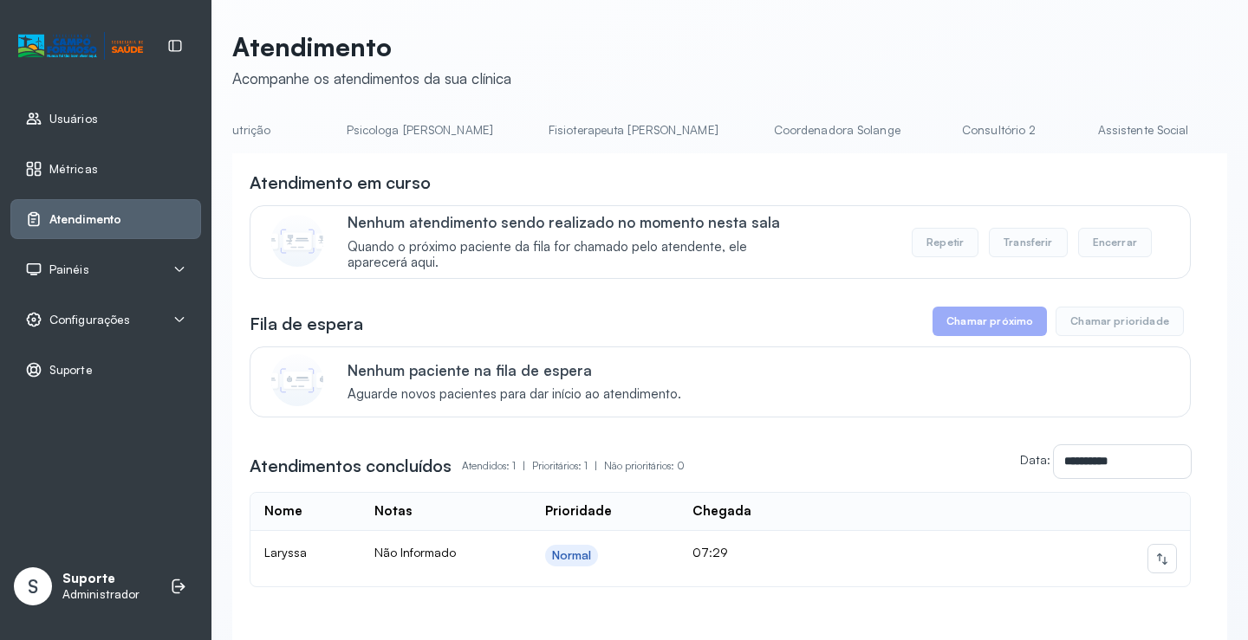
scroll to position [0, 847]
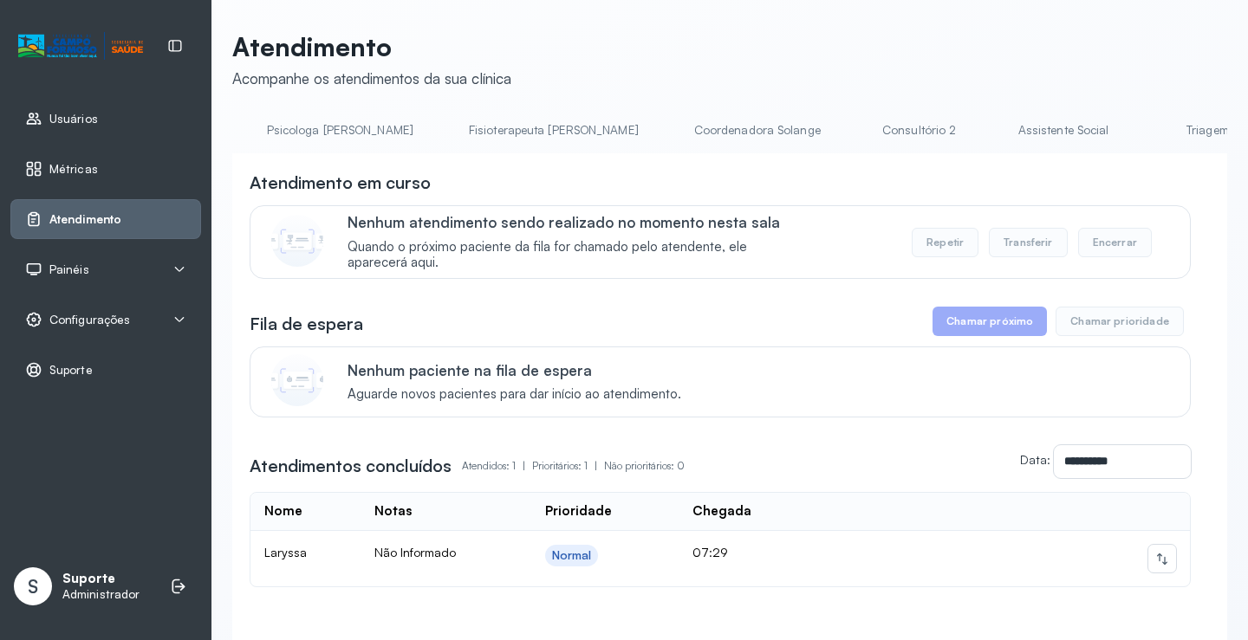
click at [1146, 122] on link "Triagem" at bounding box center [1206, 130] width 121 height 29
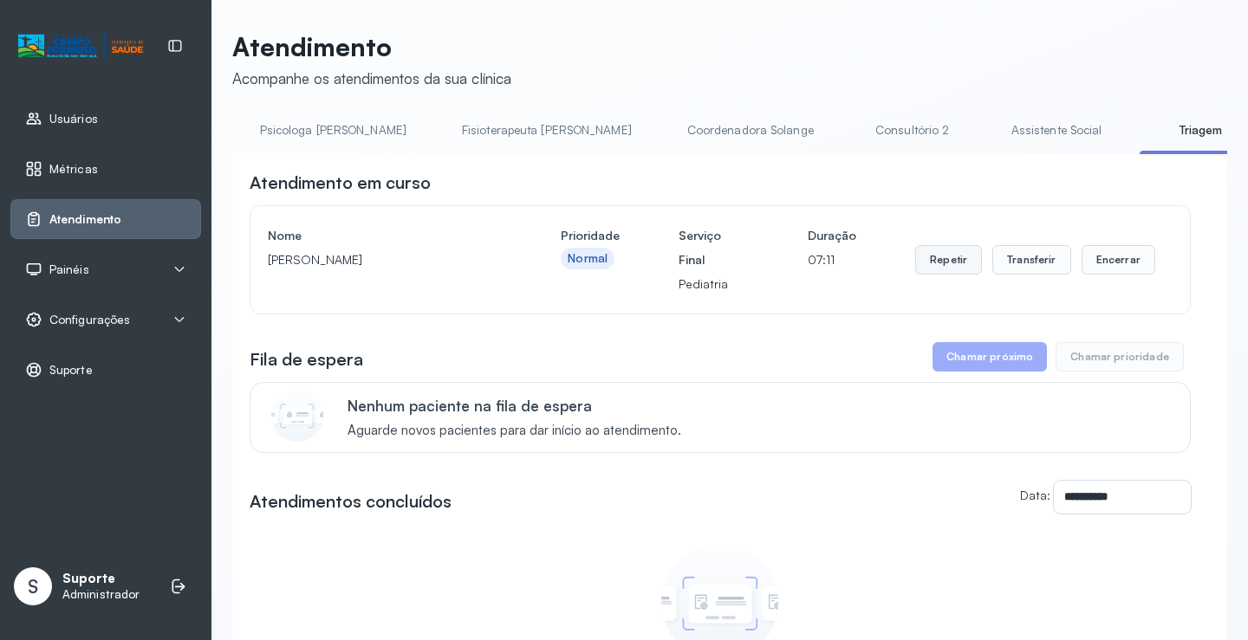
click at [931, 263] on button "Repetir" at bounding box center [948, 259] width 67 height 29
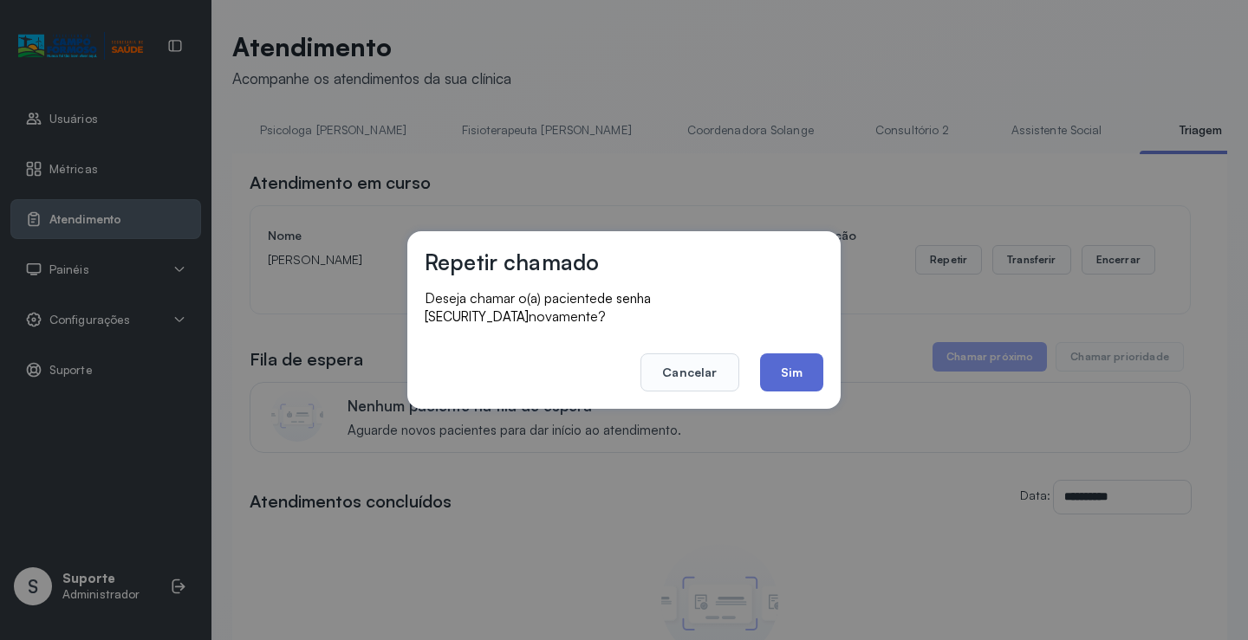
click at [798, 357] on button "Sim" at bounding box center [791, 372] width 63 height 38
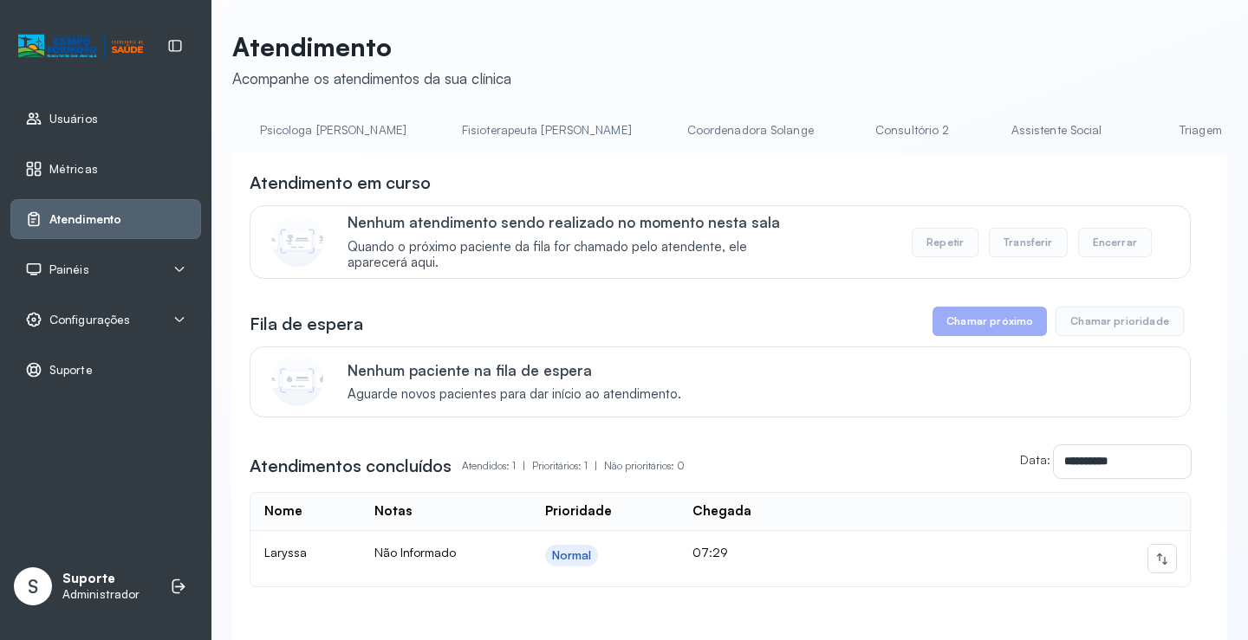
scroll to position [0, 855]
click at [1138, 130] on link "Triagem" at bounding box center [1198, 130] width 121 height 29
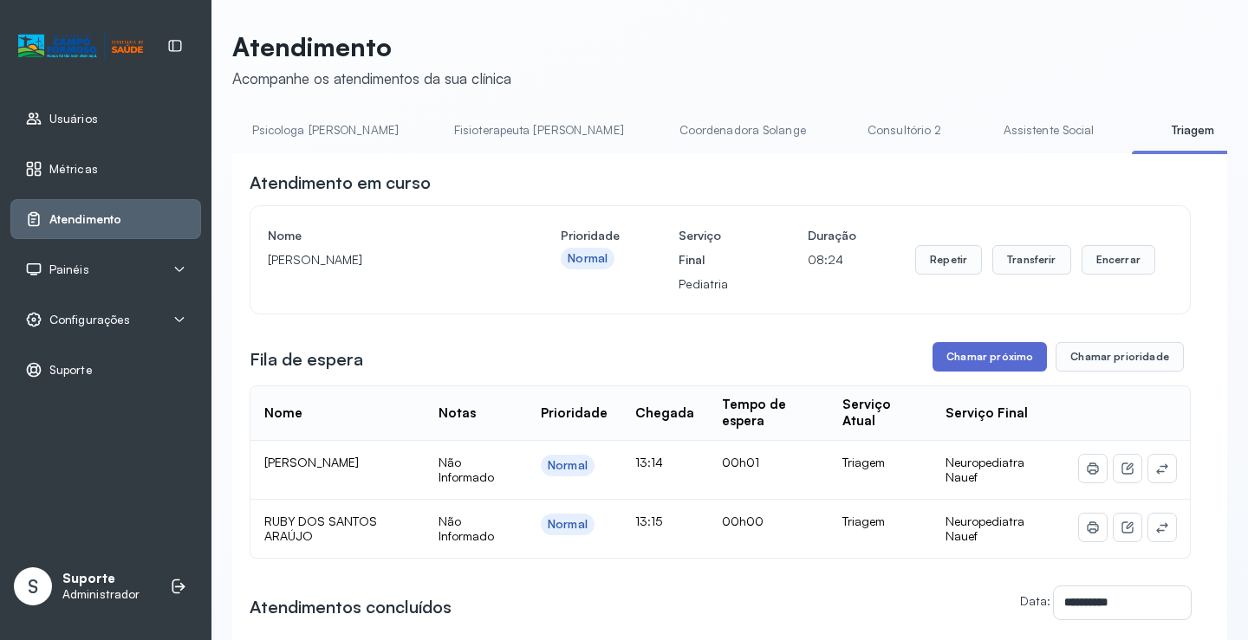
click at [989, 356] on button "Chamar próximo" at bounding box center [989, 356] width 114 height 29
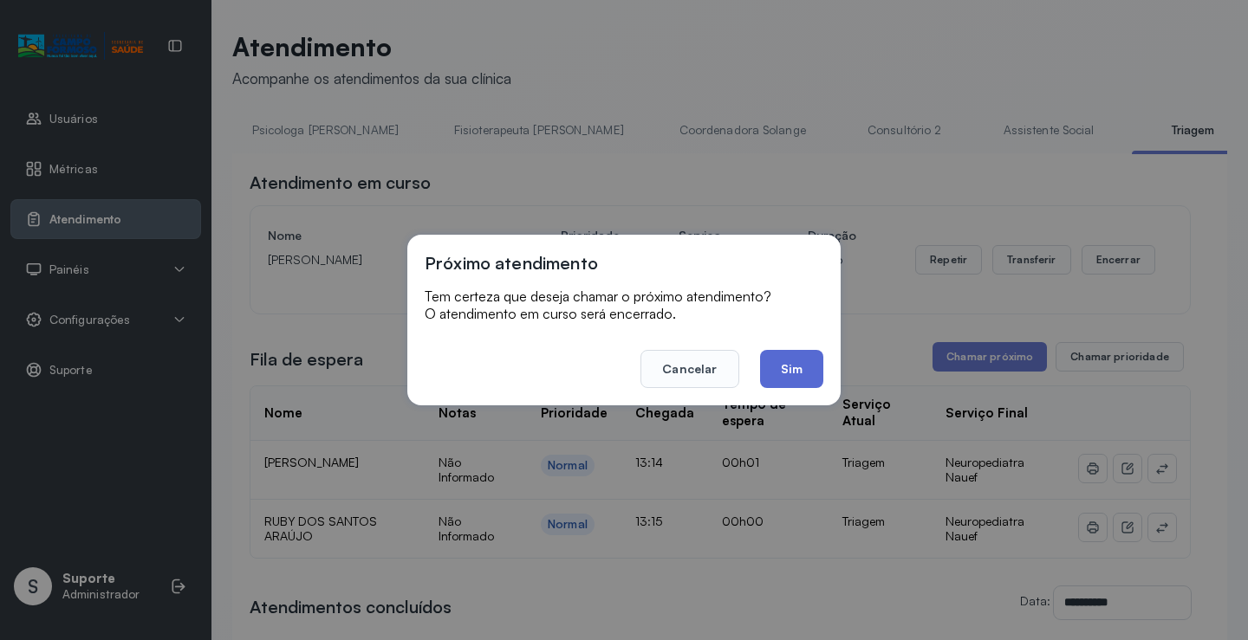
click at [775, 363] on button "Sim" at bounding box center [791, 369] width 63 height 38
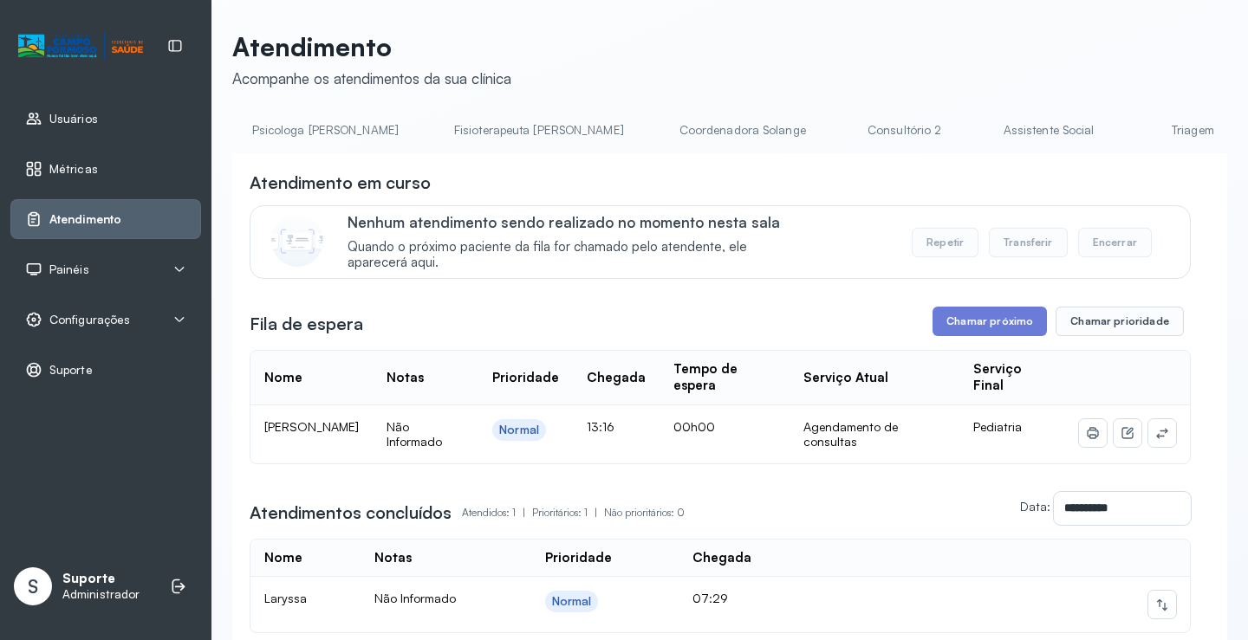
scroll to position [0, 878]
click at [1115, 129] on link "Triagem" at bounding box center [1175, 130] width 121 height 29
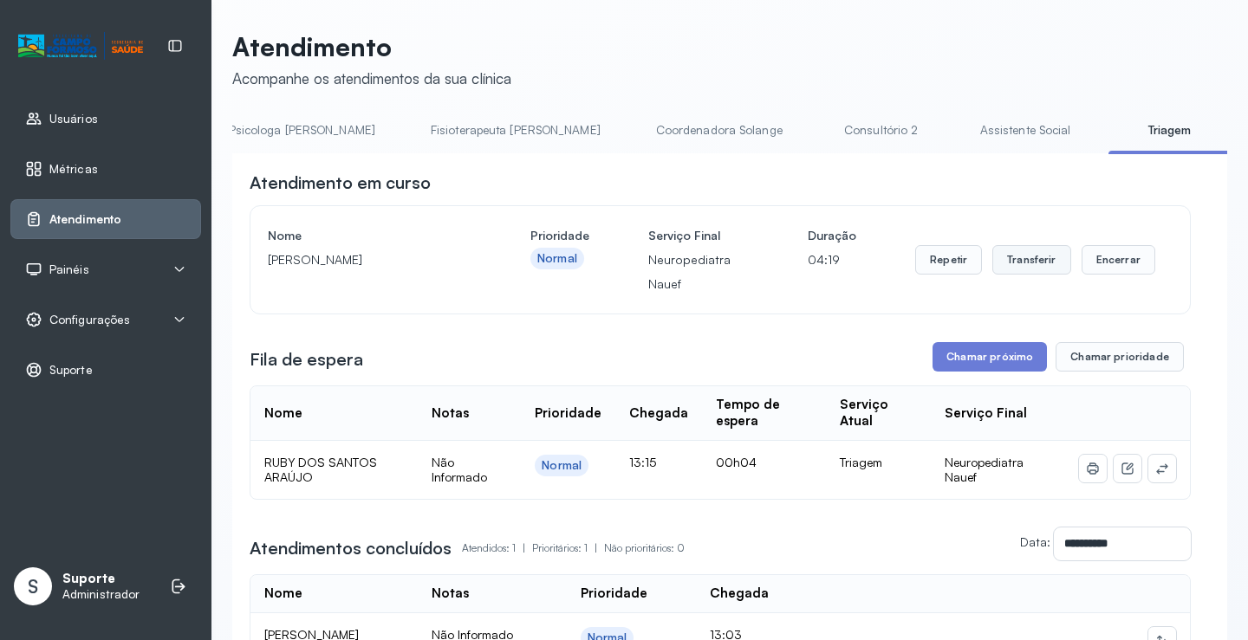
click at [1037, 263] on button "Transferir" at bounding box center [1031, 259] width 79 height 29
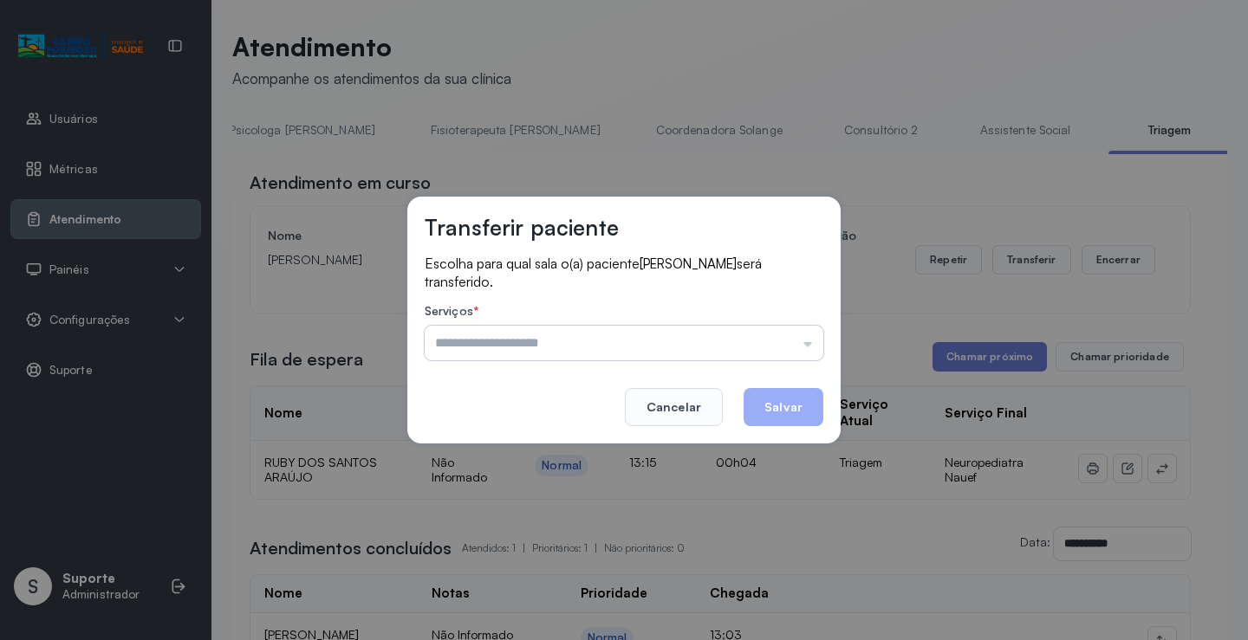
click at [813, 342] on input "text" at bounding box center [624, 343] width 399 height 35
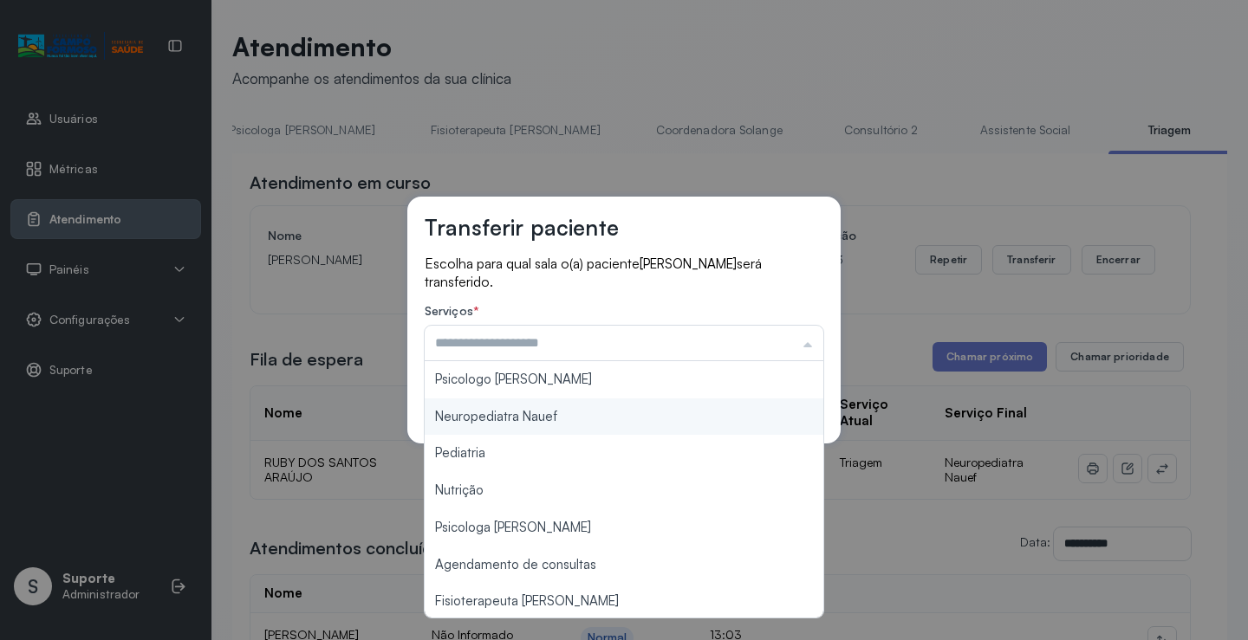
type input "**********"
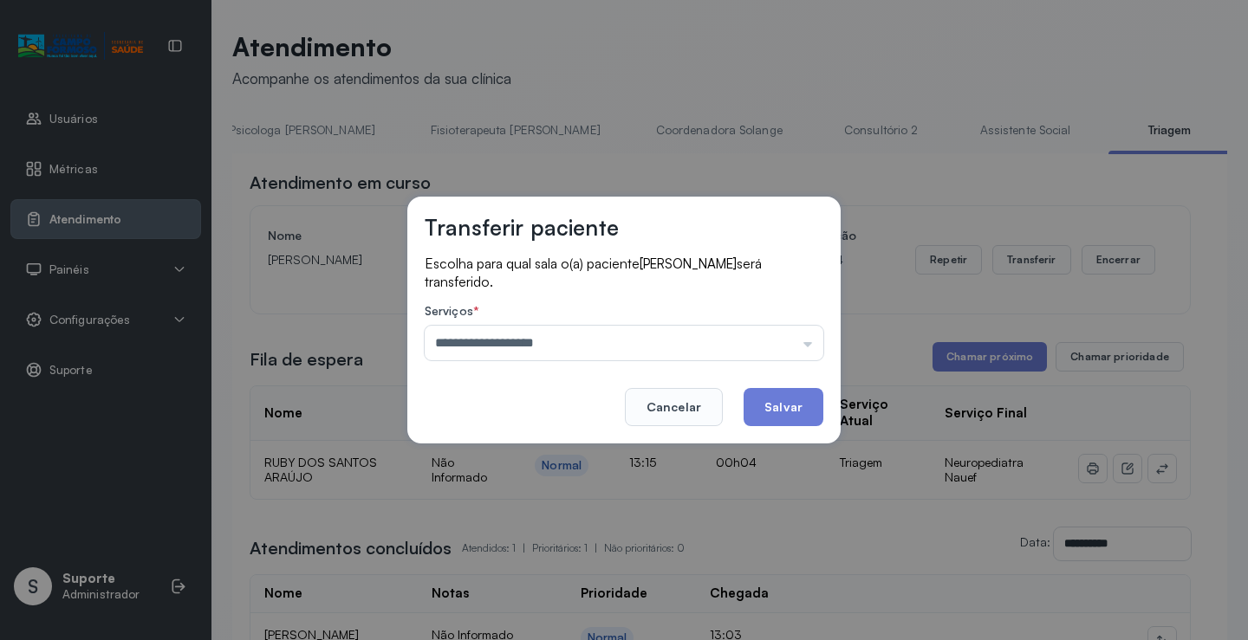
click at [524, 410] on div "**********" at bounding box center [623, 320] width 433 height 247
click at [798, 400] on button "Salvar" at bounding box center [783, 407] width 80 height 38
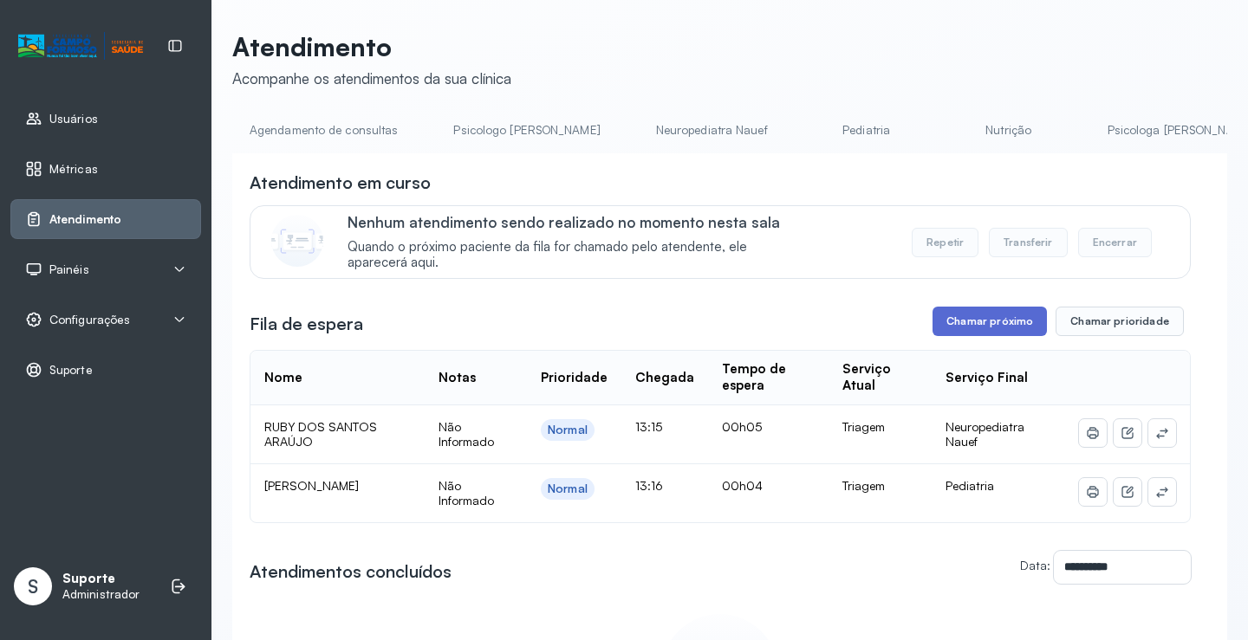
click at [984, 316] on button "Chamar próximo" at bounding box center [989, 321] width 114 height 29
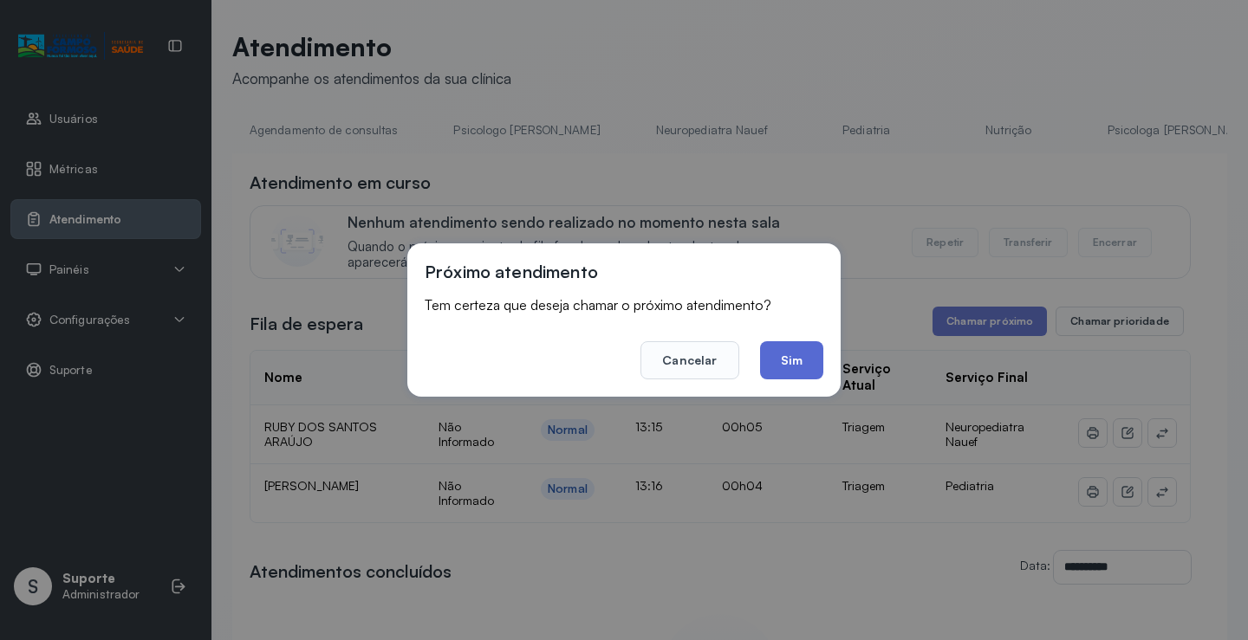
click at [784, 359] on button "Sim" at bounding box center [791, 360] width 63 height 38
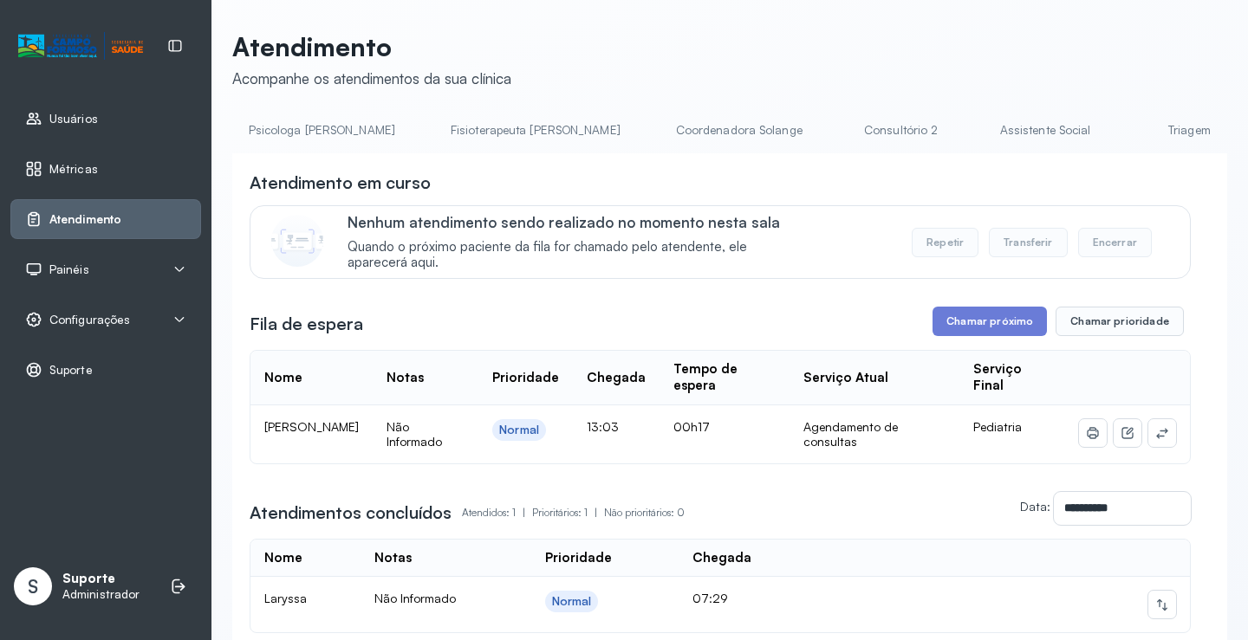
scroll to position [0, 879]
click at [1114, 130] on link "Triagem" at bounding box center [1174, 130] width 121 height 29
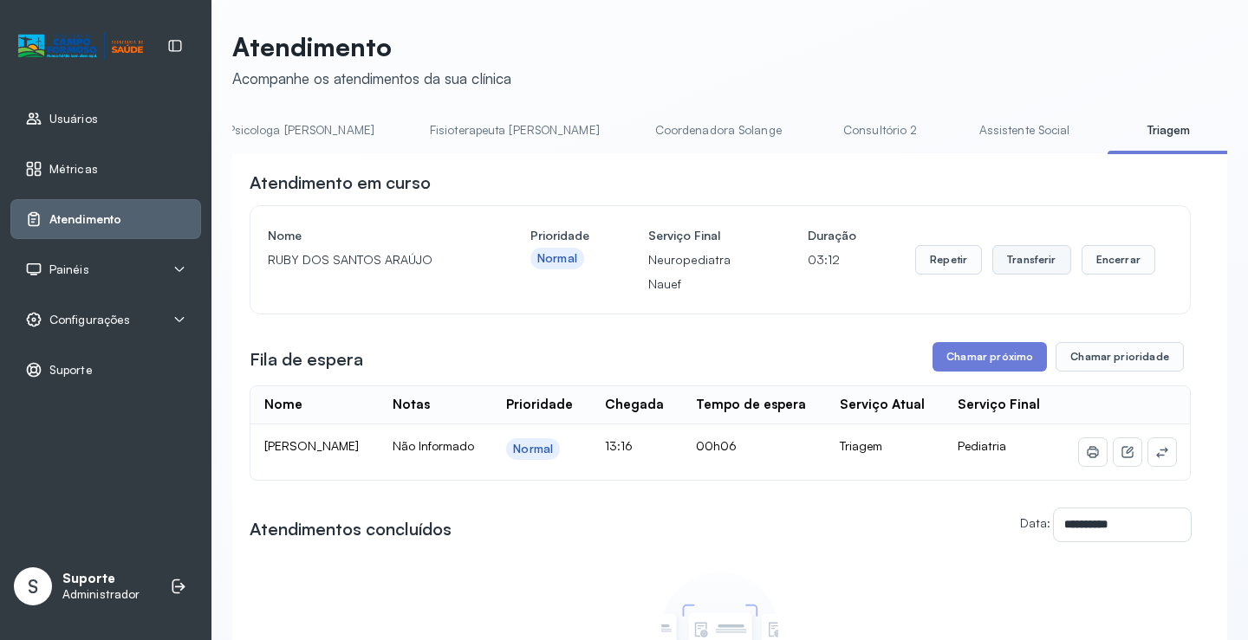
click at [1021, 257] on button "Transferir" at bounding box center [1031, 259] width 79 height 29
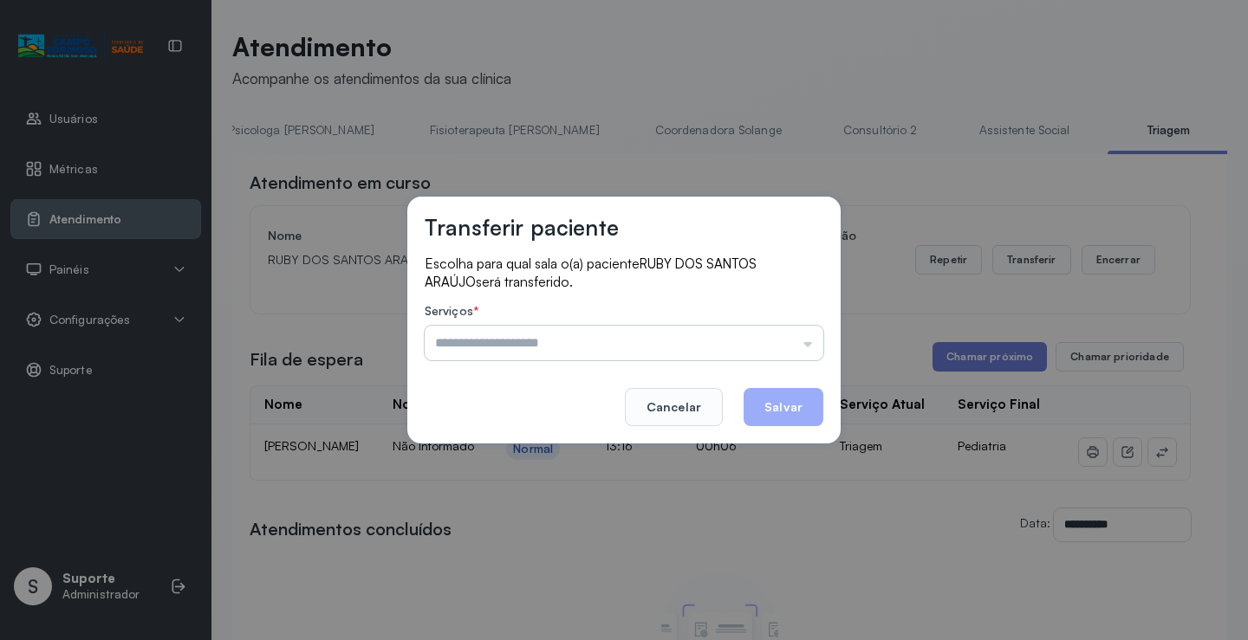
click at [804, 345] on input "text" at bounding box center [624, 343] width 399 height 35
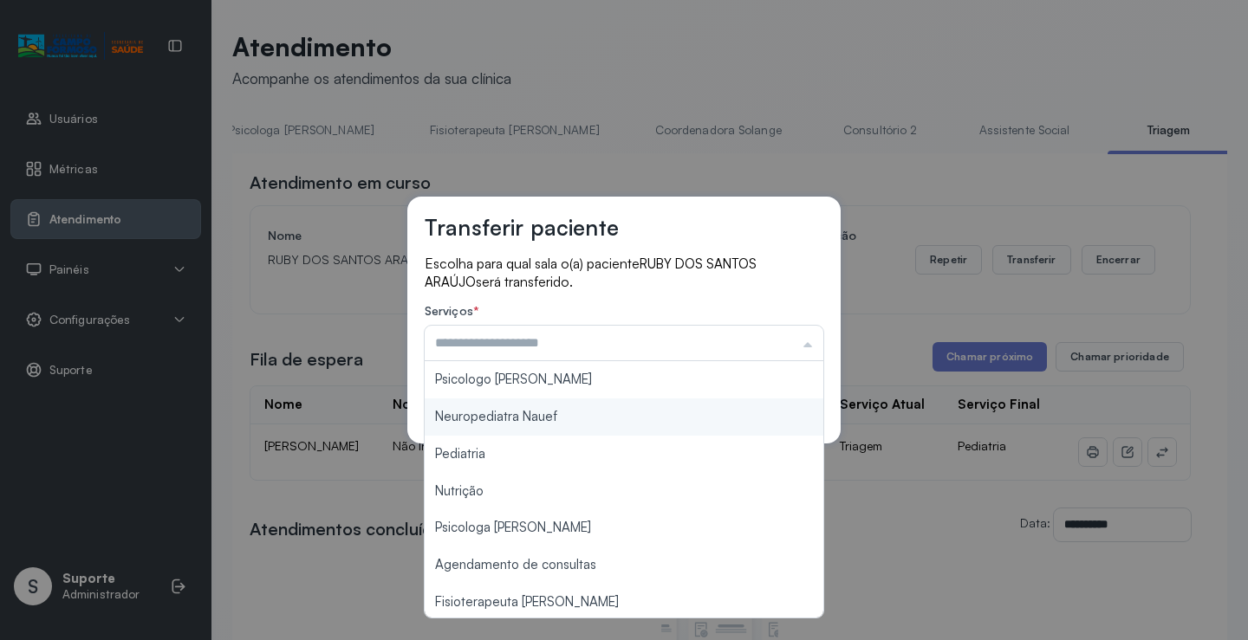
type input "**********"
click at [542, 414] on div "**********" at bounding box center [623, 321] width 433 height 248
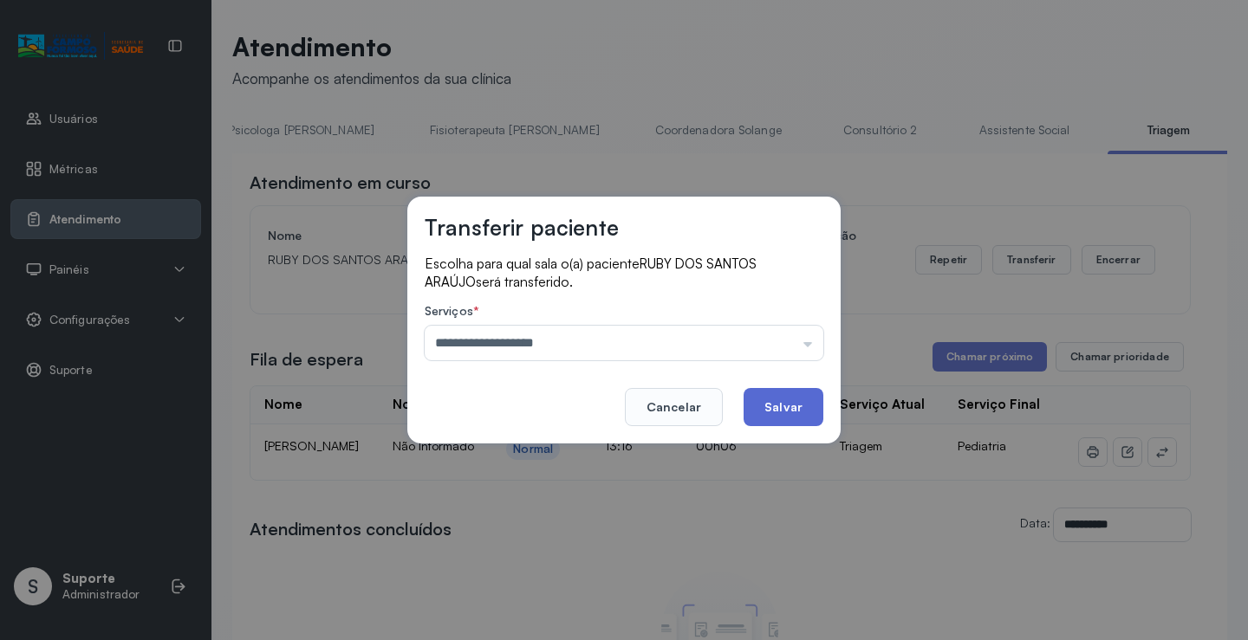
click at [782, 405] on button "Salvar" at bounding box center [783, 407] width 80 height 38
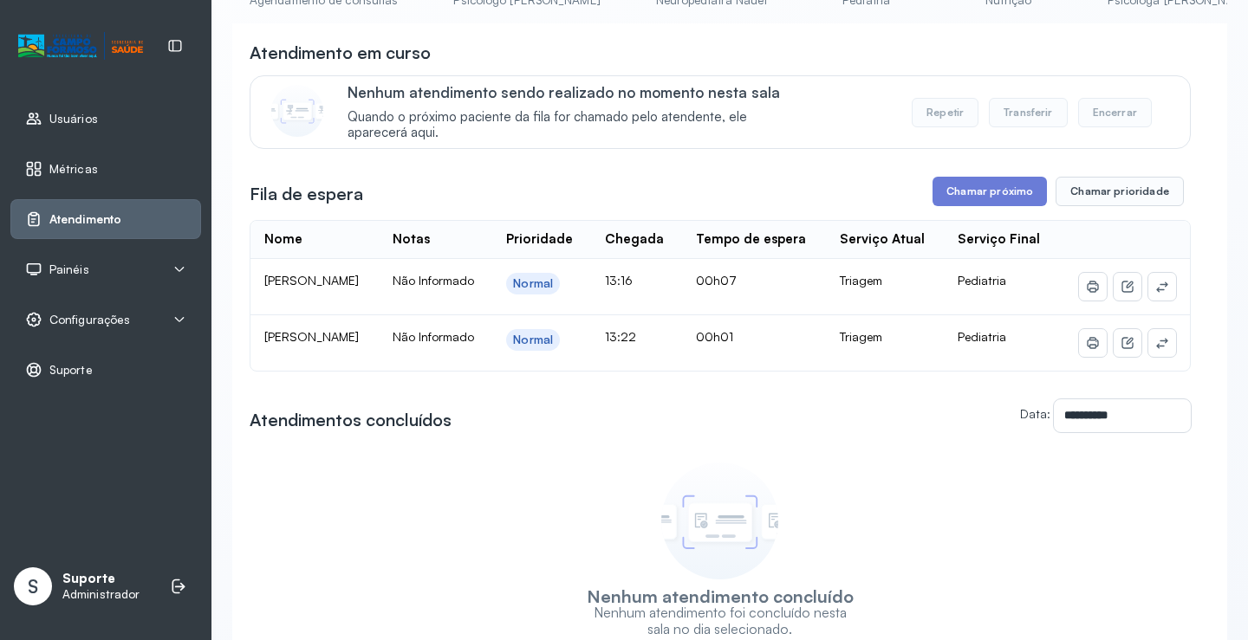
scroll to position [49, 0]
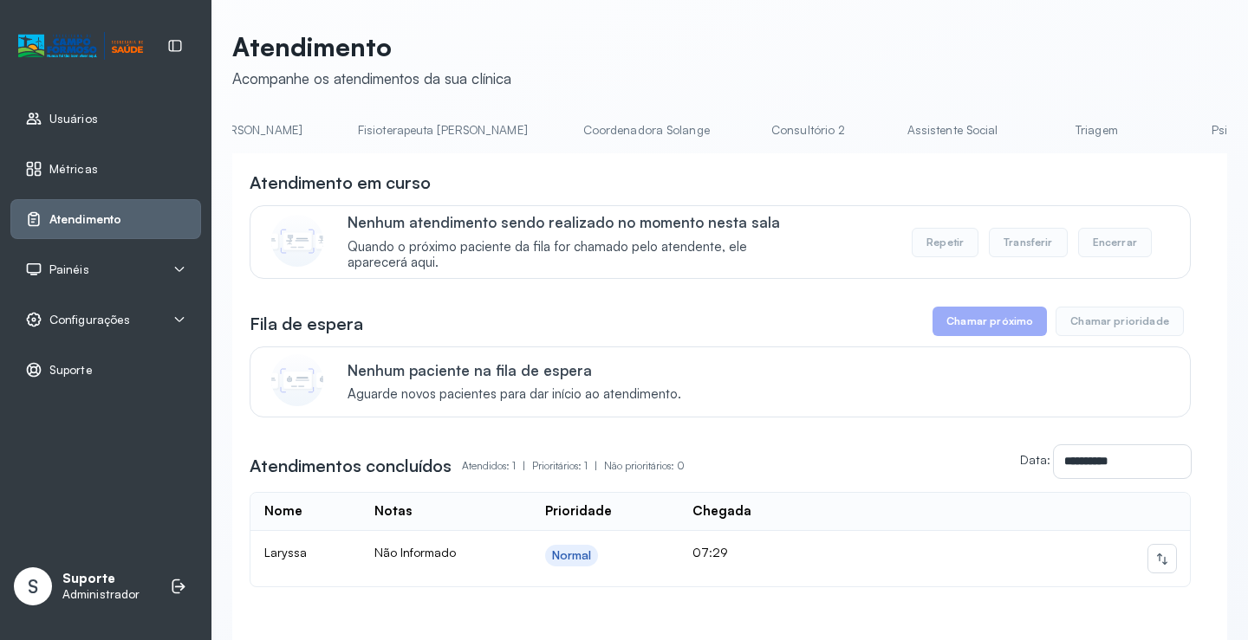
scroll to position [0, 964]
click at [1029, 132] on link "Triagem" at bounding box center [1089, 130] width 121 height 29
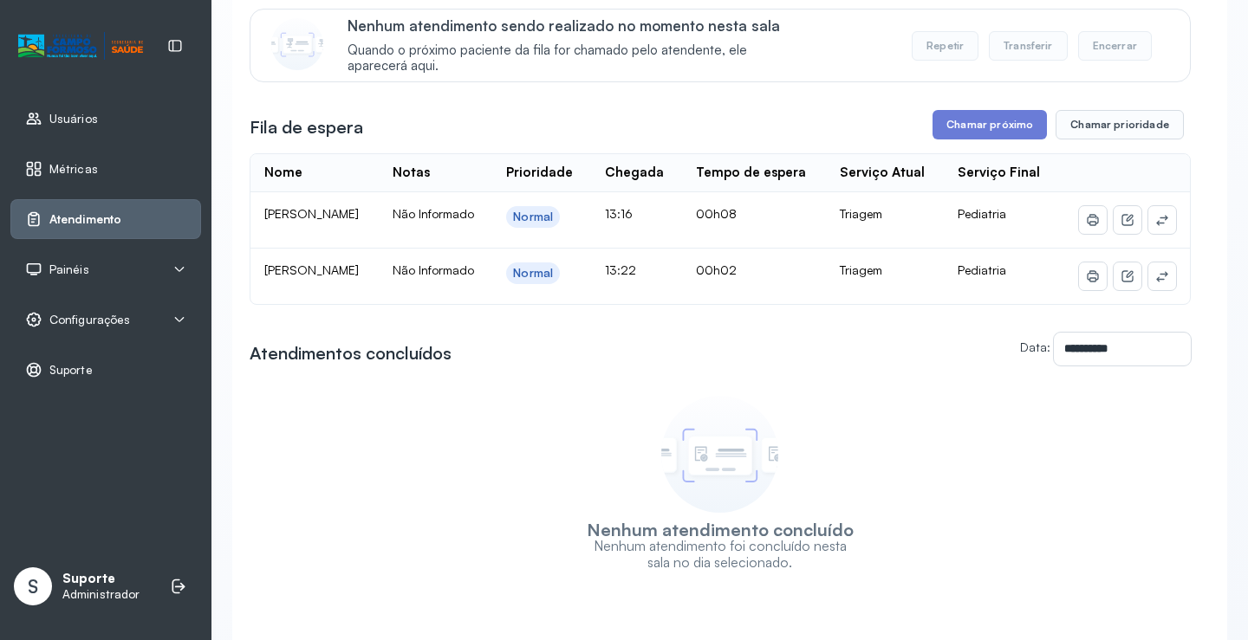
scroll to position [255, 0]
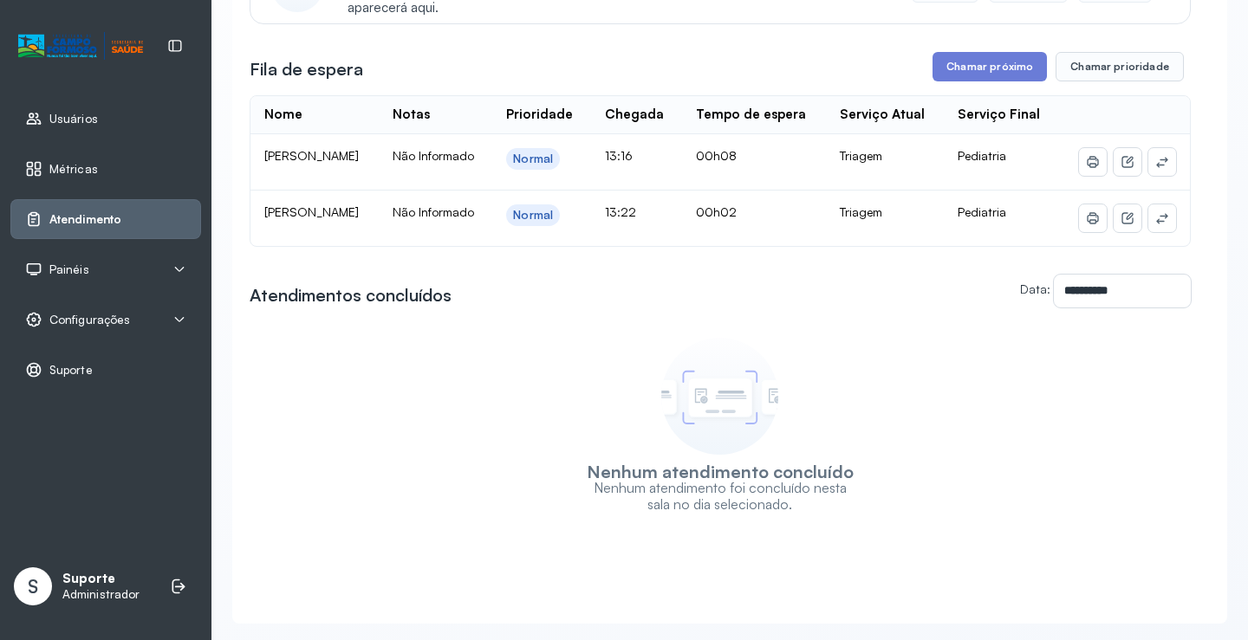
click at [1232, 6] on div "**********" at bounding box center [729, 208] width 1036 height 927
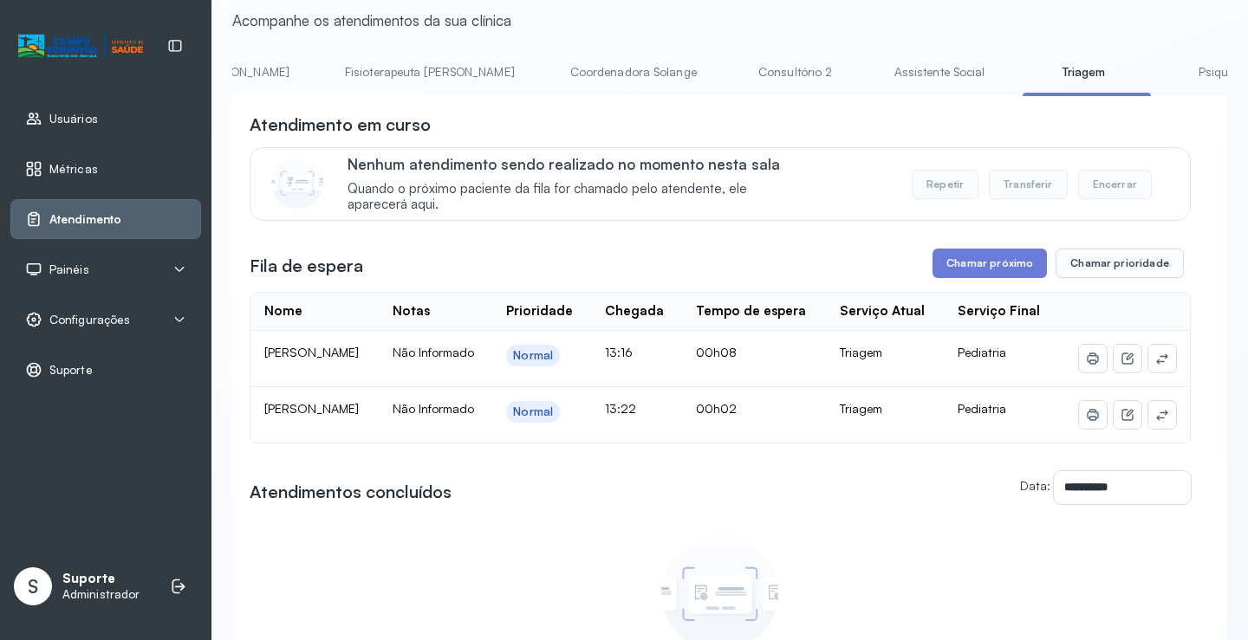
scroll to position [0, 0]
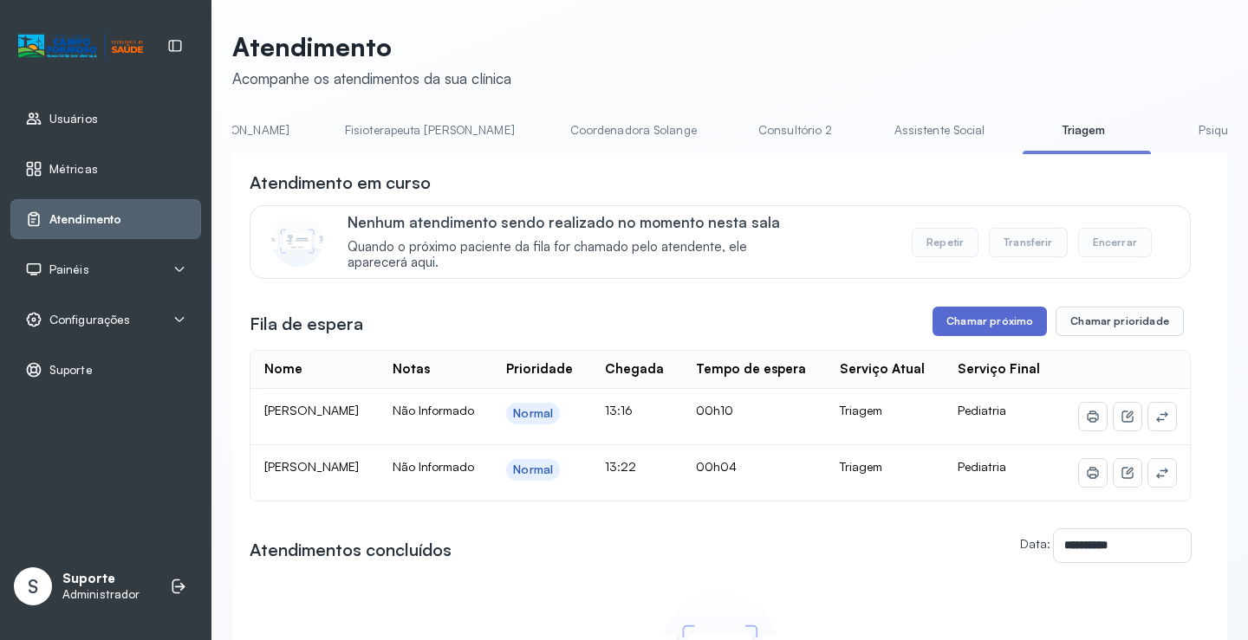
click at [1020, 325] on button "Chamar próximo" at bounding box center [989, 321] width 114 height 29
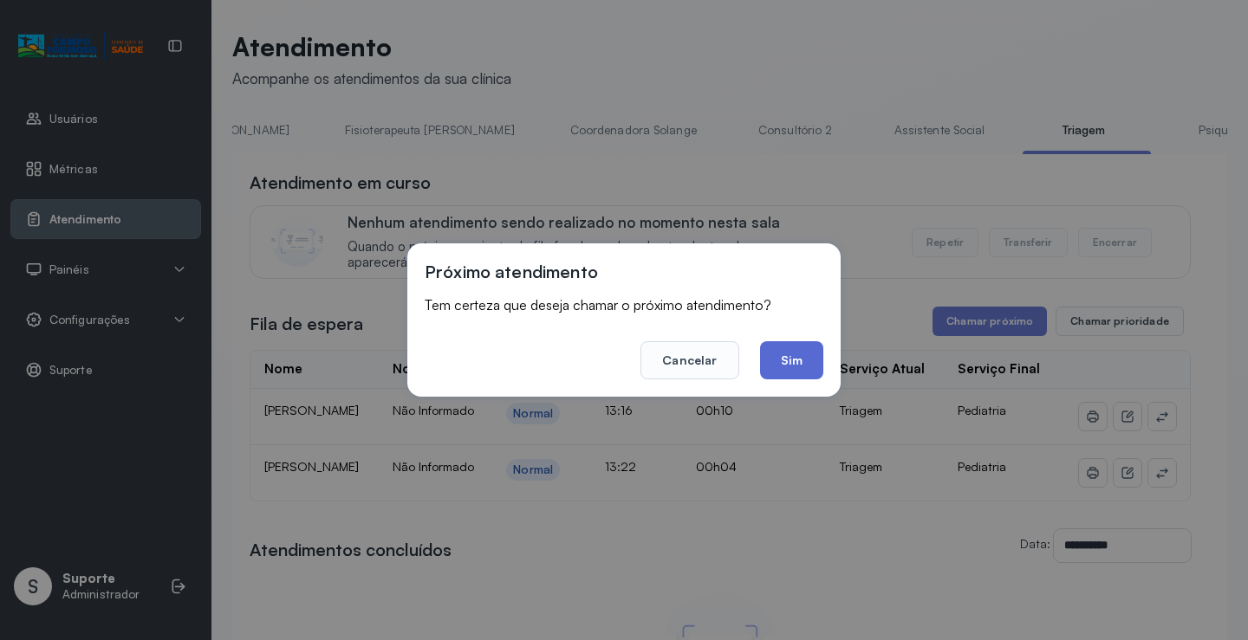
click at [800, 356] on button "Sim" at bounding box center [791, 360] width 63 height 38
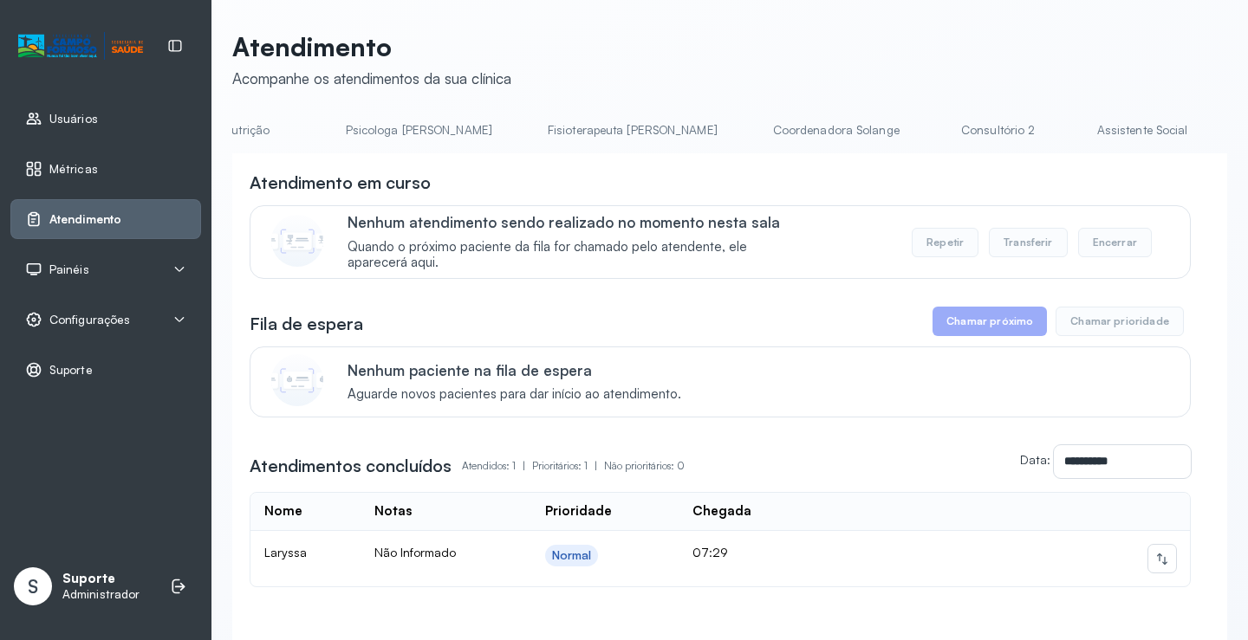
scroll to position [0, 773]
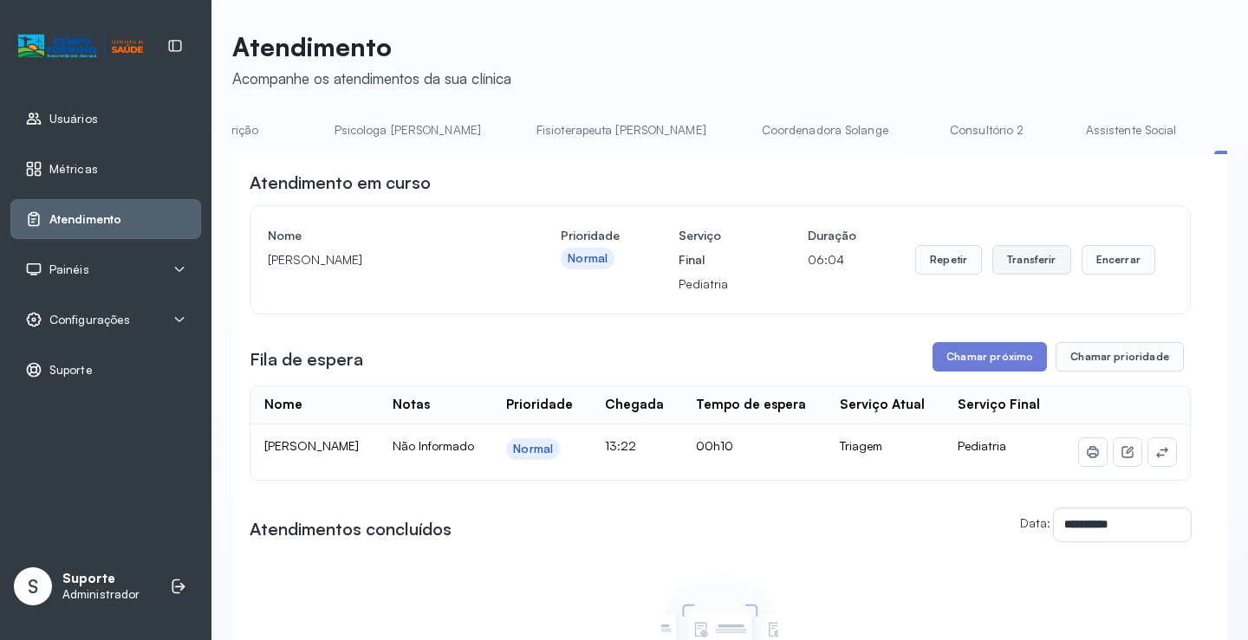
click at [999, 260] on button "Transferir" at bounding box center [1031, 259] width 79 height 29
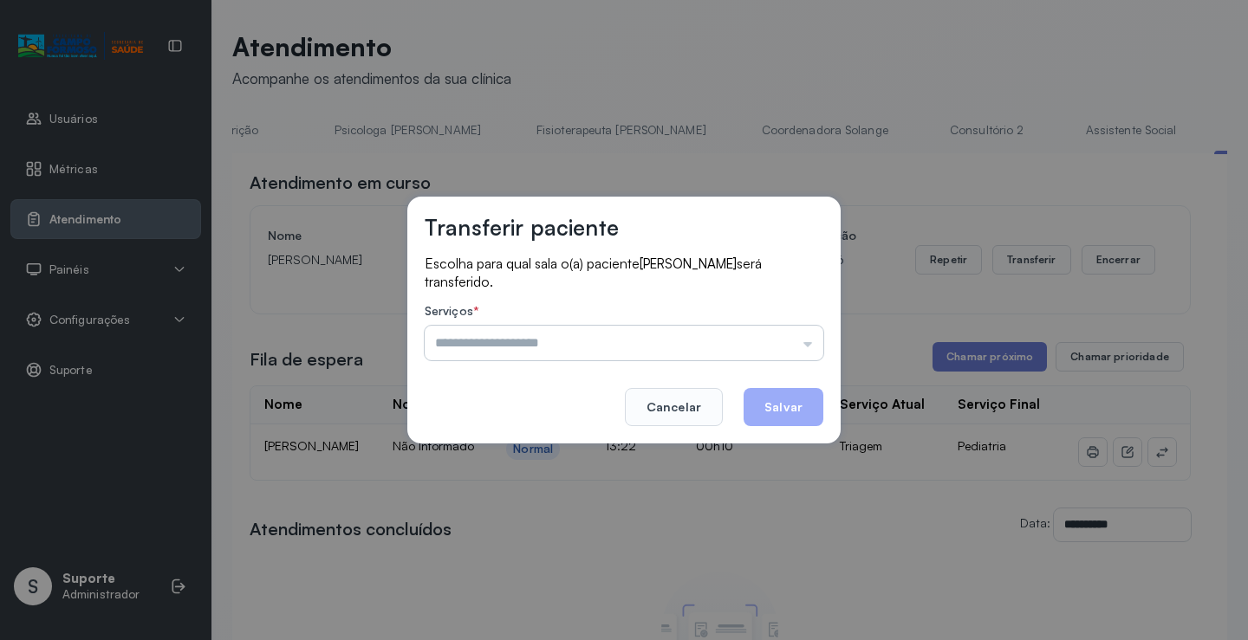
click at [799, 343] on input "text" at bounding box center [624, 343] width 399 height 35
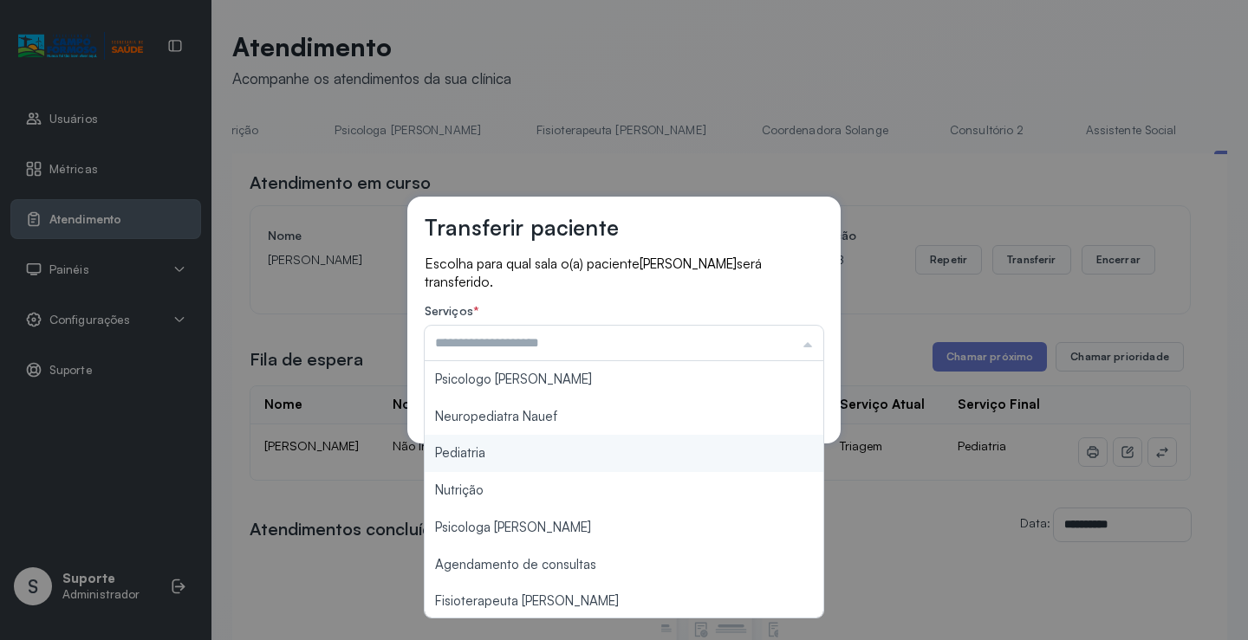
type input "*********"
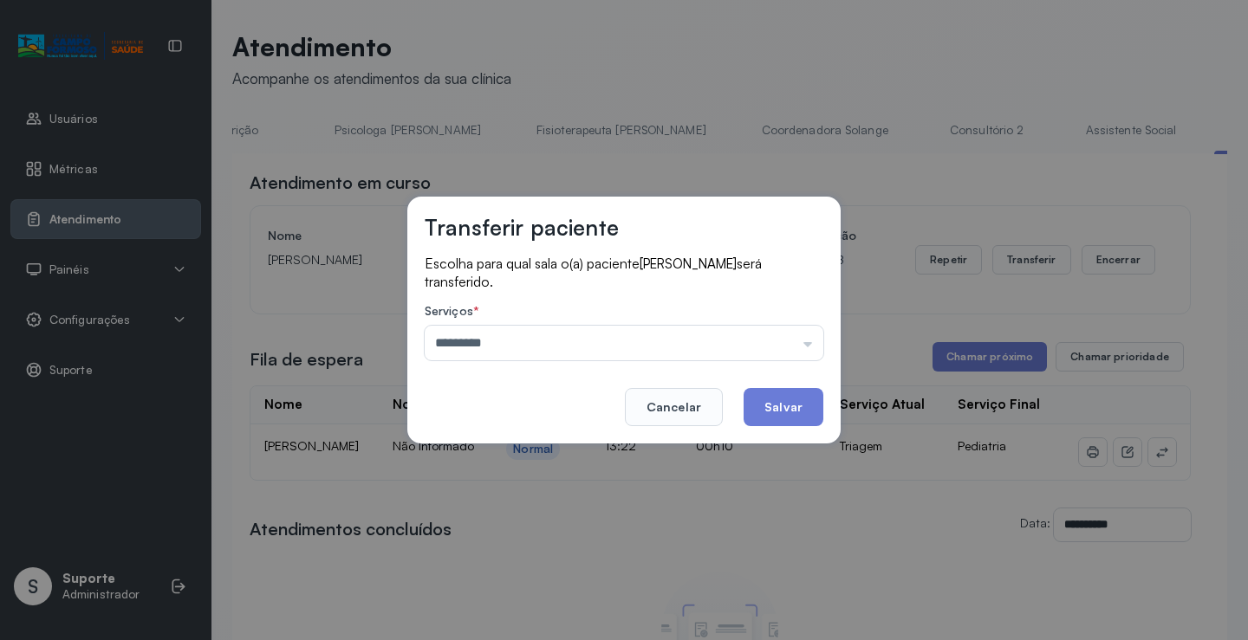
click at [537, 445] on div "Transferir paciente Escolha para qual sala o(a) paciente ANA BEATRIZ DA SILVA R…" at bounding box center [624, 320] width 1248 height 640
click at [787, 406] on button "Salvar" at bounding box center [783, 407] width 80 height 38
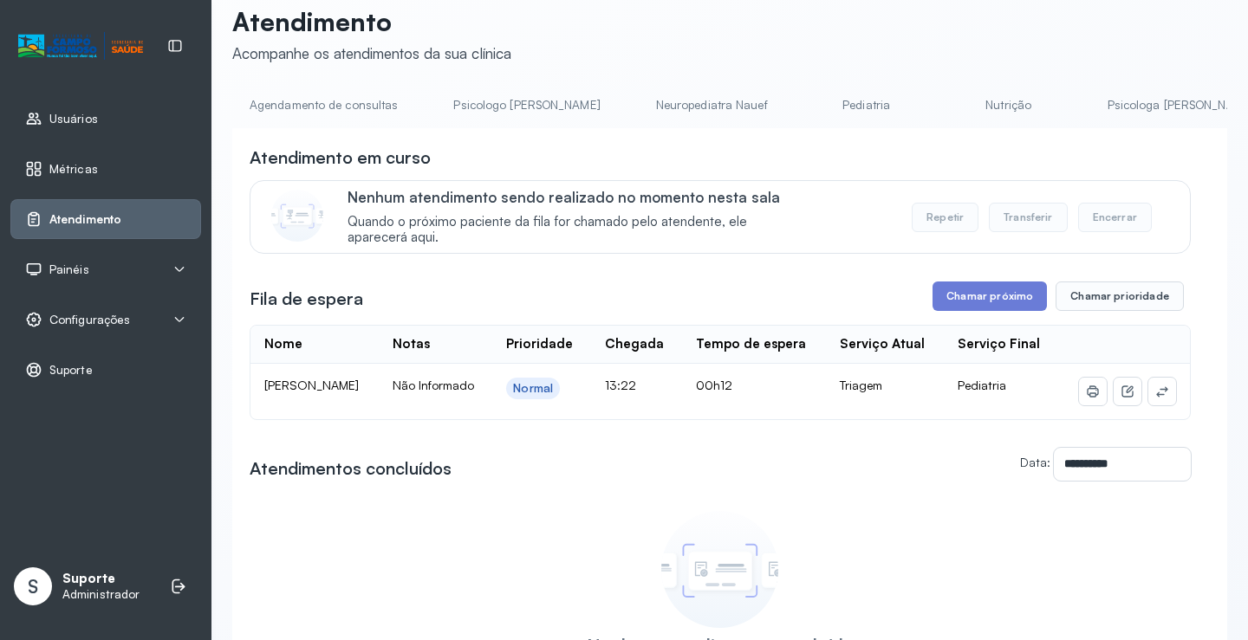
scroll to position [0, 0]
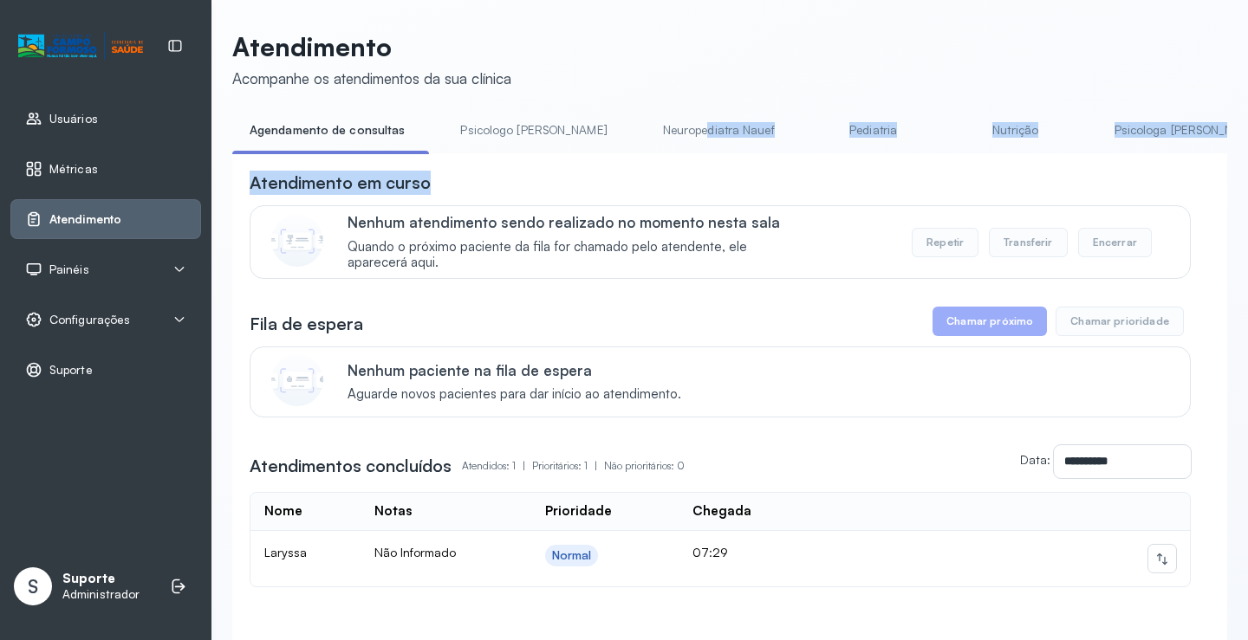
drag, startPoint x: 639, startPoint y: 152, endPoint x: 756, endPoint y: 159, distance: 118.0
click at [756, 159] on div "**********" at bounding box center [729, 407] width 995 height 582
click at [729, 171] on div "**********" at bounding box center [729, 425] width 995 height 545
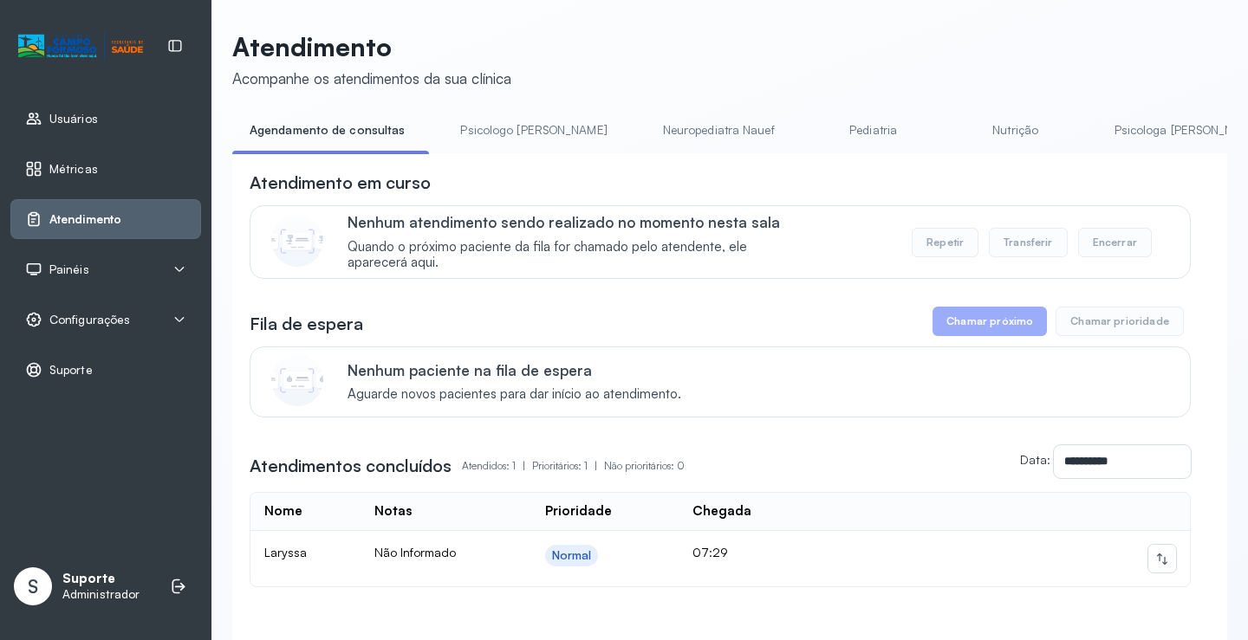
scroll to position [0, 859]
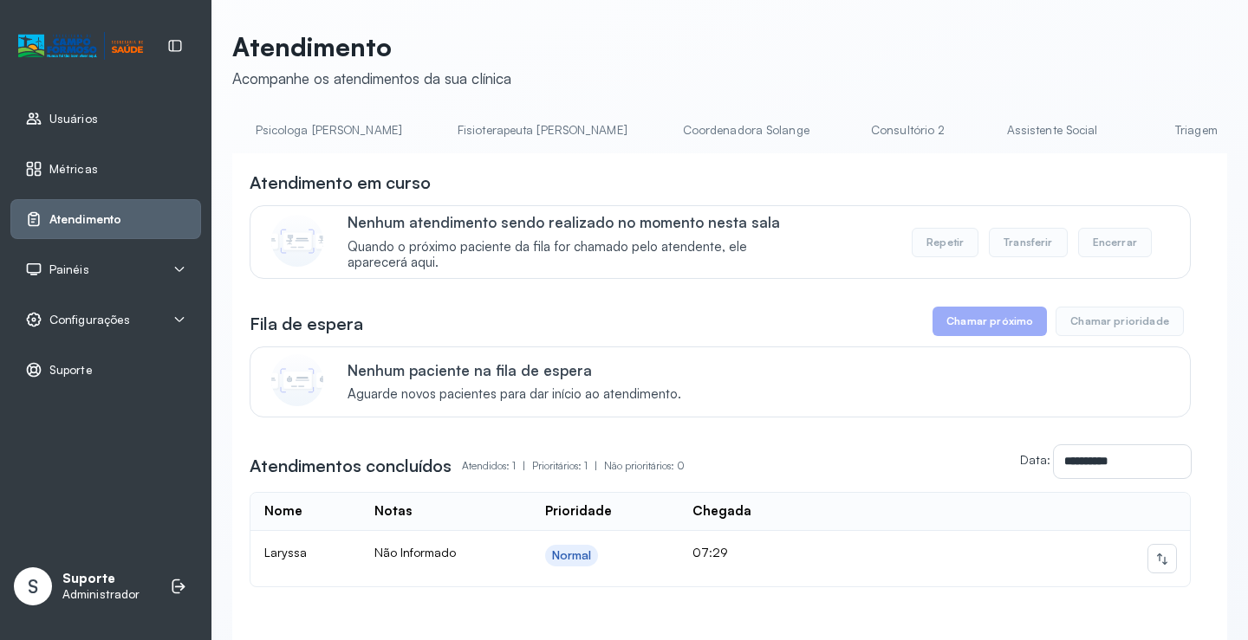
click at [1135, 126] on link "Triagem" at bounding box center [1195, 130] width 121 height 29
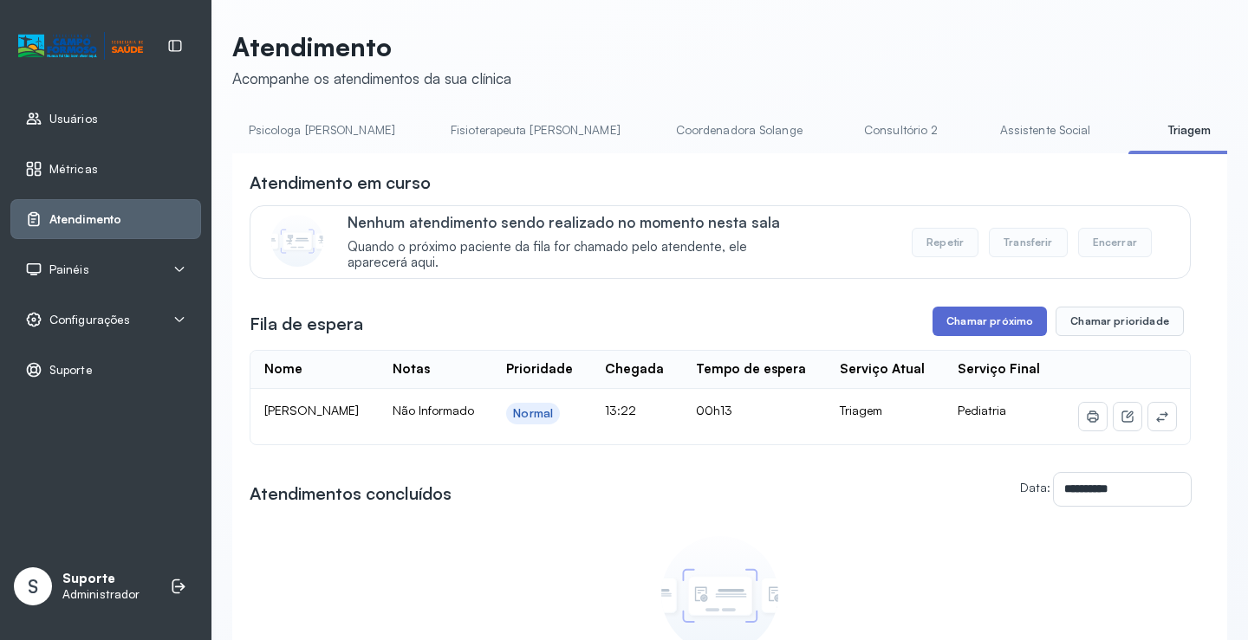
click at [969, 319] on button "Chamar próximo" at bounding box center [989, 321] width 114 height 29
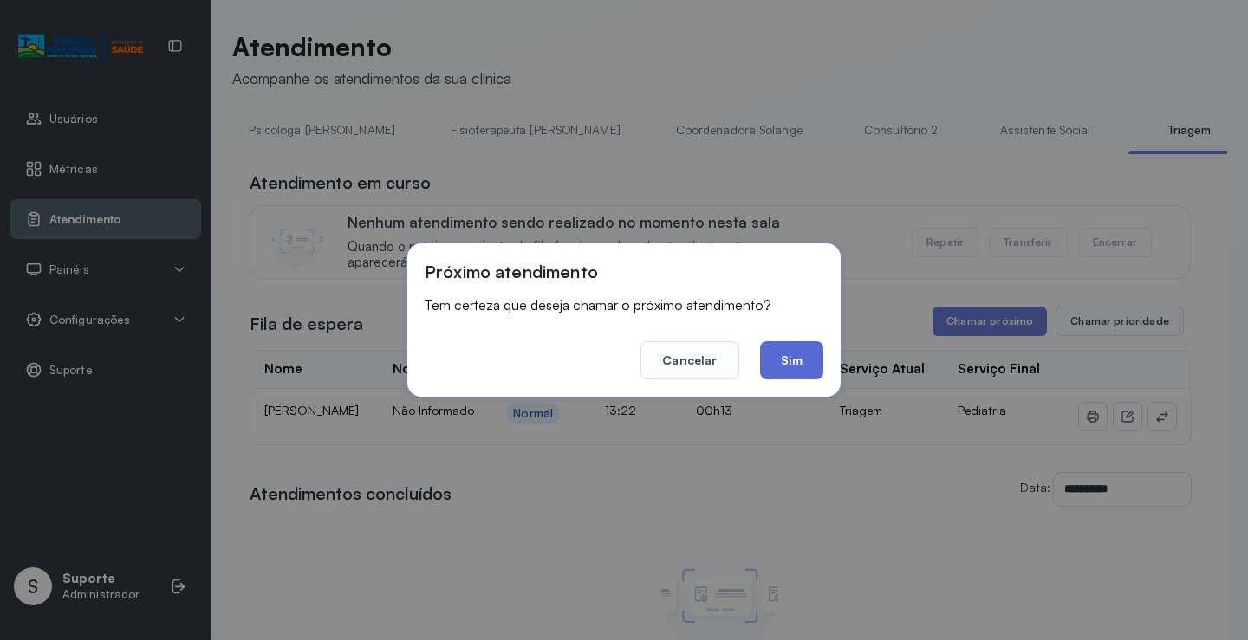
click at [794, 343] on button "Sim" at bounding box center [791, 360] width 63 height 38
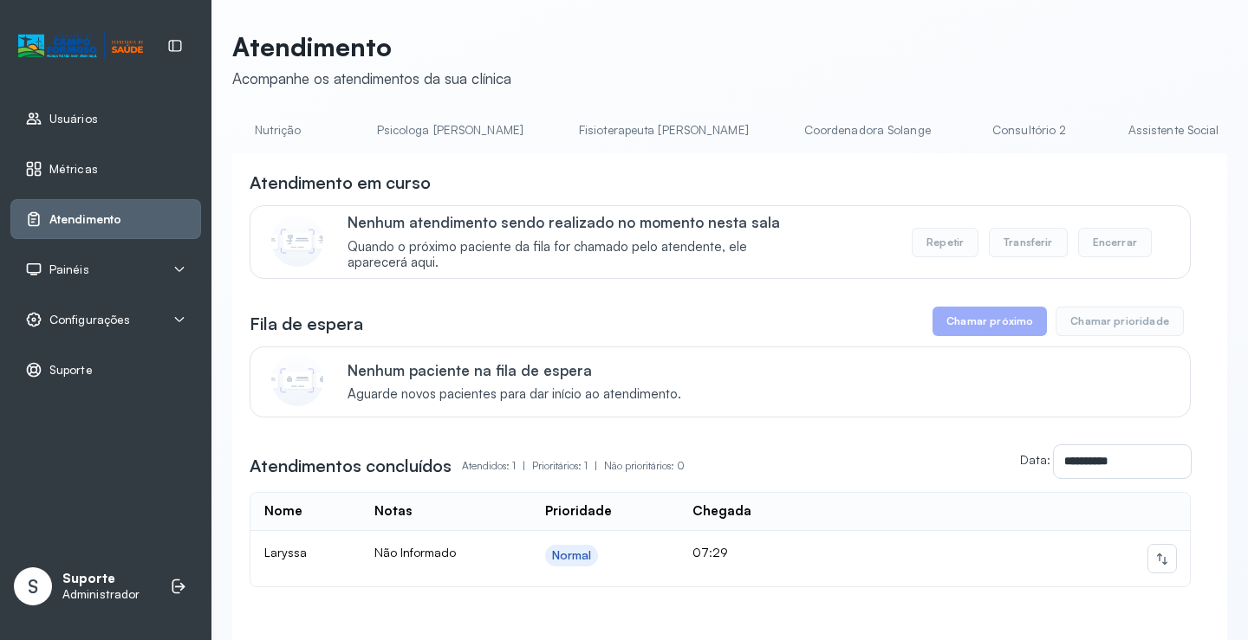
scroll to position [0, 788]
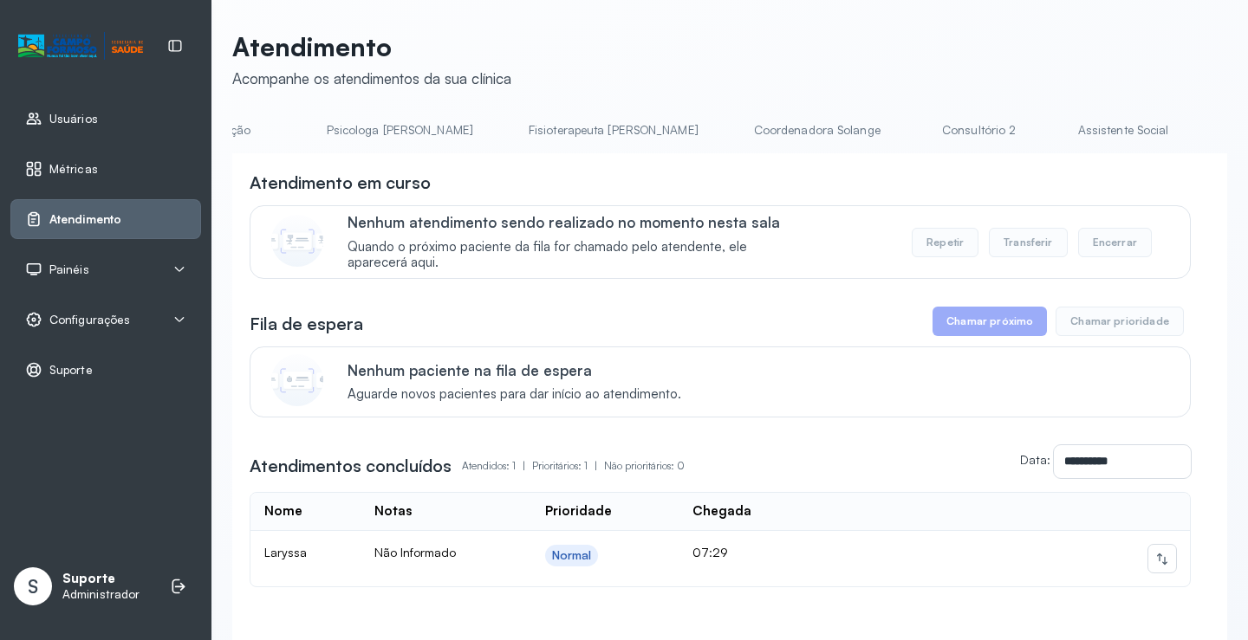
click at [1206, 125] on link "Triagem" at bounding box center [1266, 130] width 121 height 29
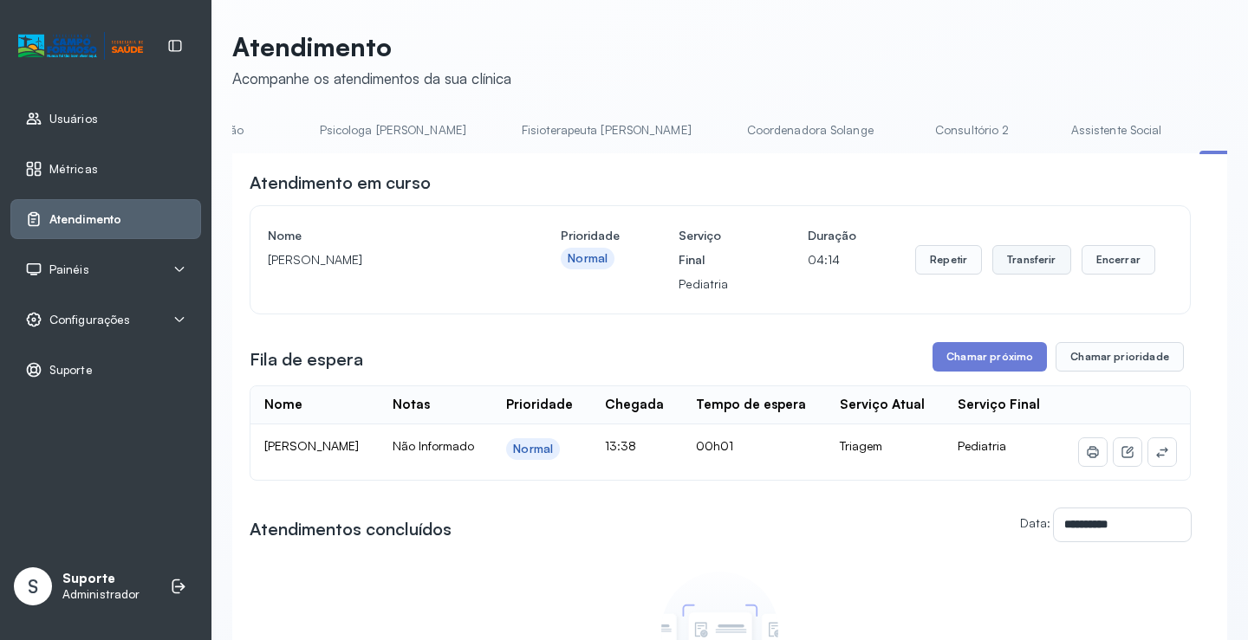
click at [1024, 263] on button "Transferir" at bounding box center [1031, 259] width 79 height 29
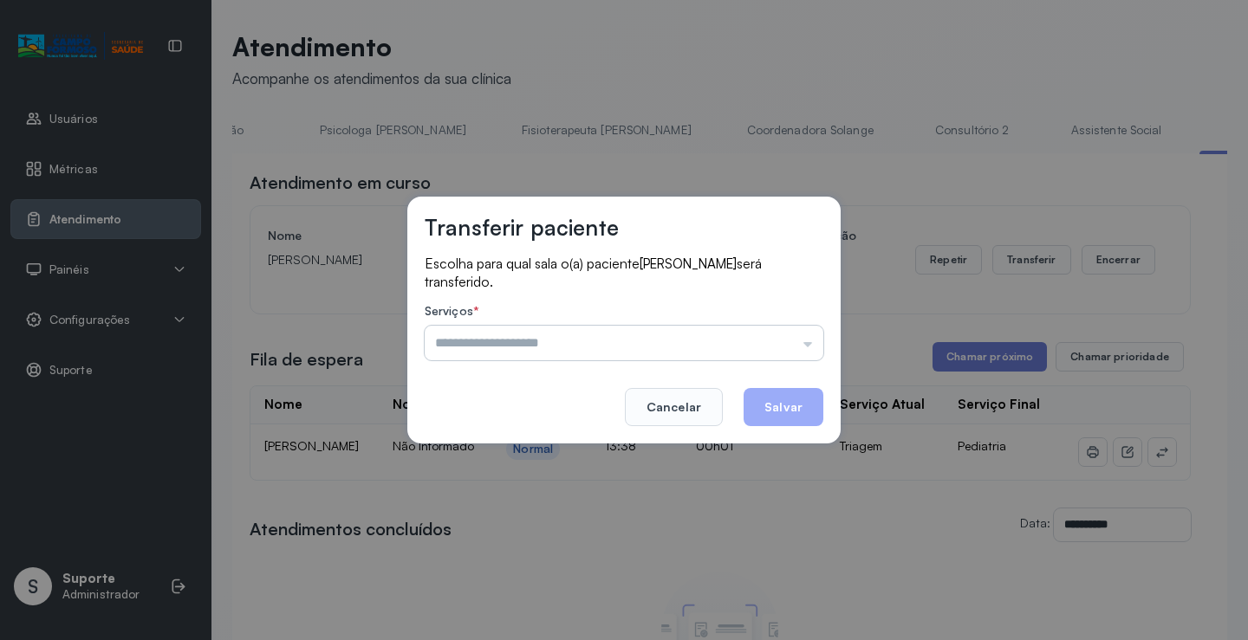
click at [800, 348] on input "text" at bounding box center [624, 343] width 399 height 35
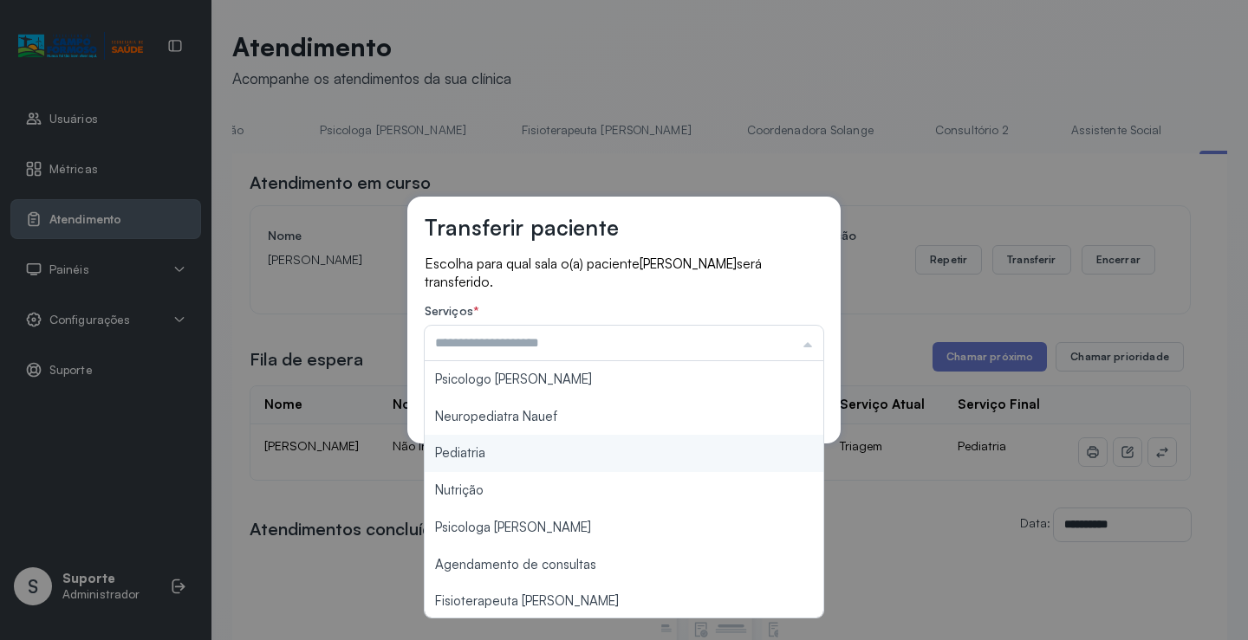
type input "*********"
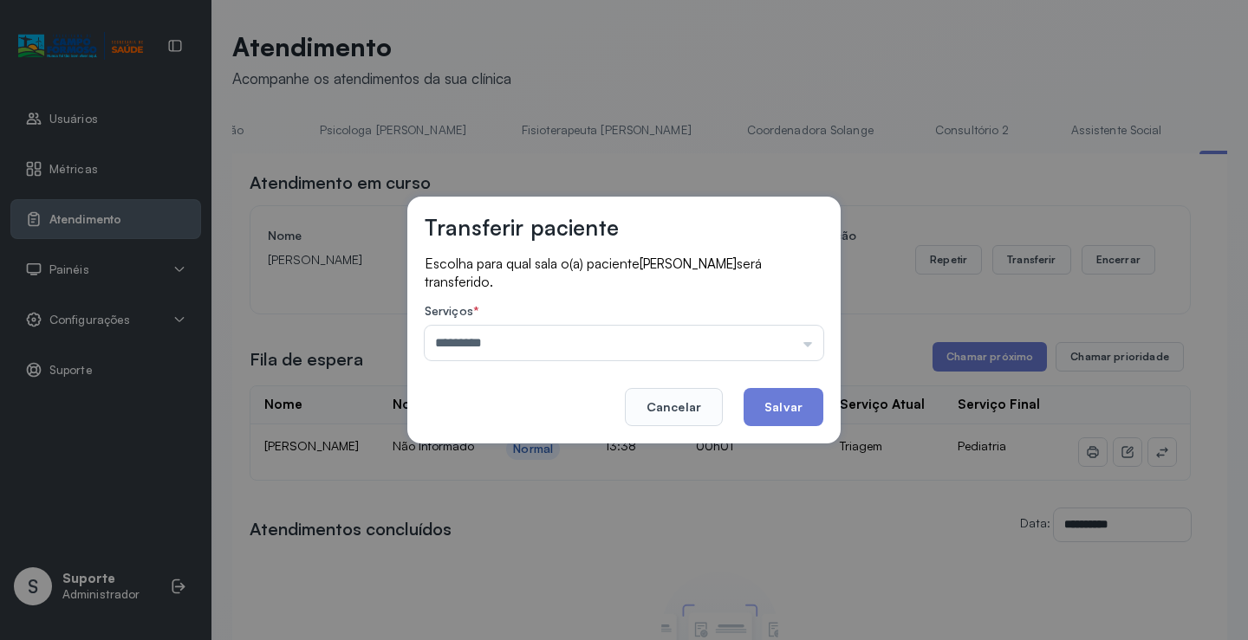
click at [510, 444] on div "Transferir paciente Escolha para qual sala o(a) paciente [PERSON_NAME] será tra…" at bounding box center [624, 320] width 1248 height 640
click at [792, 401] on button "Salvar" at bounding box center [783, 407] width 80 height 38
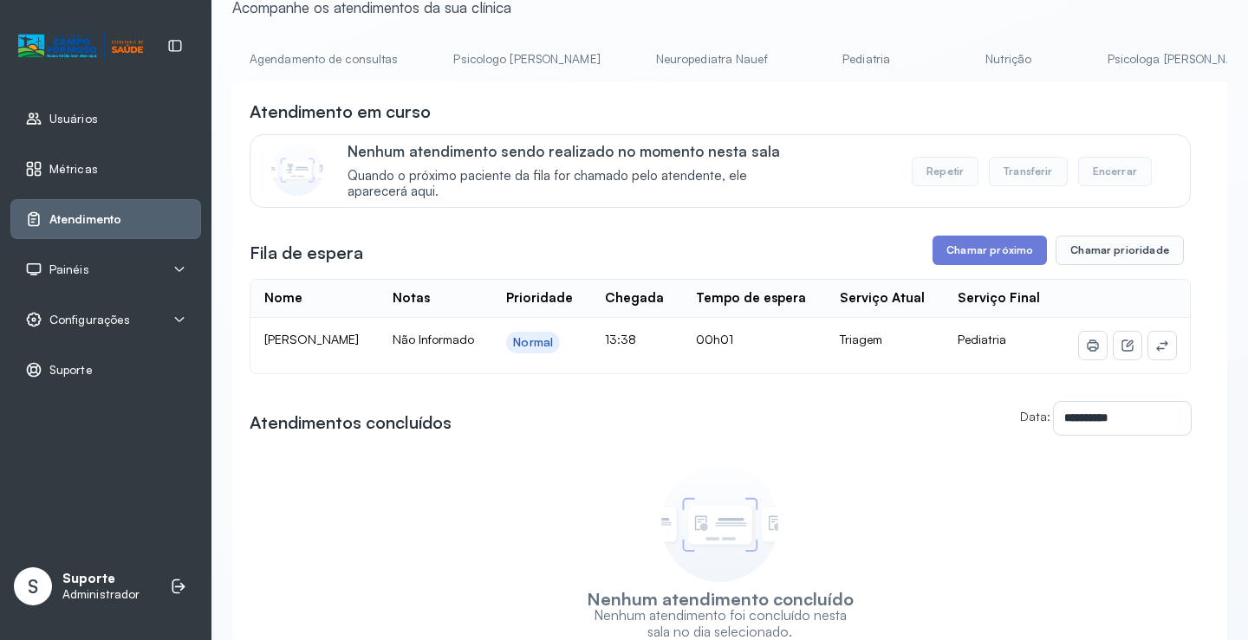
scroll to position [36, 0]
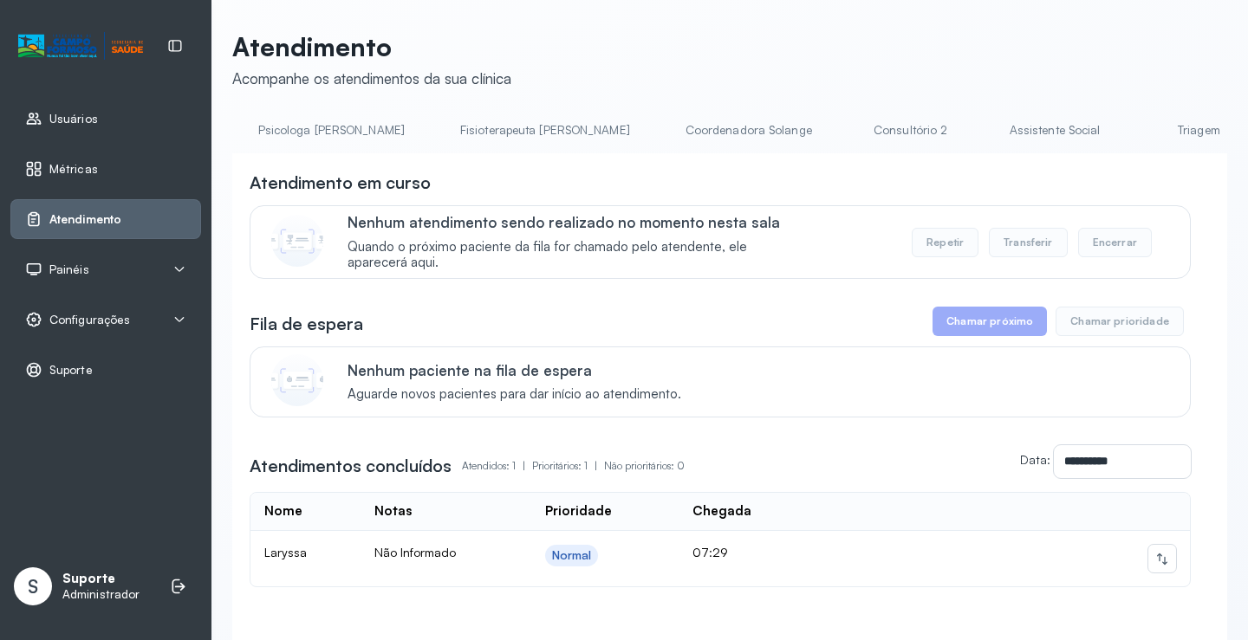
scroll to position [0, 896]
click at [1098, 131] on link "Triagem" at bounding box center [1158, 130] width 121 height 29
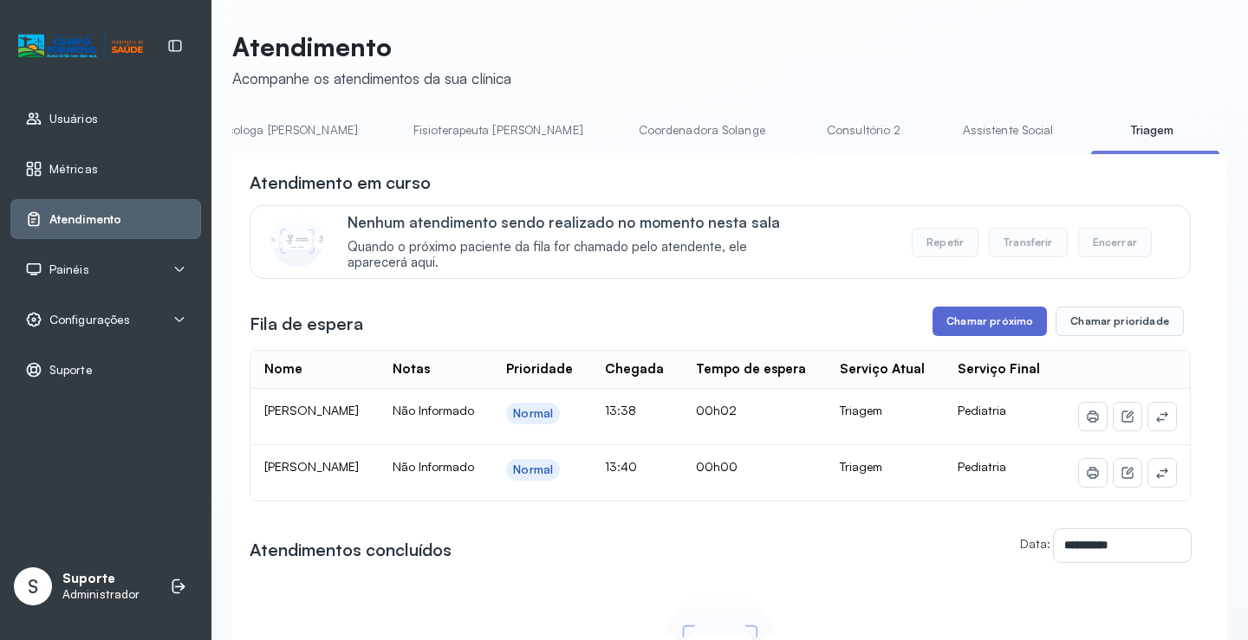
click at [1006, 321] on button "Chamar próximo" at bounding box center [989, 321] width 114 height 29
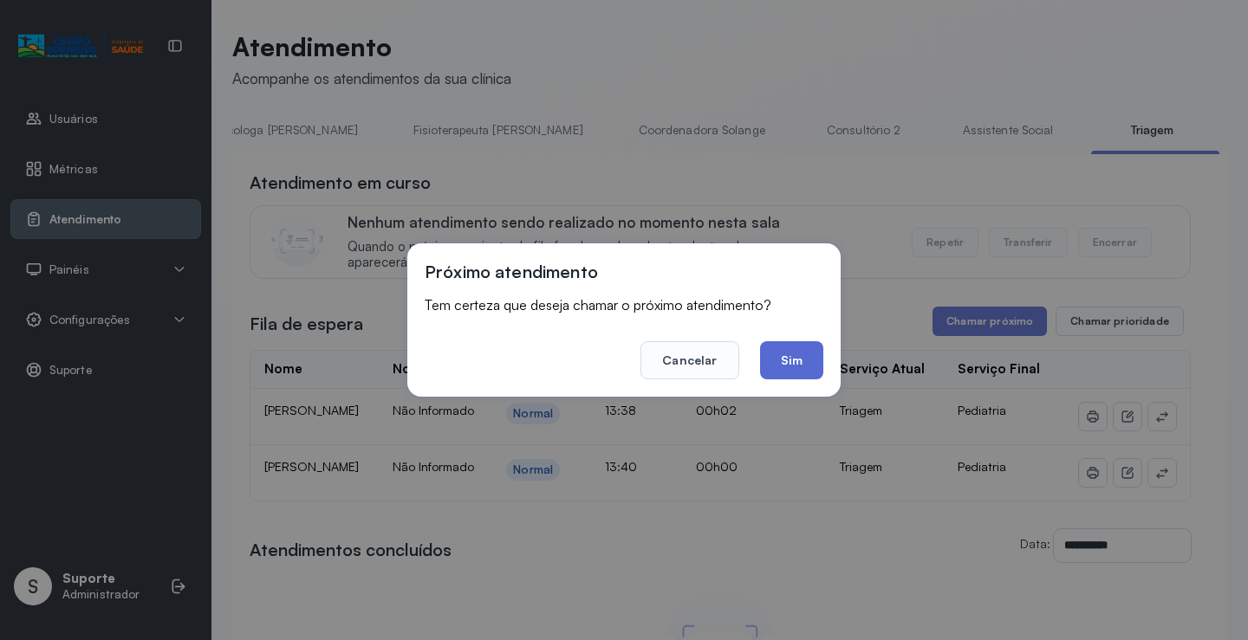
click at [794, 355] on button "Sim" at bounding box center [791, 360] width 63 height 38
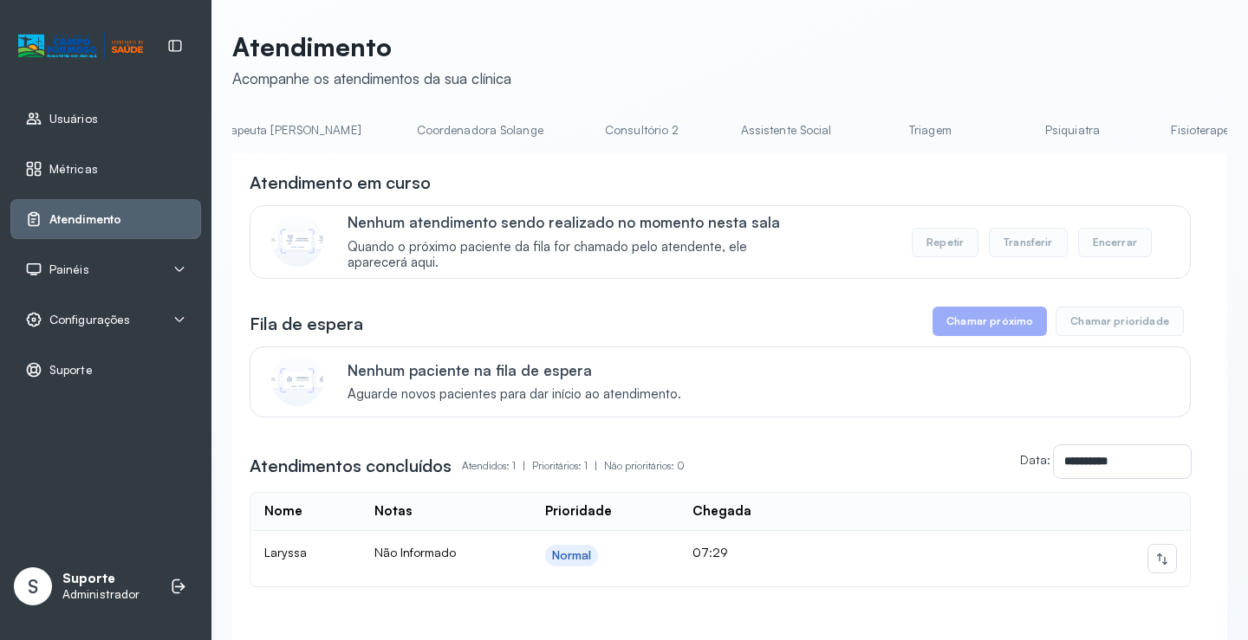
scroll to position [0, 1126]
click at [867, 130] on link "Triagem" at bounding box center [927, 130] width 121 height 29
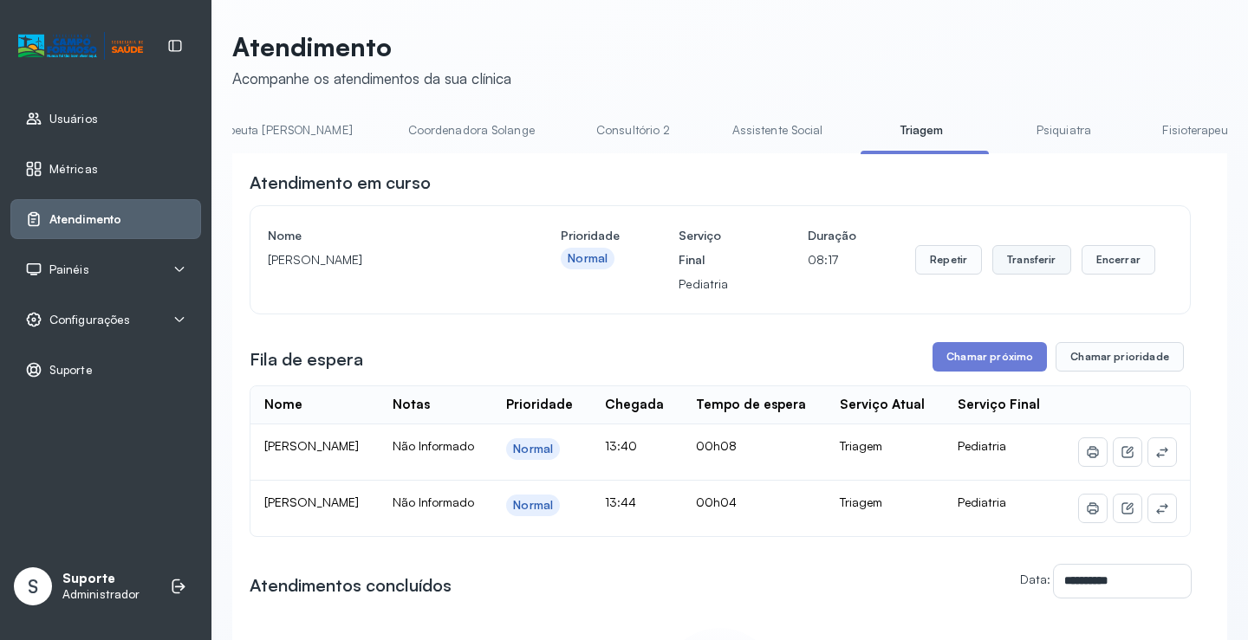
click at [1033, 265] on button "Transferir" at bounding box center [1031, 259] width 79 height 29
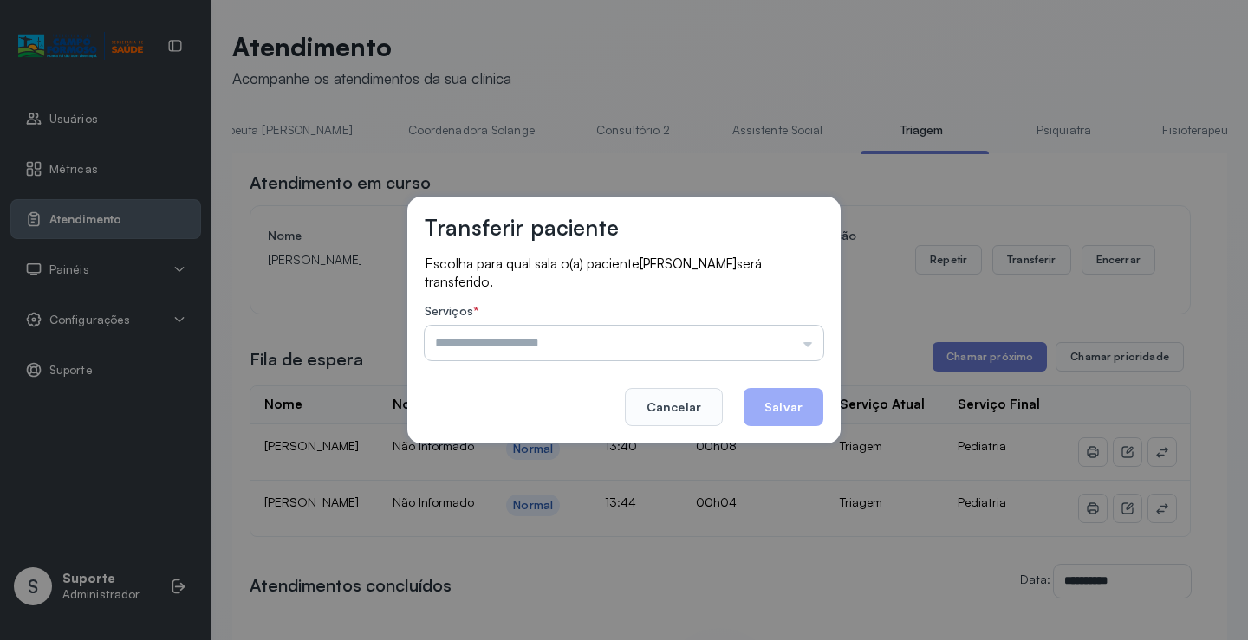
click at [808, 347] on input "text" at bounding box center [624, 343] width 399 height 35
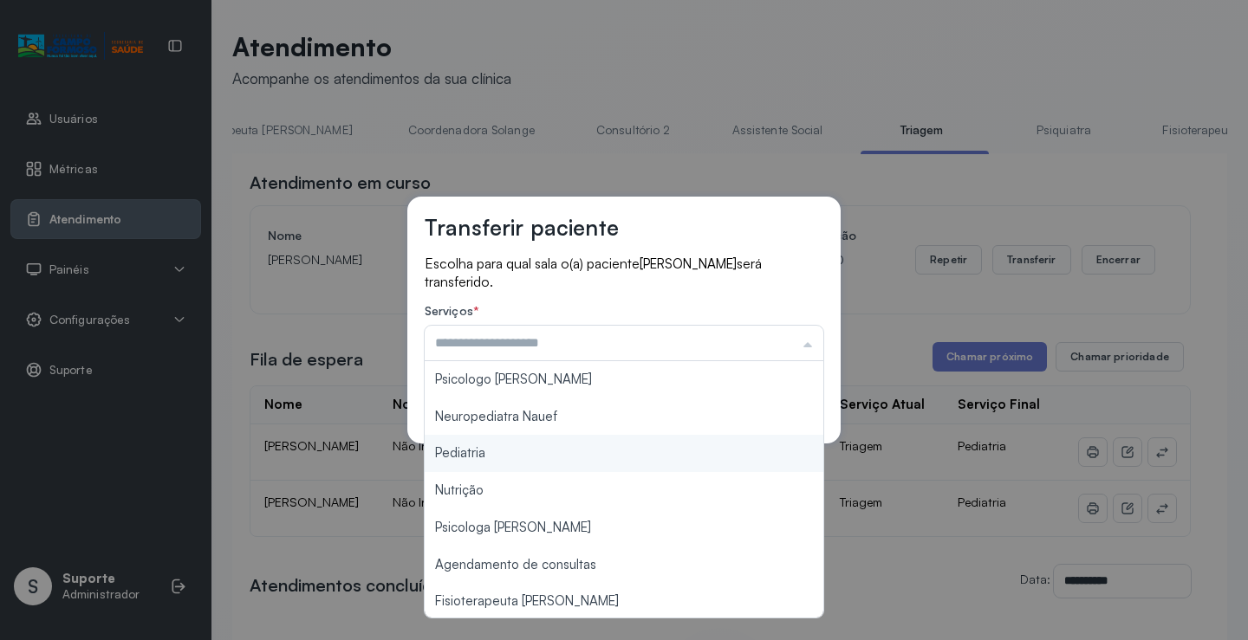
type input "*********"
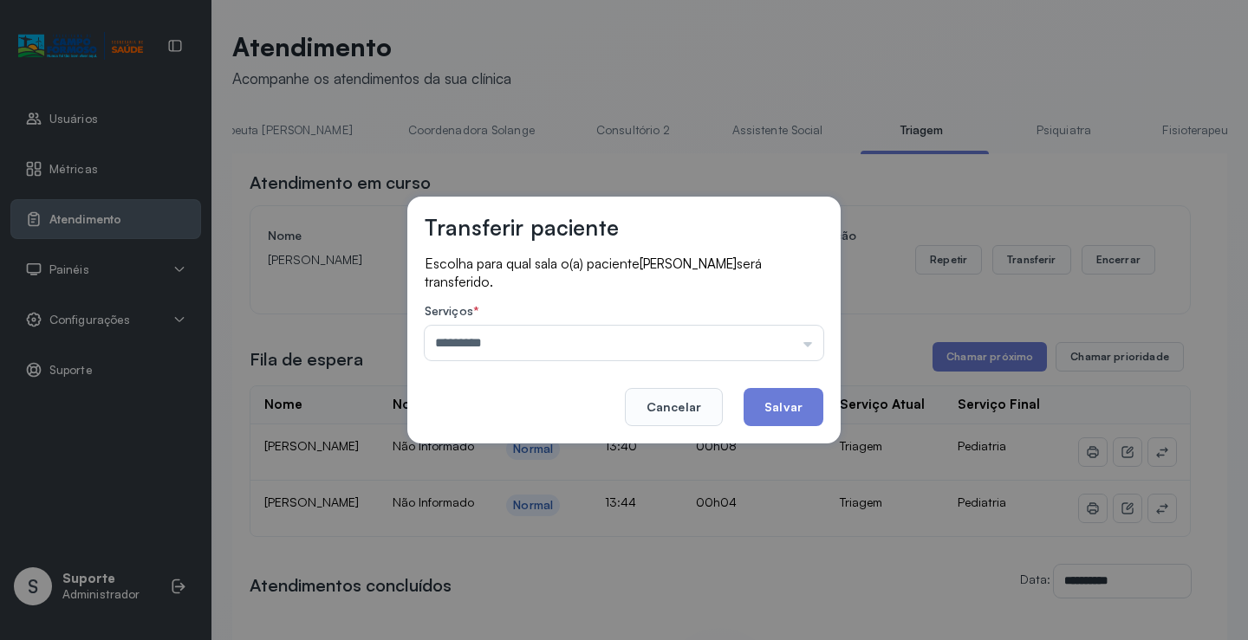
click at [540, 450] on div "Transferir paciente Escolha para qual sala o(a) paciente HEITOR GUILHERME SANTO…" at bounding box center [624, 320] width 1248 height 640
click at [769, 399] on button "Salvar" at bounding box center [783, 407] width 80 height 38
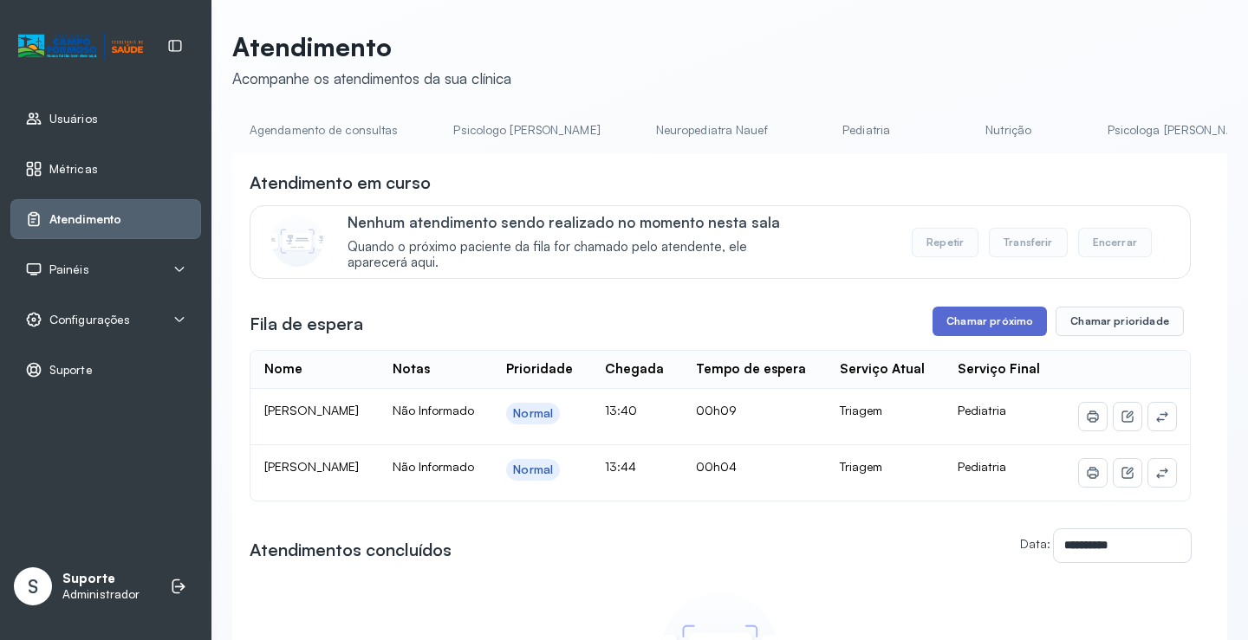
click at [980, 321] on button "Chamar próximo" at bounding box center [989, 321] width 114 height 29
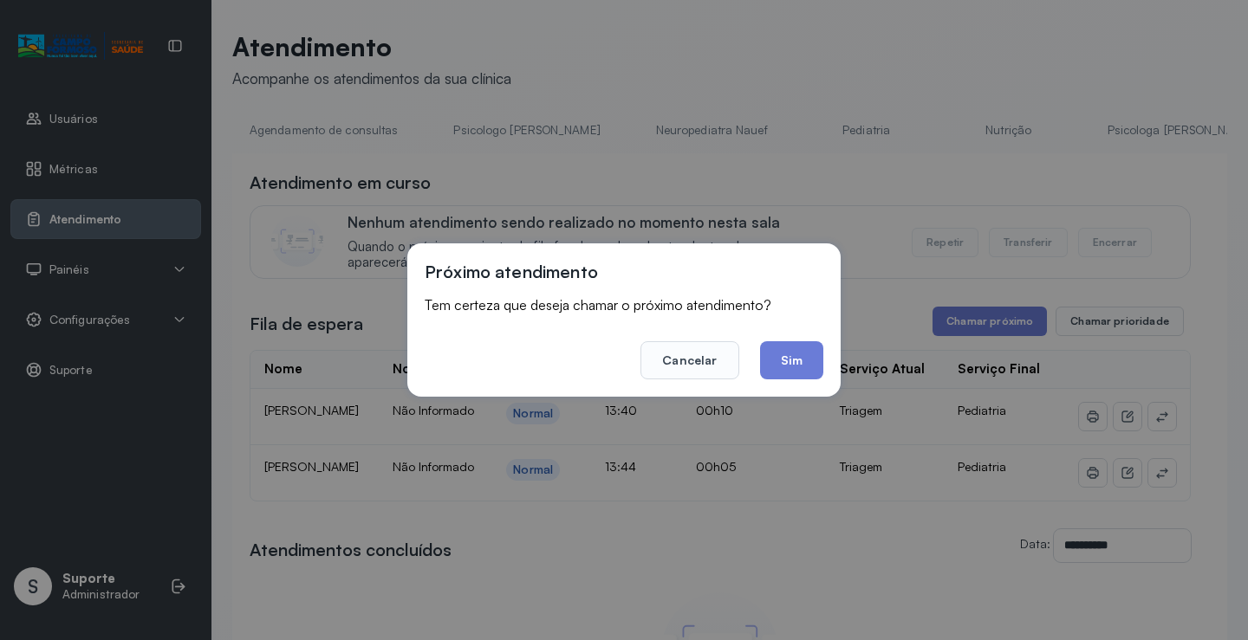
click at [736, 84] on div "Próximo atendimento Tem certeza que deseja chamar o próximo atendimento? Cancel…" at bounding box center [624, 320] width 1248 height 640
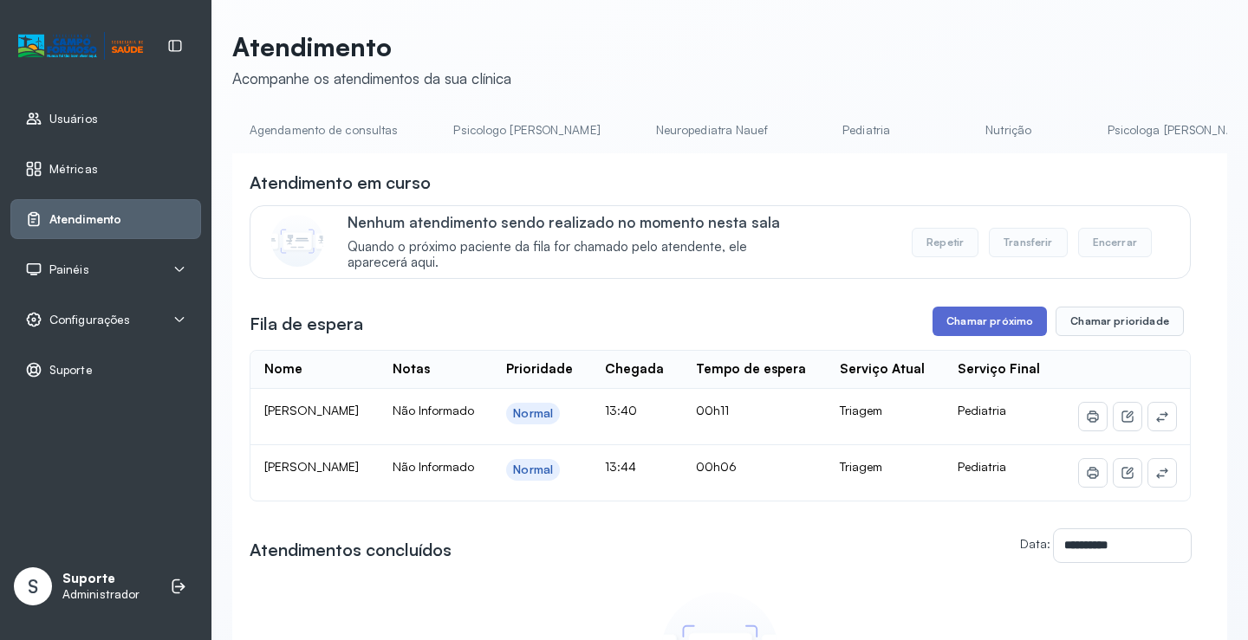
click at [954, 321] on button "Chamar próximo" at bounding box center [989, 321] width 114 height 29
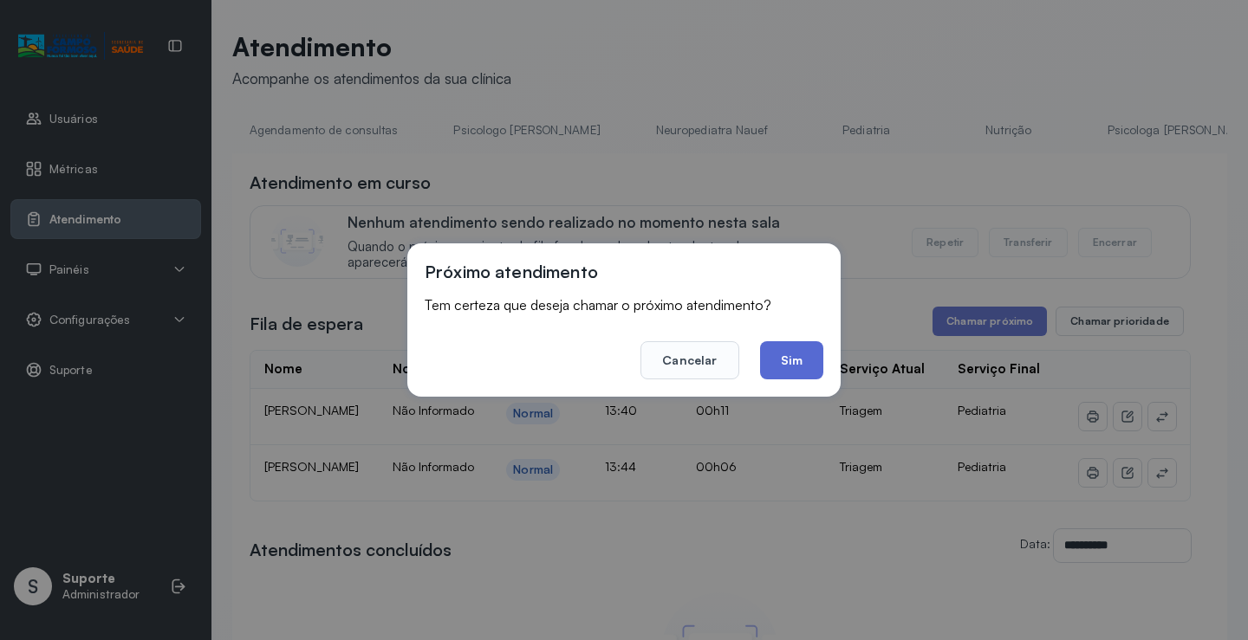
click at [803, 345] on button "Sim" at bounding box center [791, 360] width 63 height 38
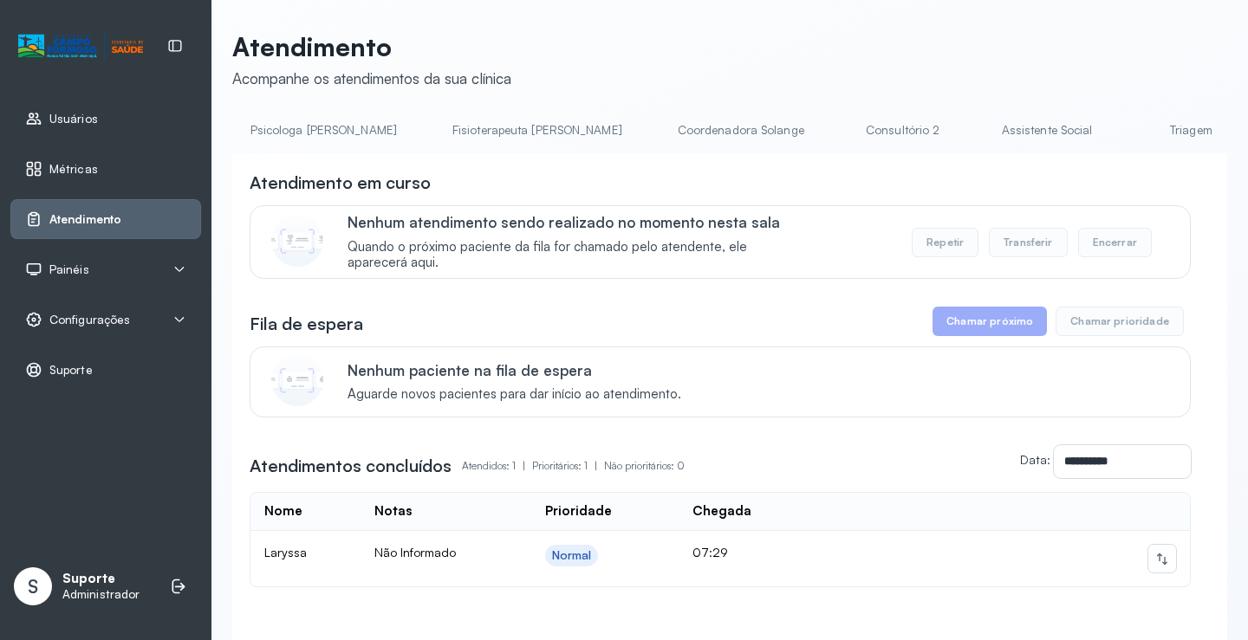
scroll to position [0, 891]
click at [1102, 126] on link "Triagem" at bounding box center [1162, 130] width 121 height 29
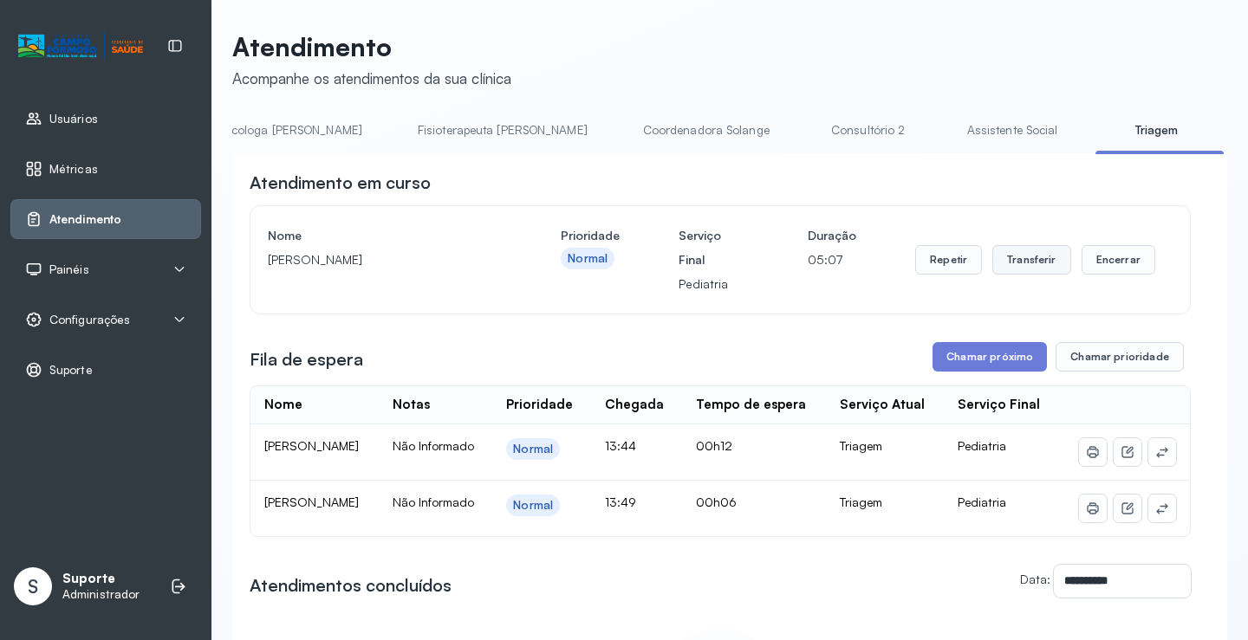
click at [1035, 260] on button "Transferir" at bounding box center [1031, 259] width 79 height 29
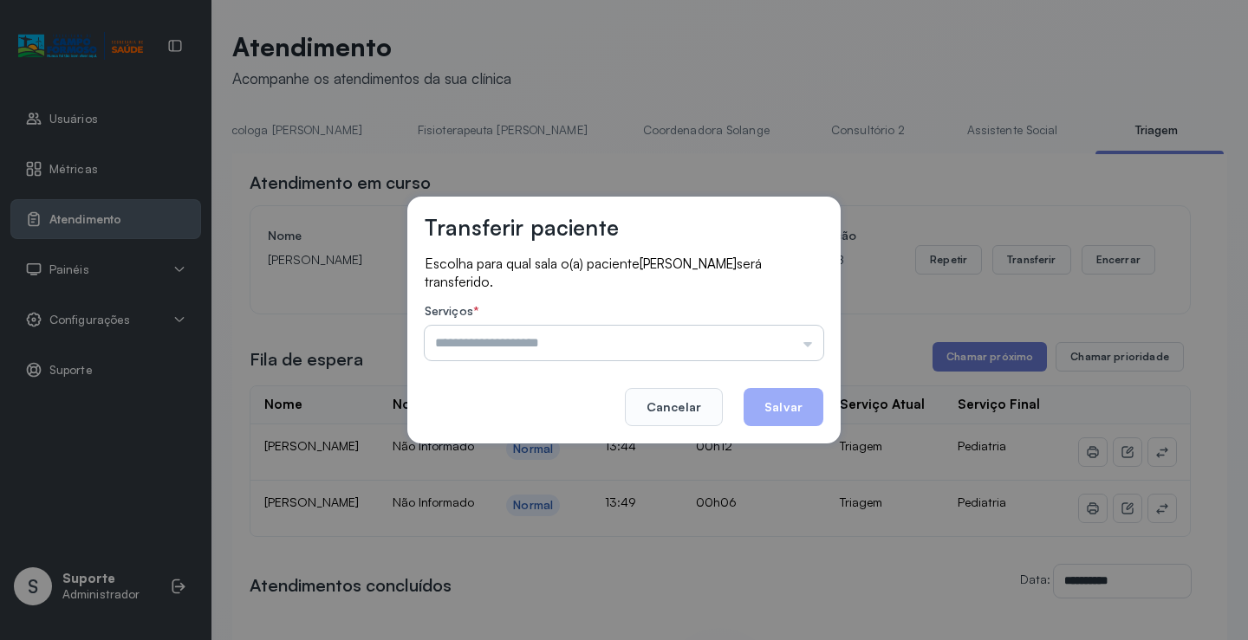
click at [810, 349] on input "text" at bounding box center [624, 343] width 399 height 35
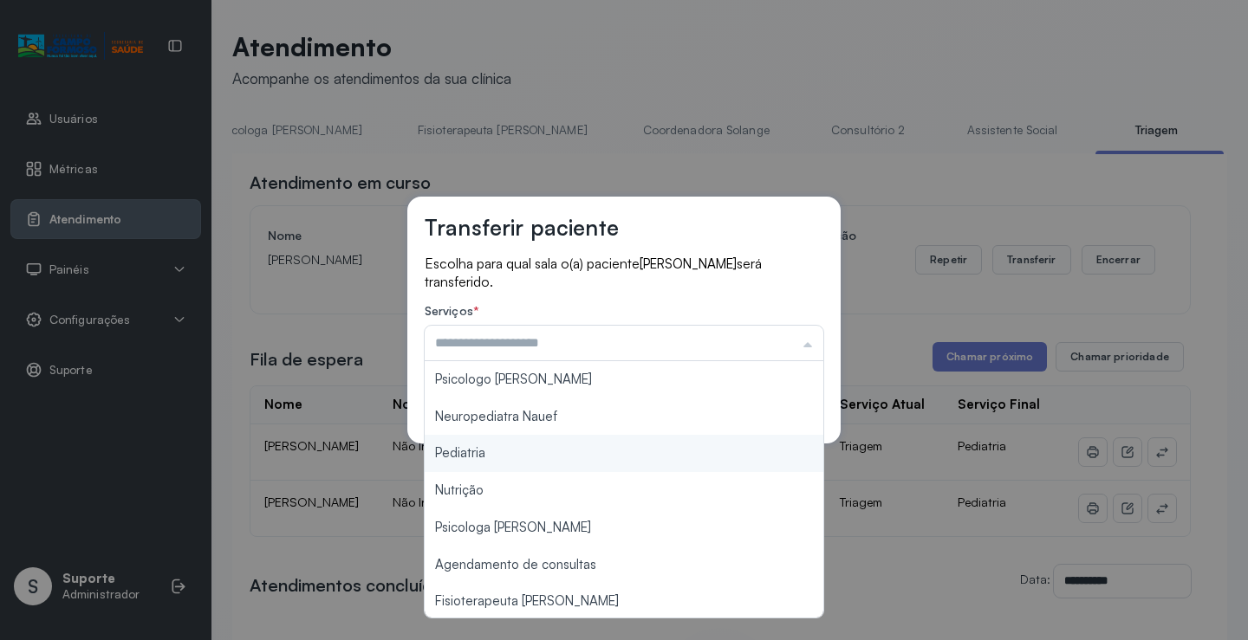
type input "*********"
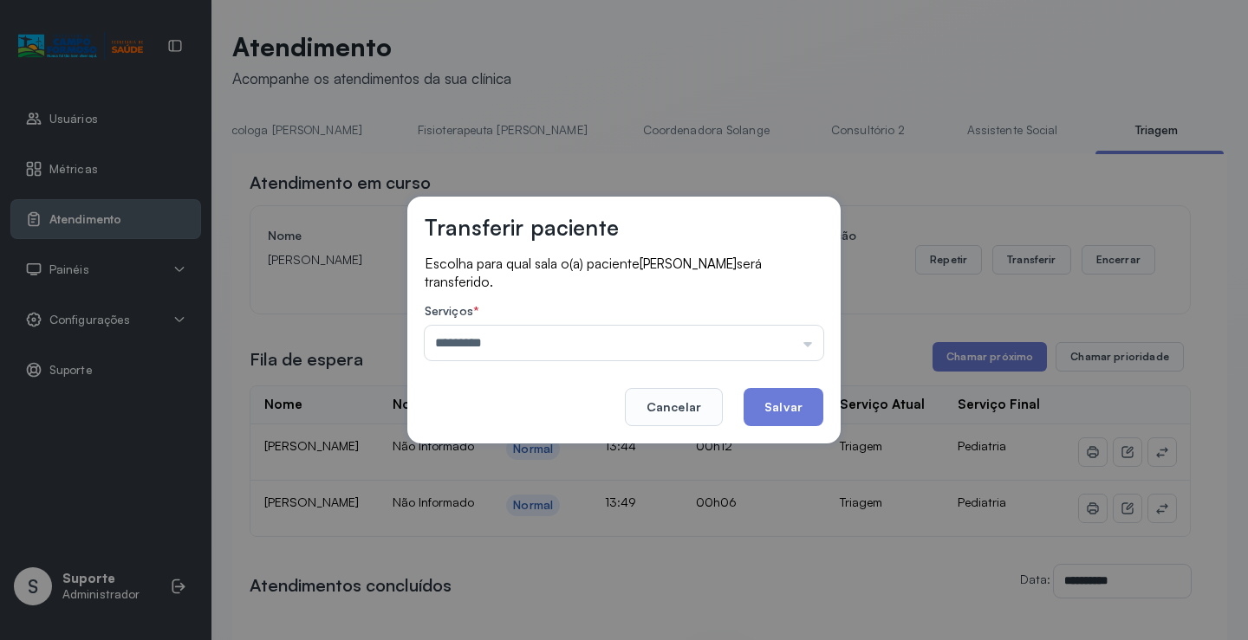
click at [528, 441] on div "Transferir paciente Escolha para qual sala o(a) paciente MIKAELLY AGUIAR DA SIL…" at bounding box center [623, 320] width 433 height 247
click at [804, 398] on button "Salvar" at bounding box center [783, 407] width 80 height 38
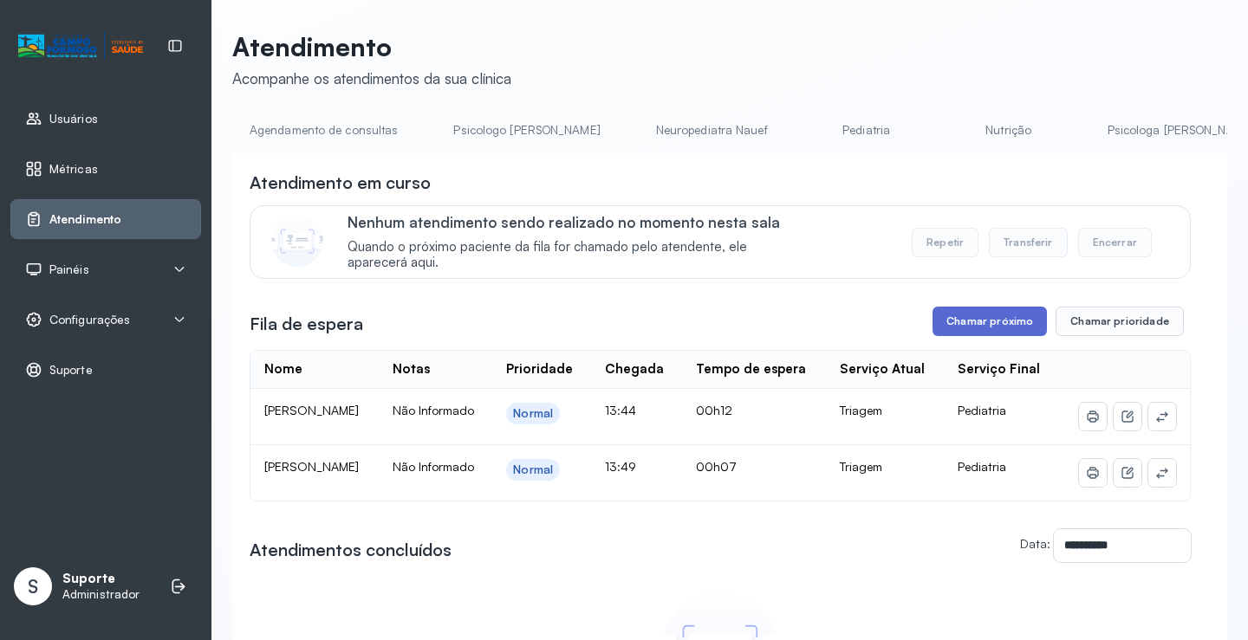
click at [972, 321] on button "Chamar próximo" at bounding box center [989, 321] width 114 height 29
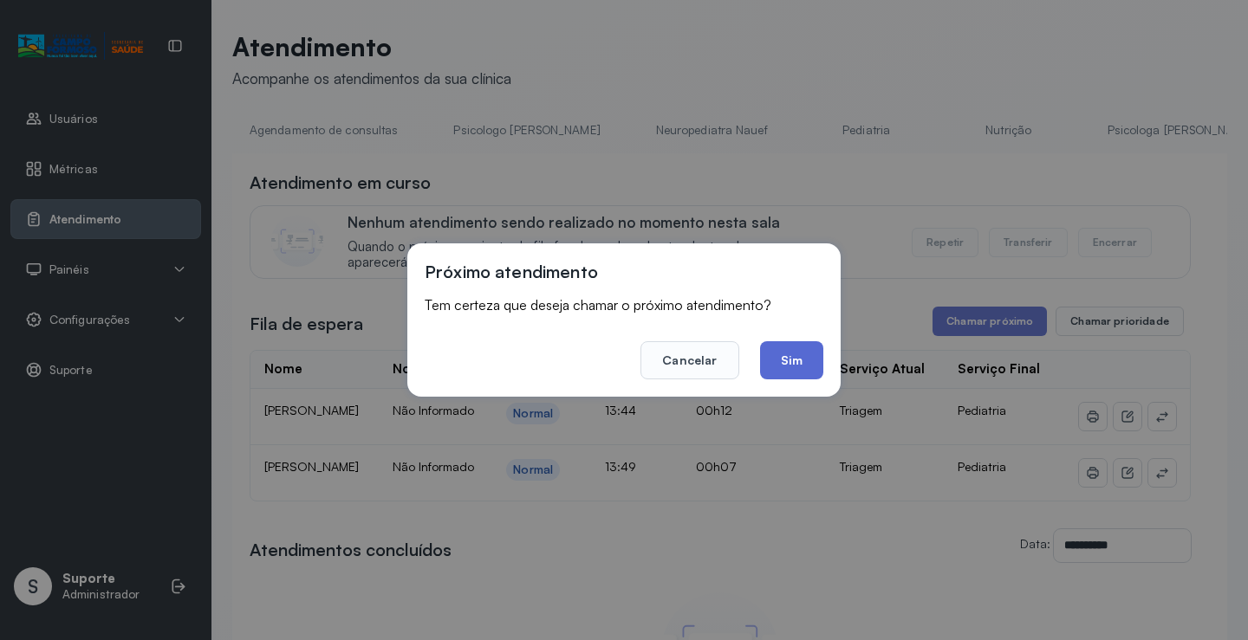
click at [798, 357] on button "Sim" at bounding box center [791, 360] width 63 height 38
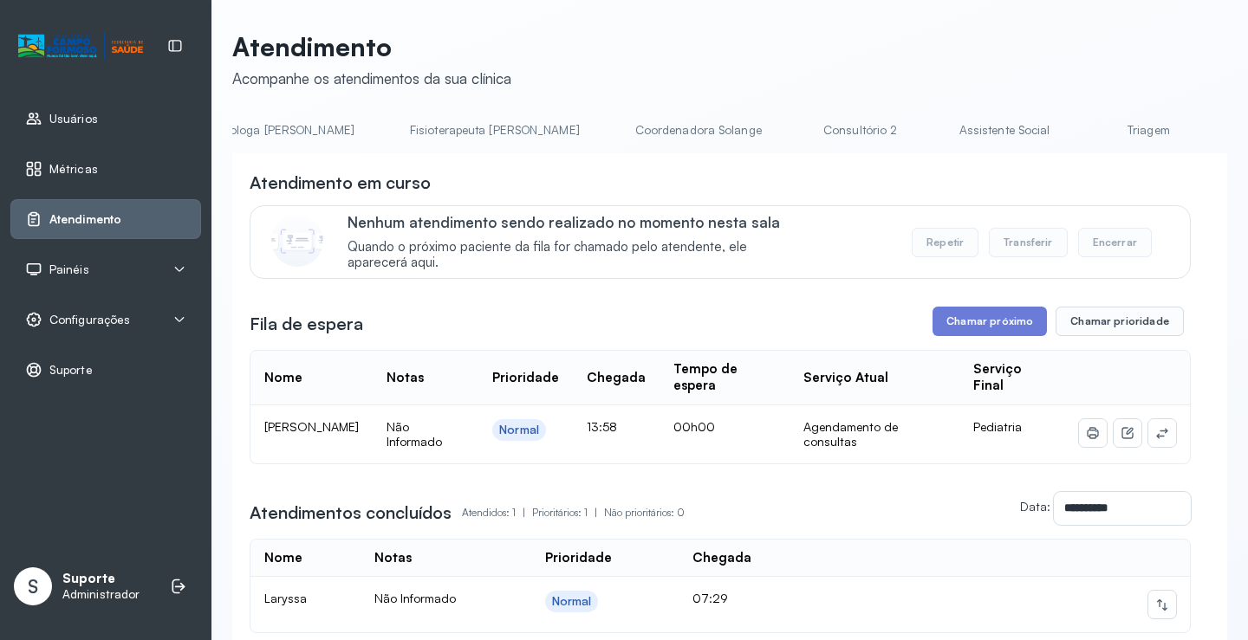
scroll to position [0, 911]
click at [1082, 121] on link "Triagem" at bounding box center [1142, 130] width 121 height 29
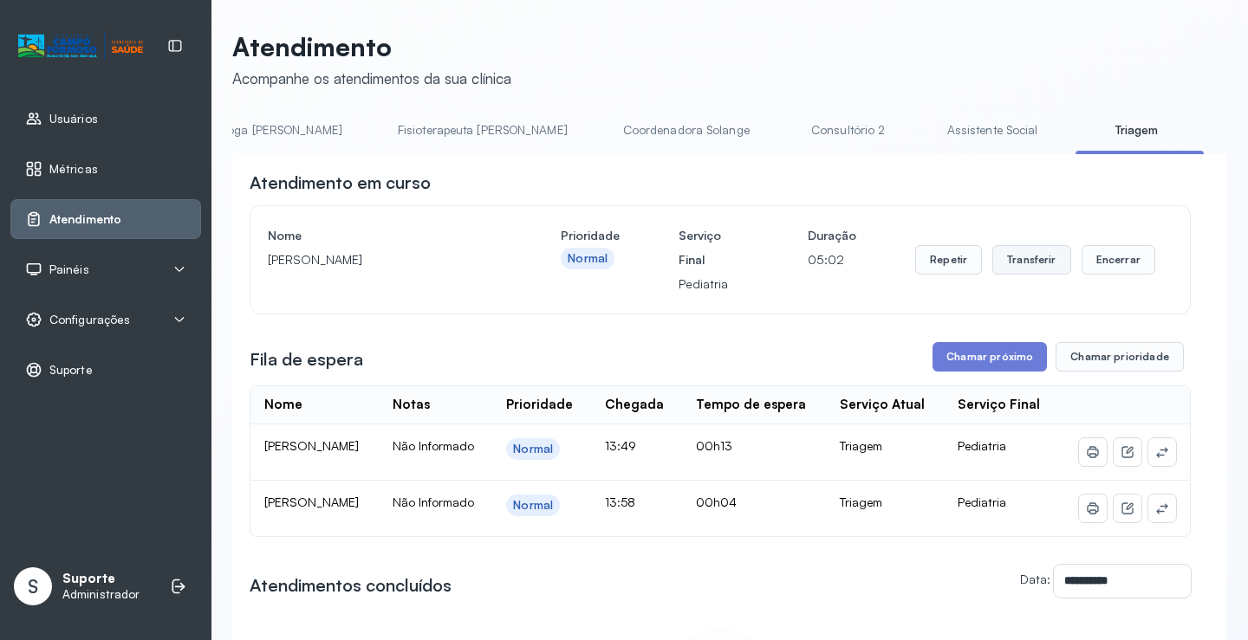
click at [1007, 253] on button "Transferir" at bounding box center [1031, 259] width 79 height 29
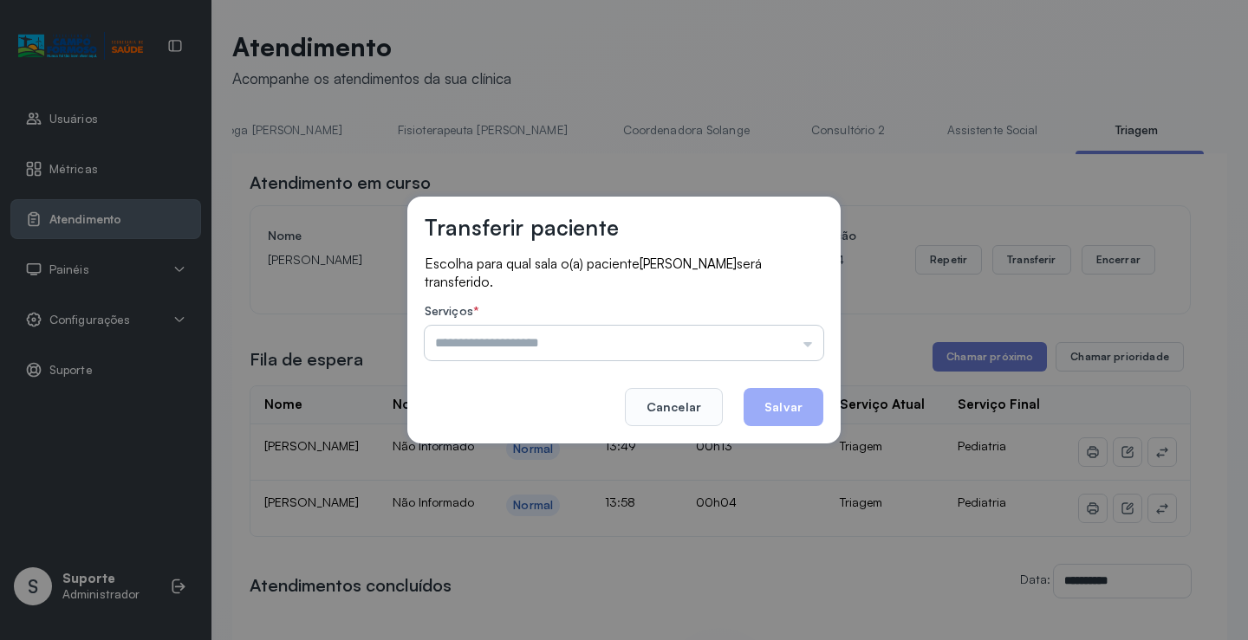
click at [798, 343] on input "text" at bounding box center [624, 343] width 399 height 35
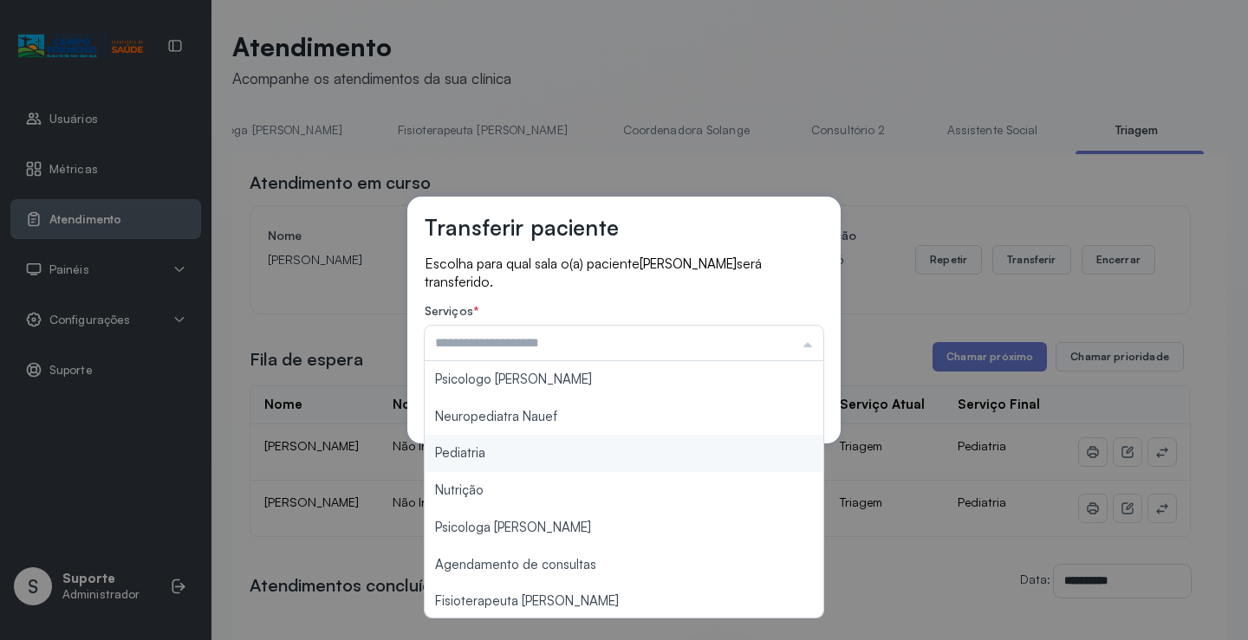
type input "*********"
click at [549, 453] on div "Transferir paciente Escolha para qual sala o(a) paciente ANTHONY RAVI FERREIRA …" at bounding box center [624, 320] width 1248 height 640
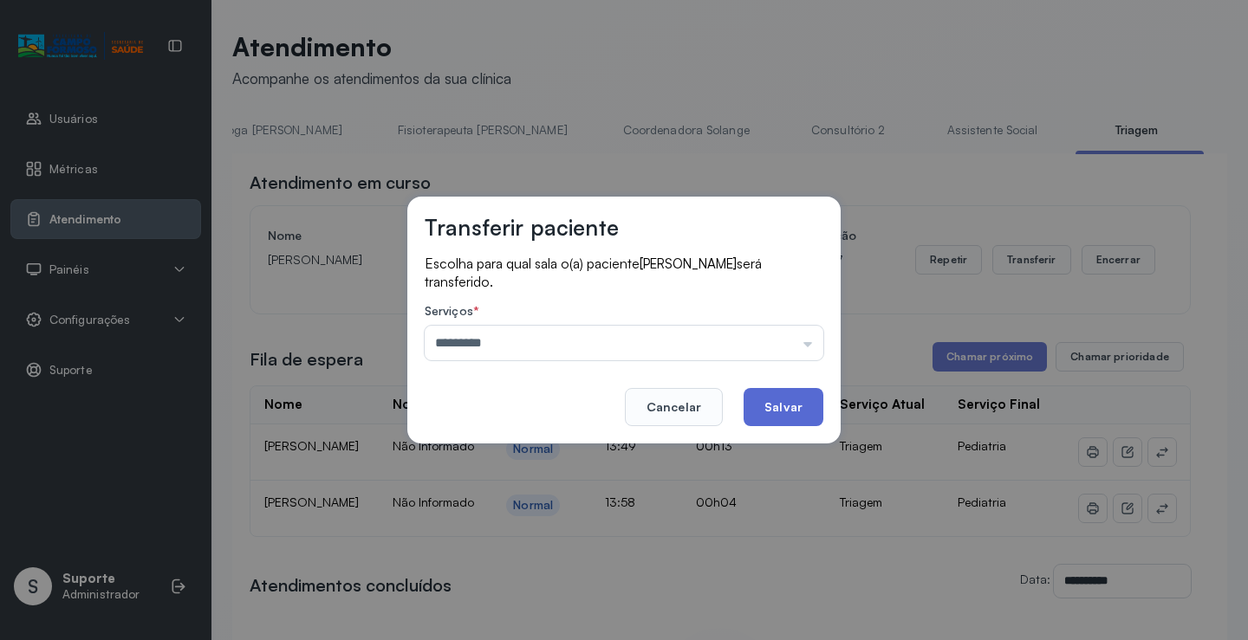
click at [793, 395] on button "Salvar" at bounding box center [783, 407] width 80 height 38
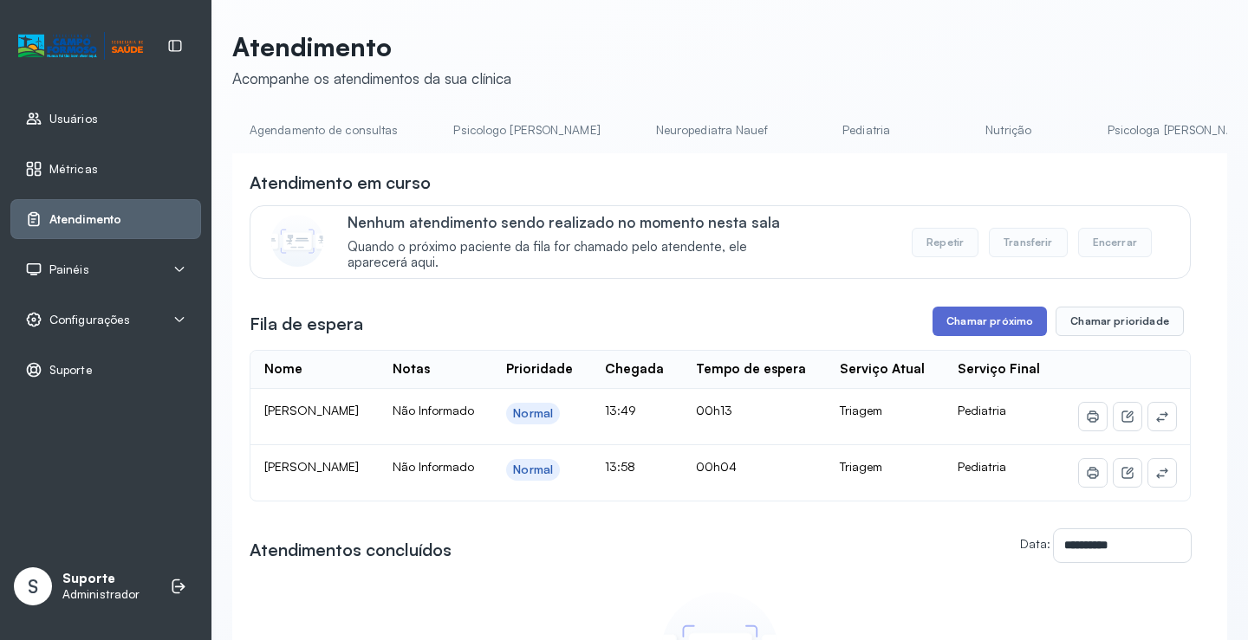
click at [982, 321] on button "Chamar próximo" at bounding box center [989, 321] width 114 height 29
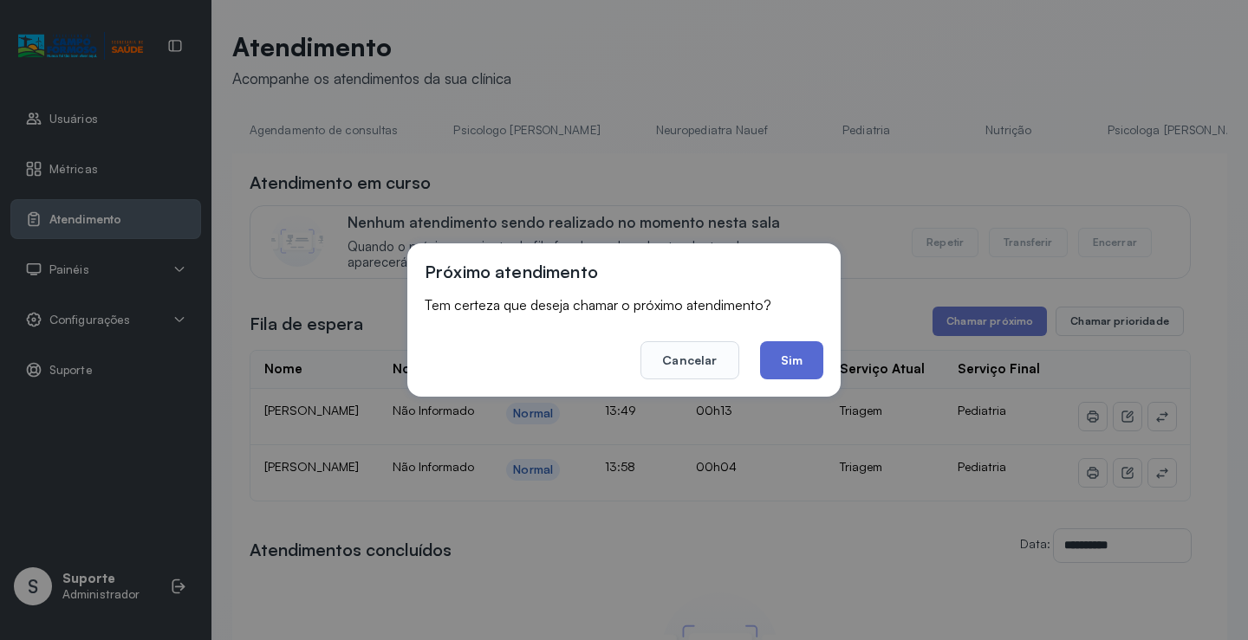
click at [799, 345] on button "Sim" at bounding box center [791, 360] width 63 height 38
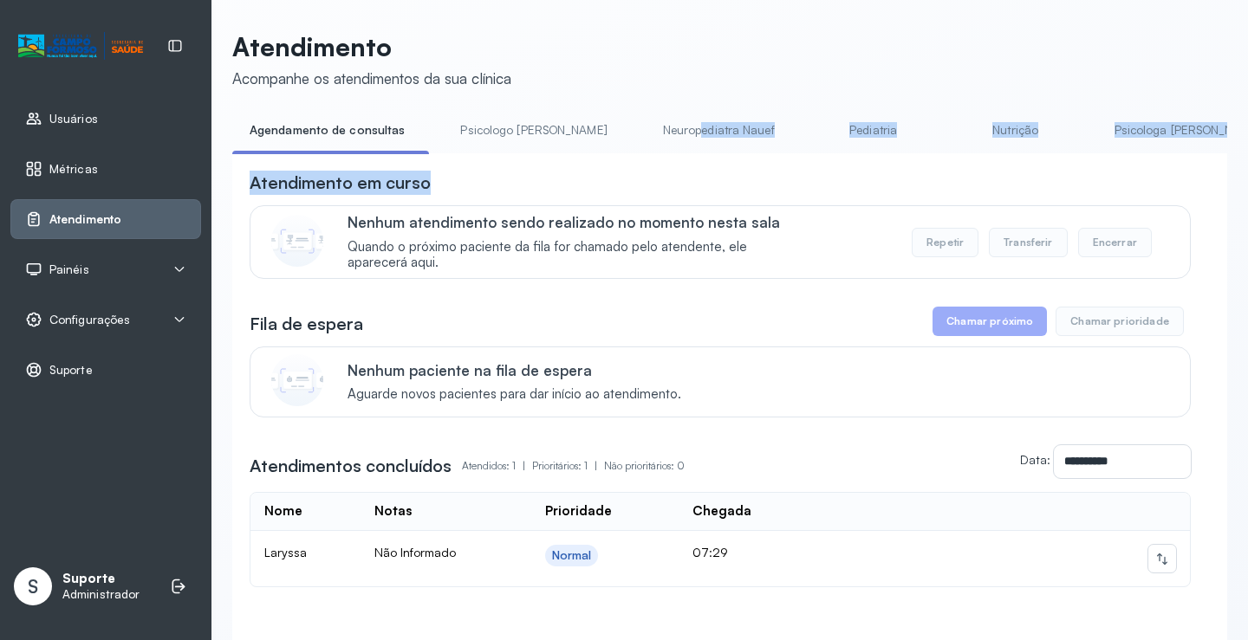
drag, startPoint x: 637, startPoint y: 153, endPoint x: 805, endPoint y: 160, distance: 168.2
click at [805, 160] on div "**********" at bounding box center [729, 407] width 995 height 582
click at [718, 181] on div "Atendimento em curso" at bounding box center [720, 183] width 941 height 24
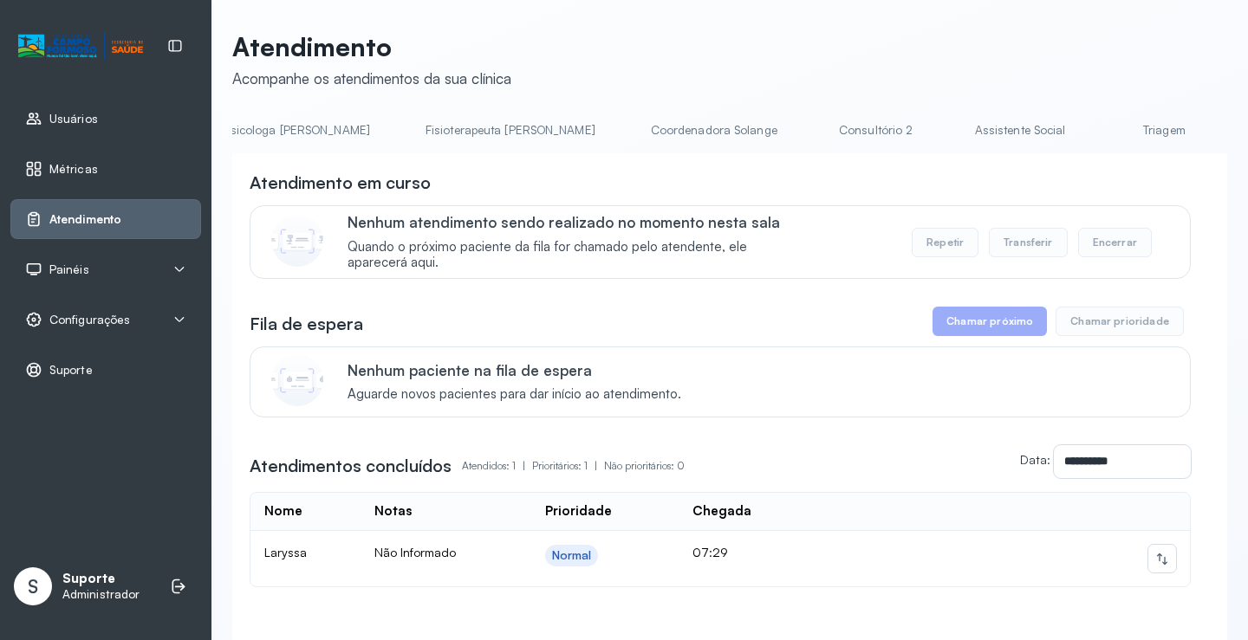
scroll to position [0, 917]
click at [1077, 125] on link "Triagem" at bounding box center [1137, 130] width 121 height 29
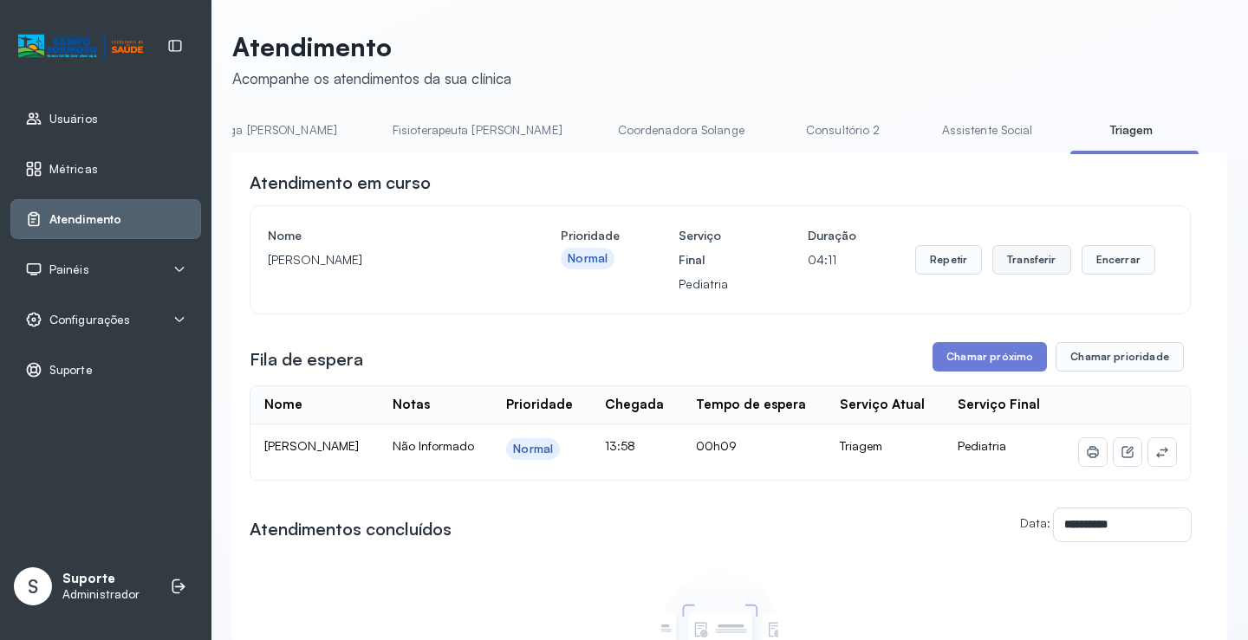
click at [1039, 263] on button "Transferir" at bounding box center [1031, 259] width 79 height 29
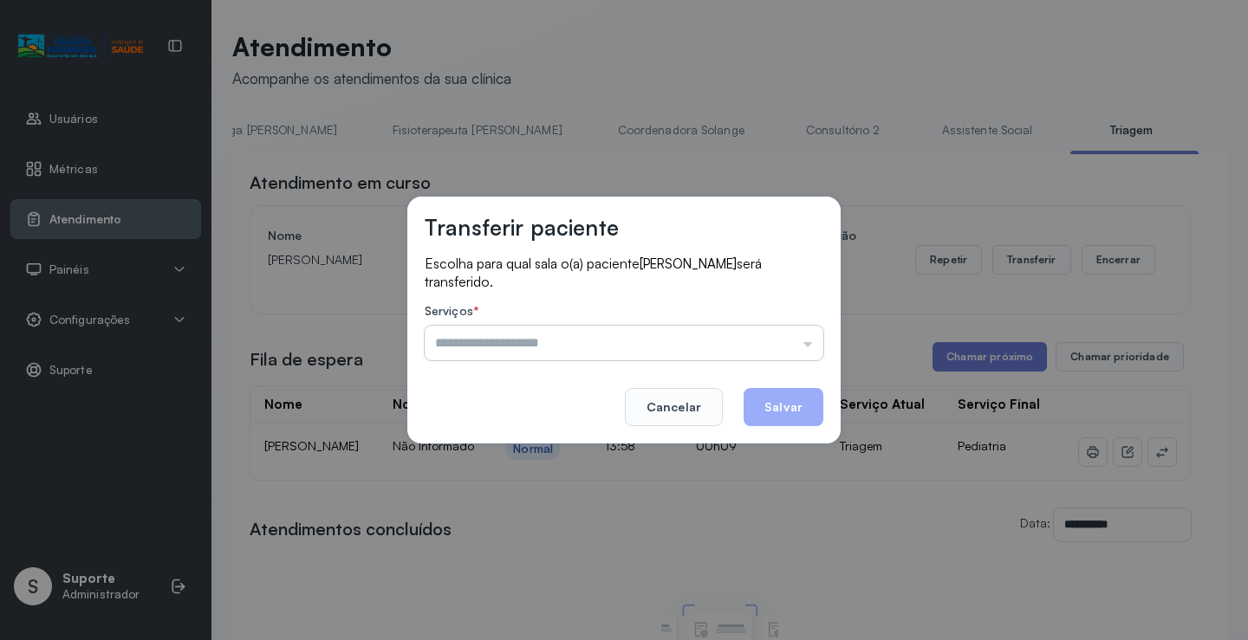
click at [807, 347] on input "text" at bounding box center [624, 343] width 399 height 35
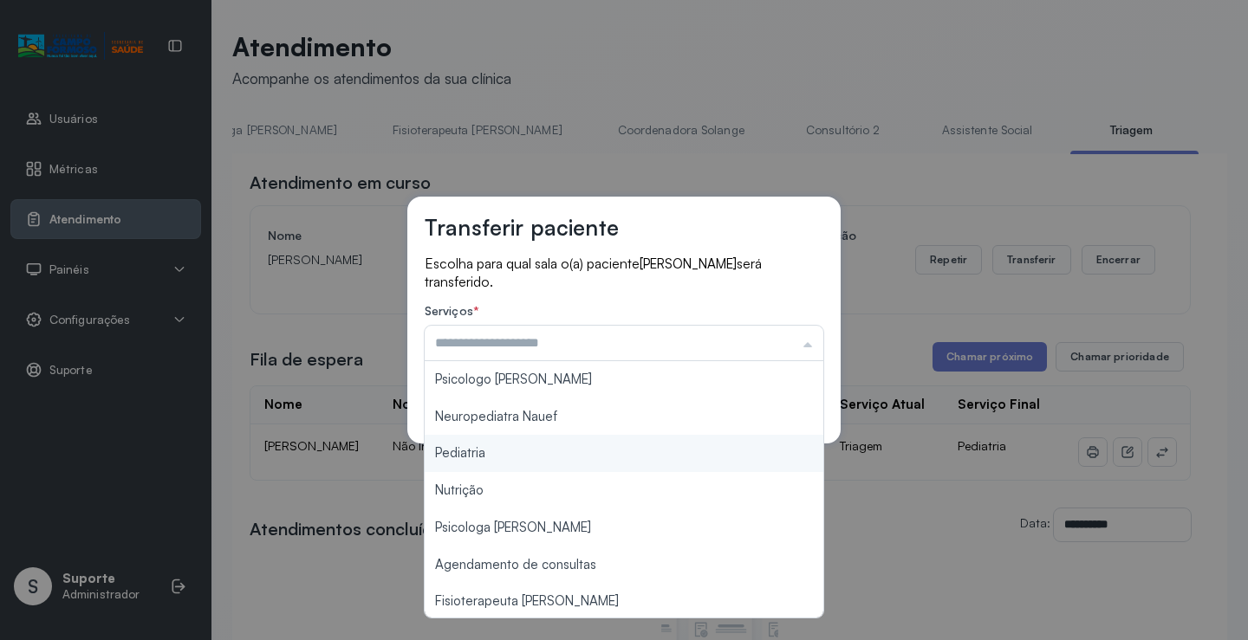
type input "*********"
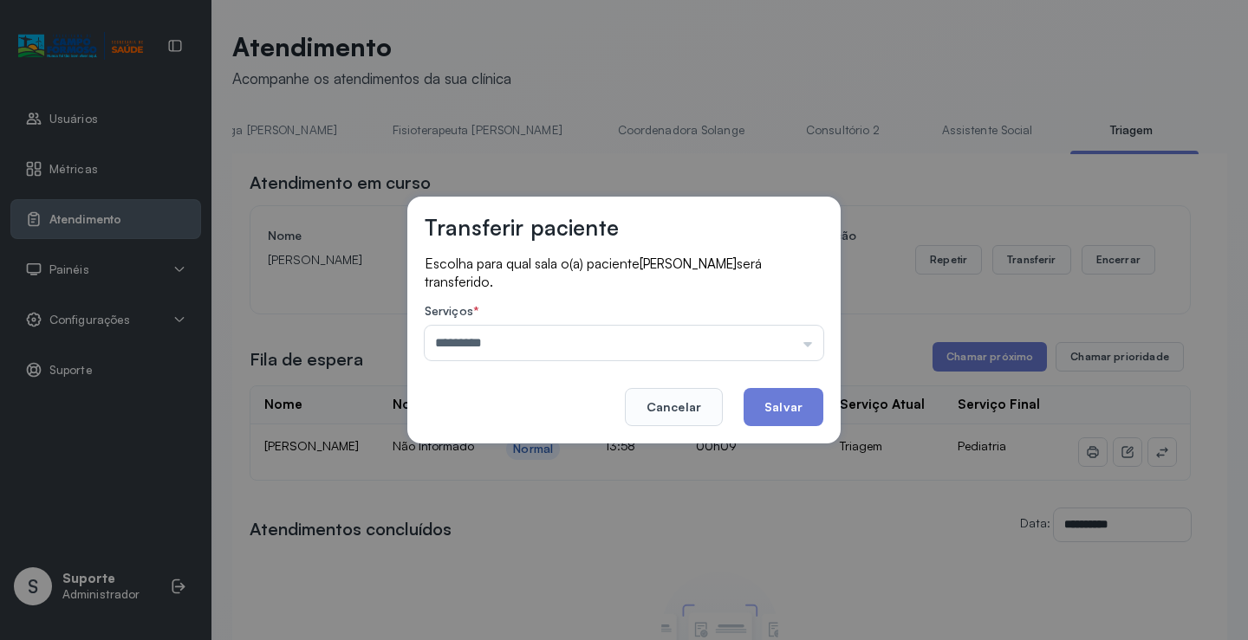
click at [502, 444] on div "Transferir paciente Escolha para qual sala o(a) paciente THEO DE CARVALHO GOMES…" at bounding box center [624, 320] width 1248 height 640
click at [791, 404] on button "Salvar" at bounding box center [783, 407] width 80 height 38
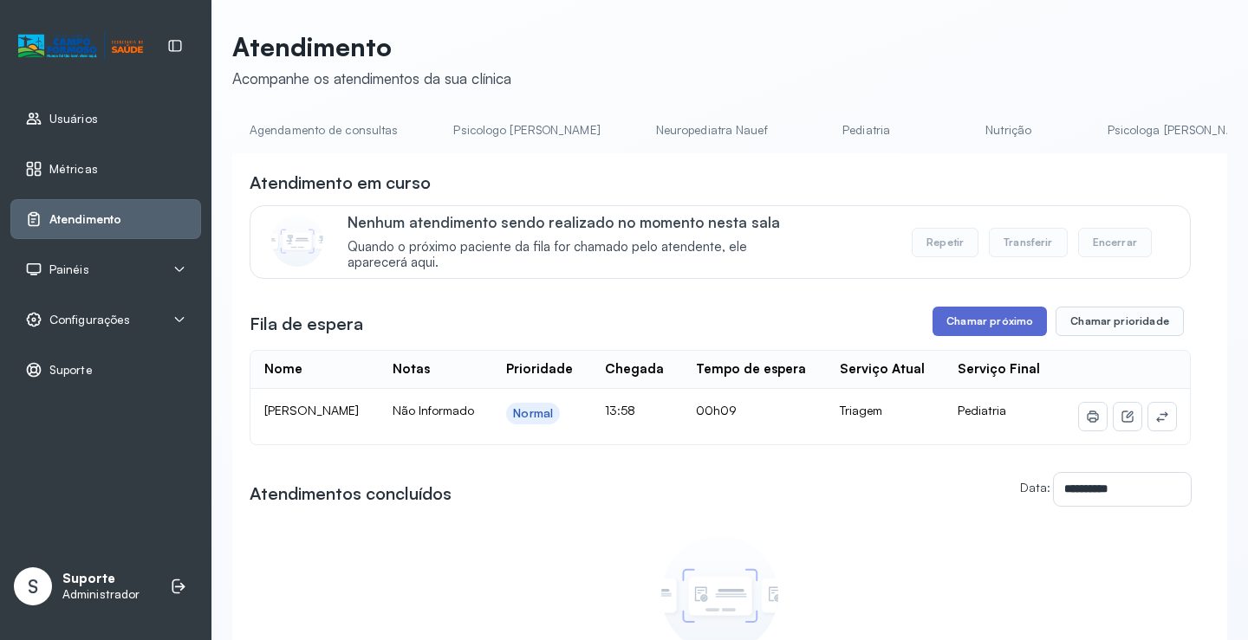
click at [976, 324] on button "Chamar próximo" at bounding box center [989, 321] width 114 height 29
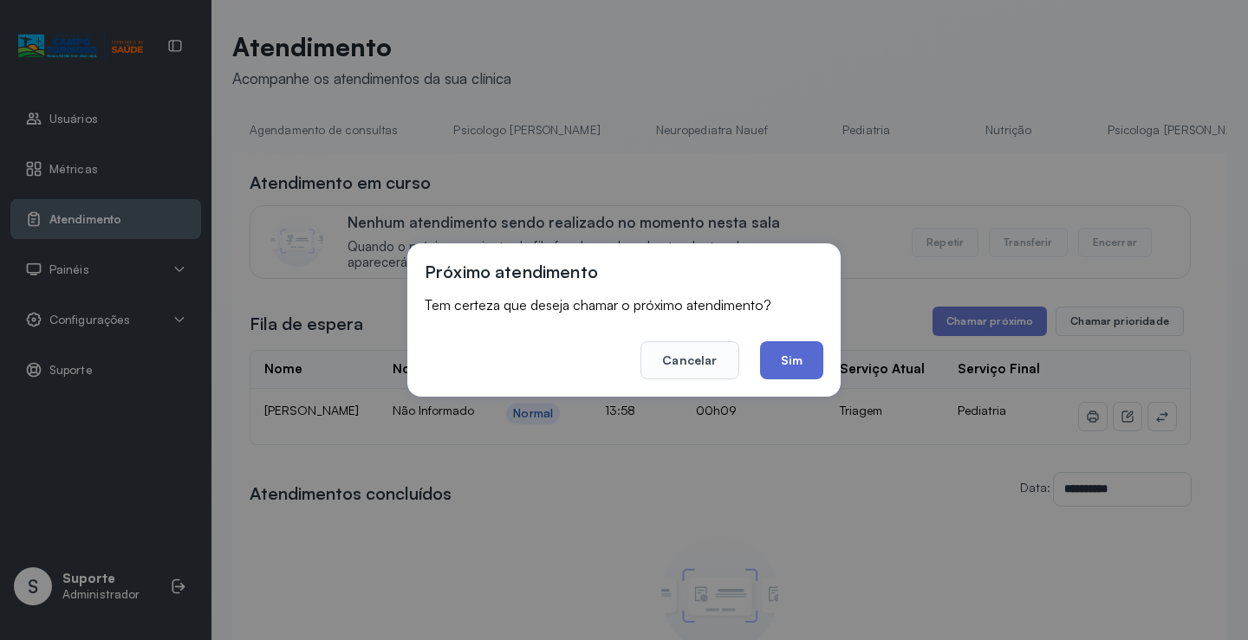
click at [788, 343] on button "Sim" at bounding box center [791, 360] width 63 height 38
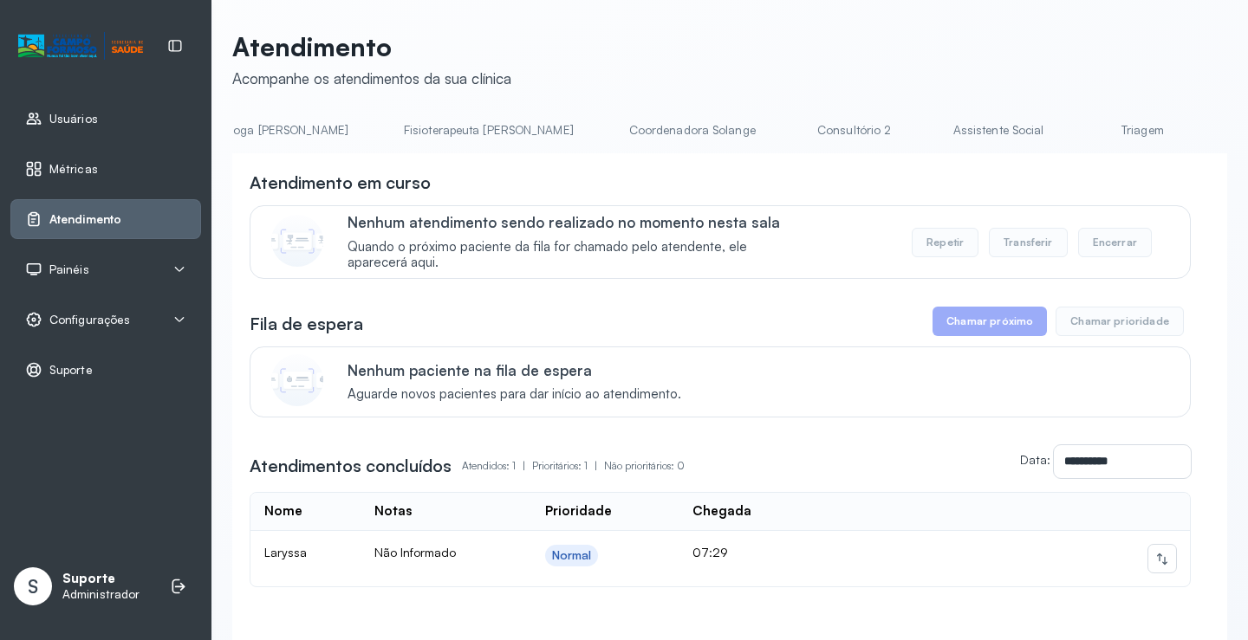
scroll to position [0, 975]
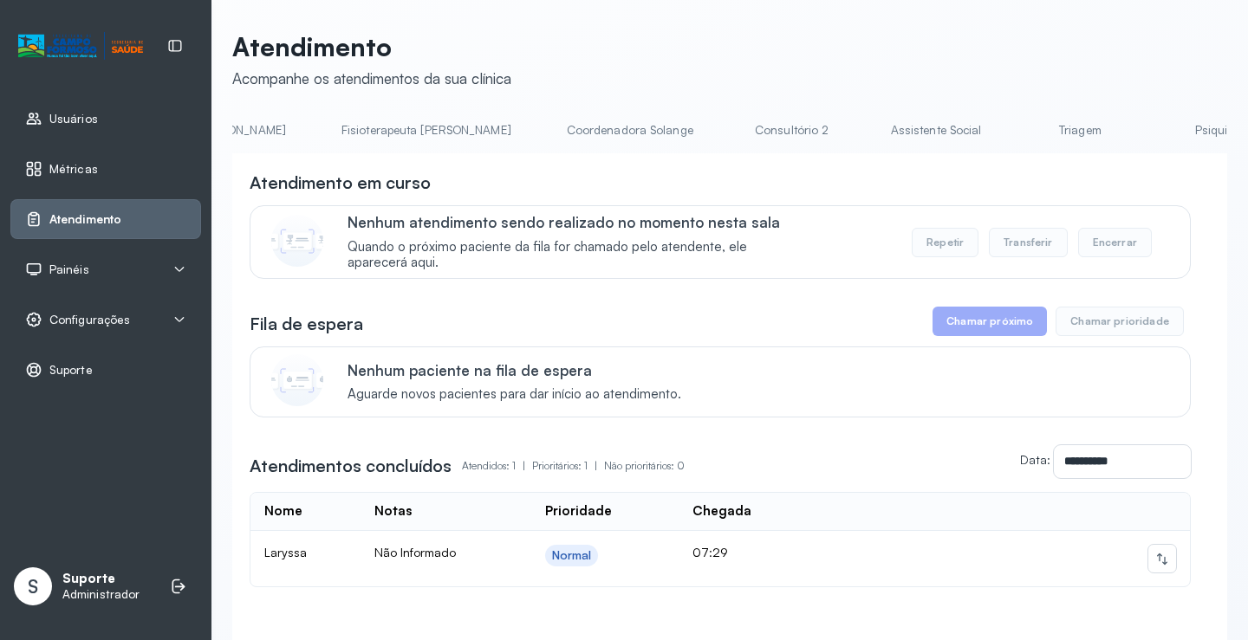
click at [1019, 126] on link "Triagem" at bounding box center [1079, 130] width 121 height 29
